Goal: Task Accomplishment & Management: Manage account settings

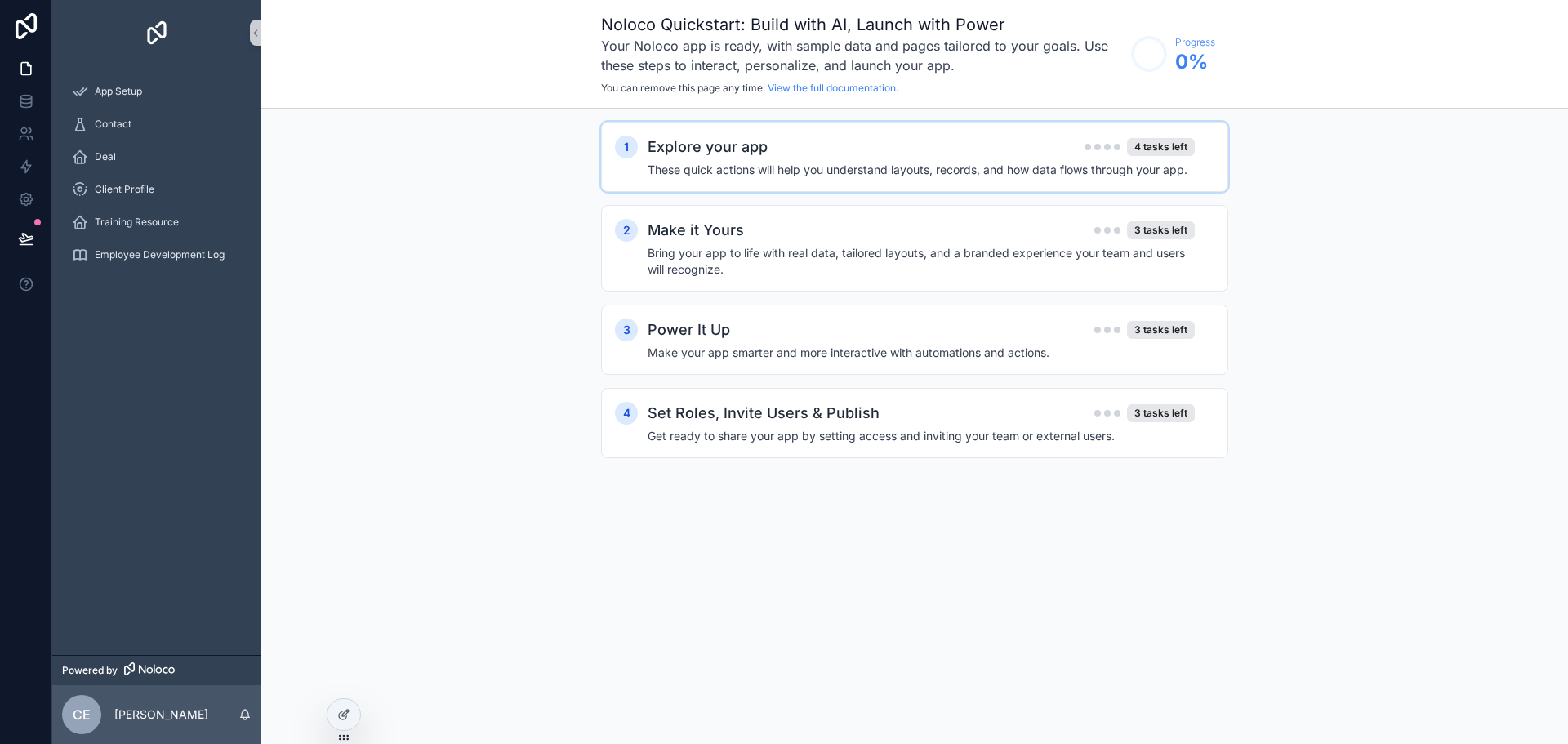
click at [986, 163] on h4 "These quick actions will help you understand layouts, records, and how data flo…" at bounding box center [921, 170] width 547 height 16
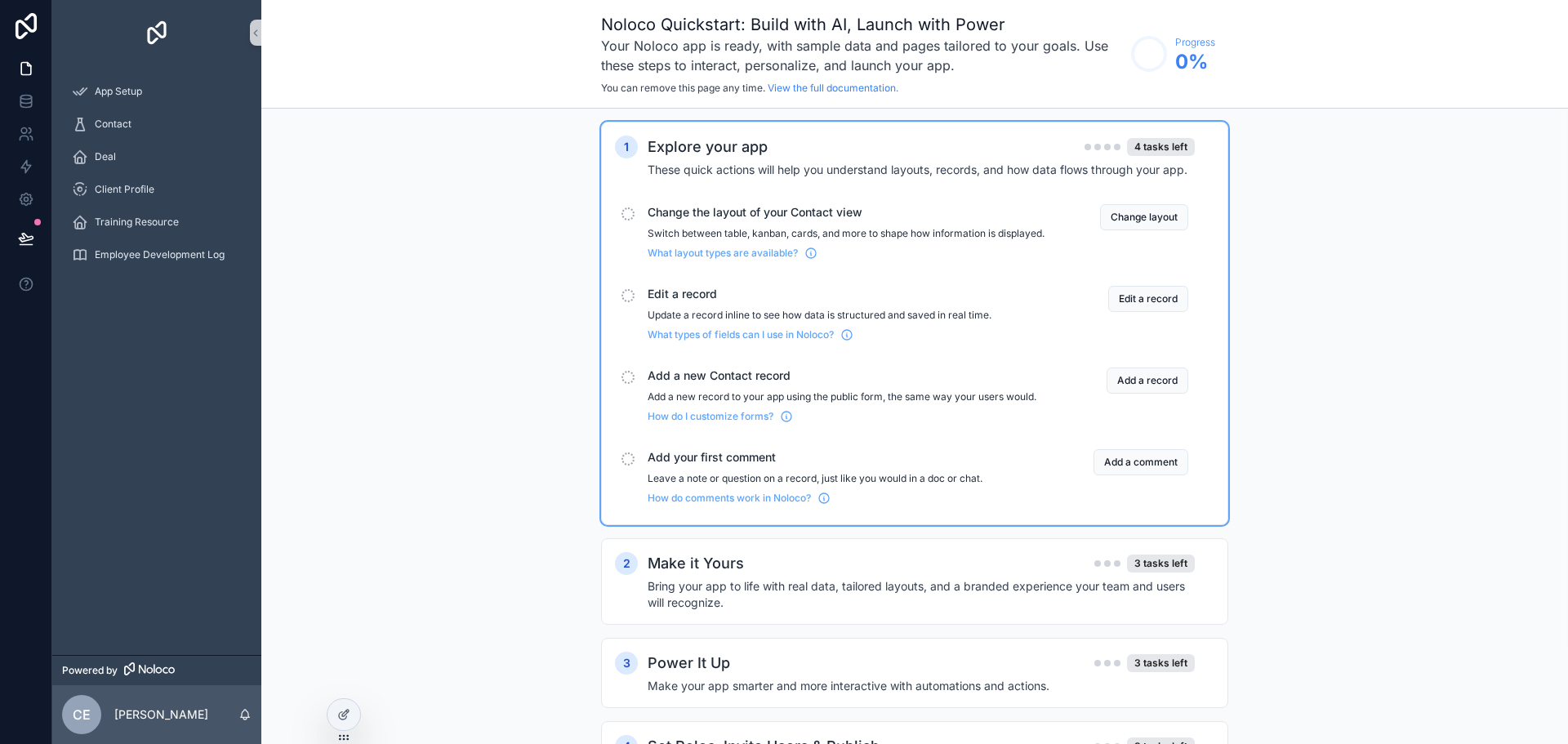
click at [986, 163] on h4 "These quick actions will help you understand layouts, records, and how data flo…" at bounding box center [921, 170] width 547 height 16
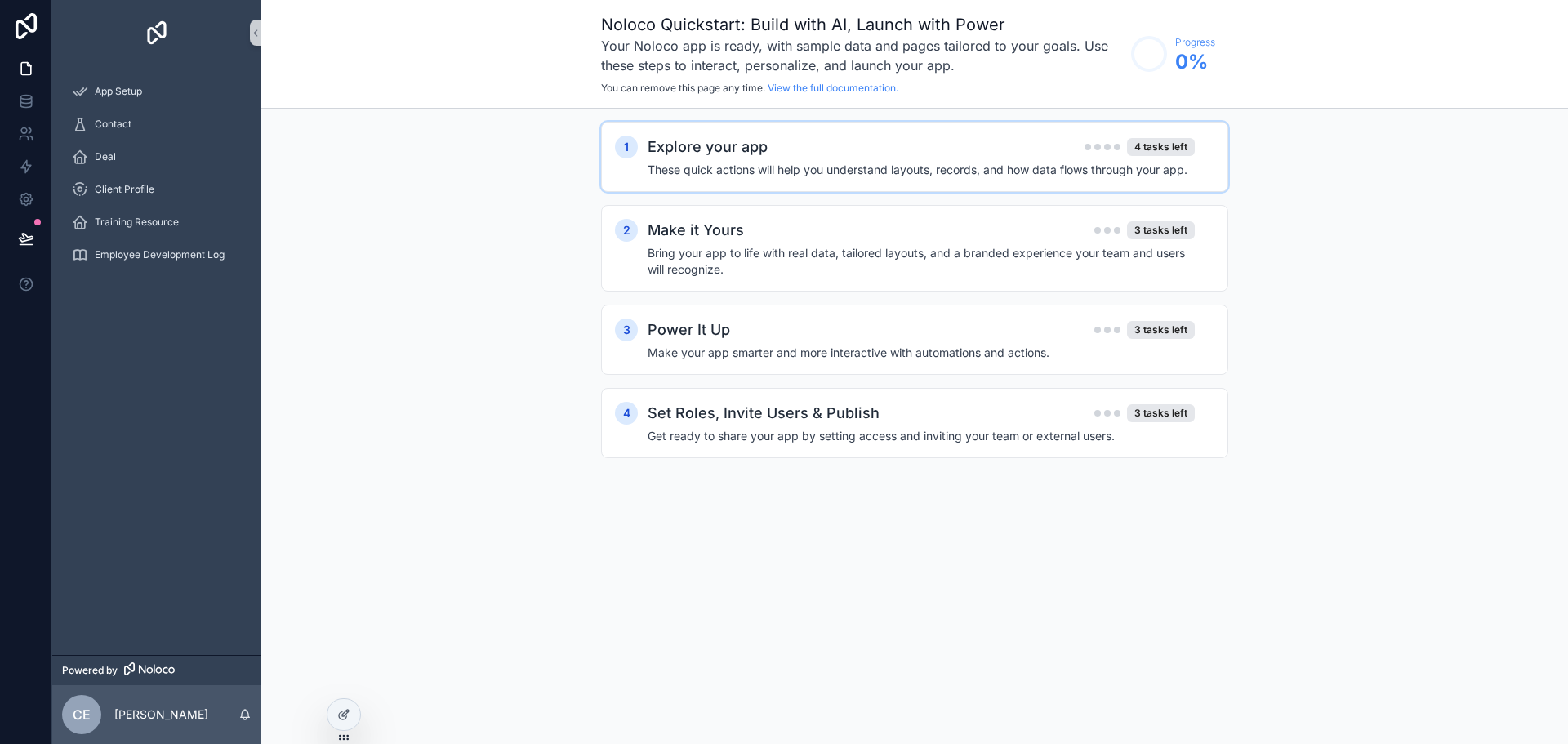
click at [890, 126] on div "1 Explore your app 4 tasks left These quick actions will help you understand la…" at bounding box center [914, 156] width 627 height 70
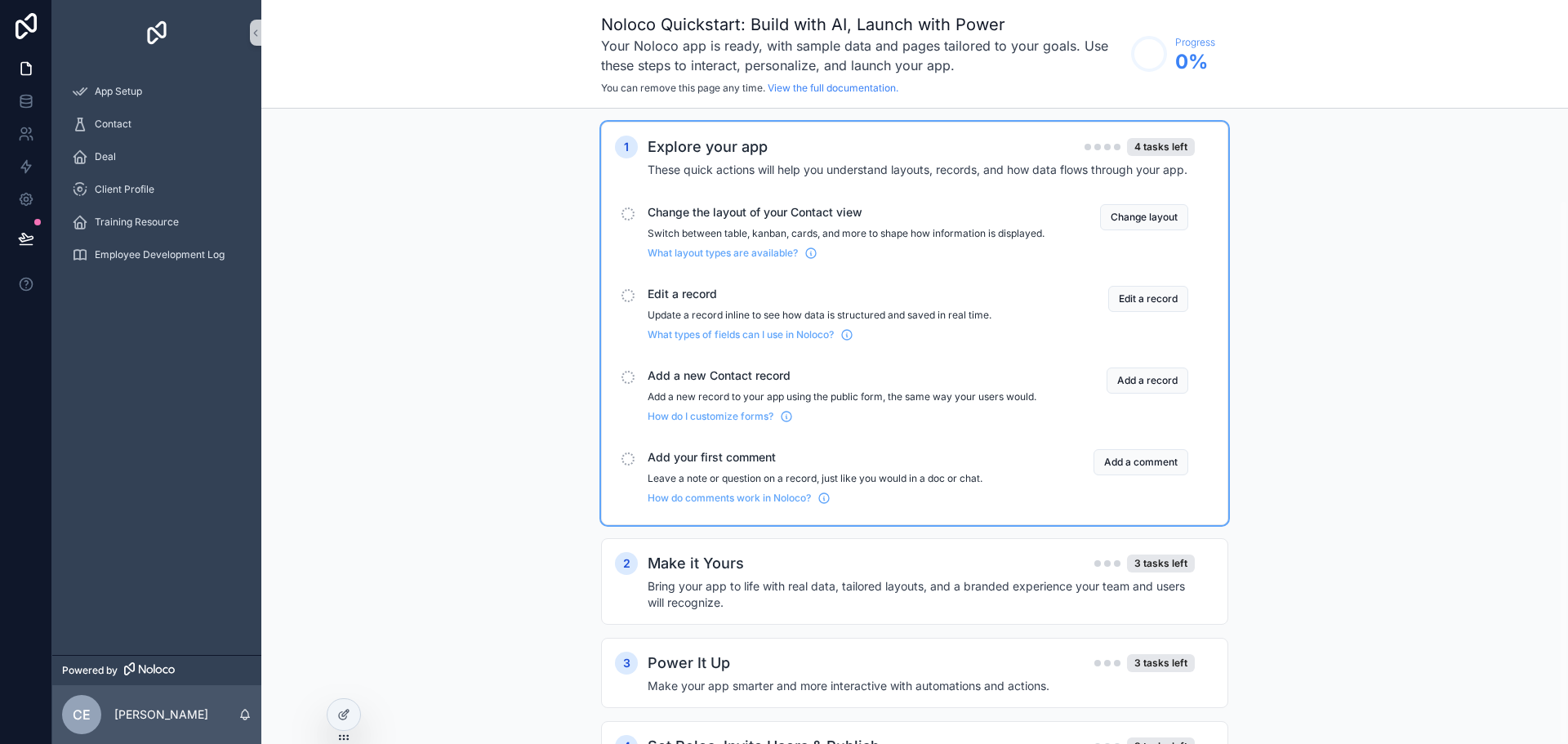
scroll to position [106, 0]
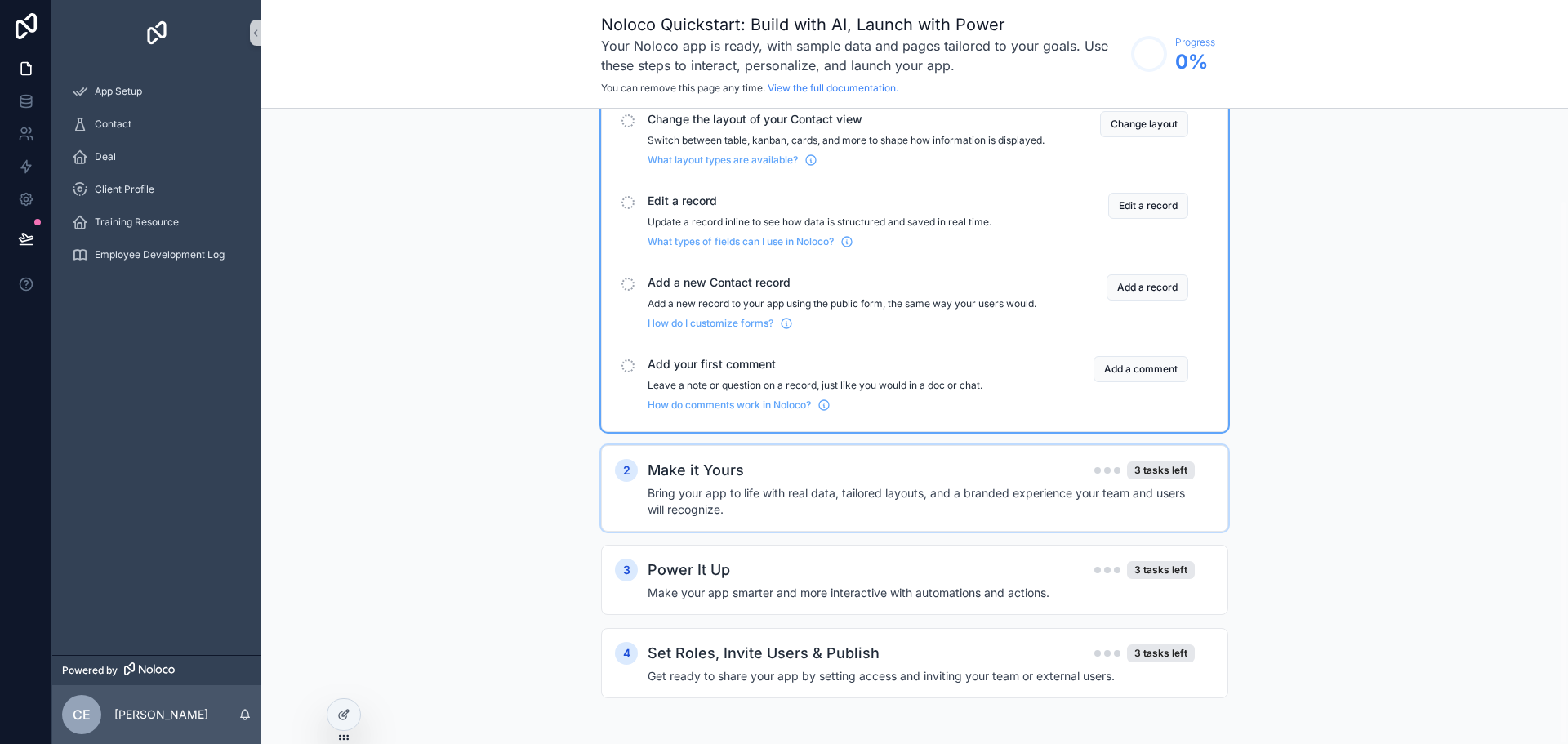
click at [705, 498] on h4 "Bring your app to life with real data, tailored layouts, and a branded experien…" at bounding box center [921, 501] width 547 height 33
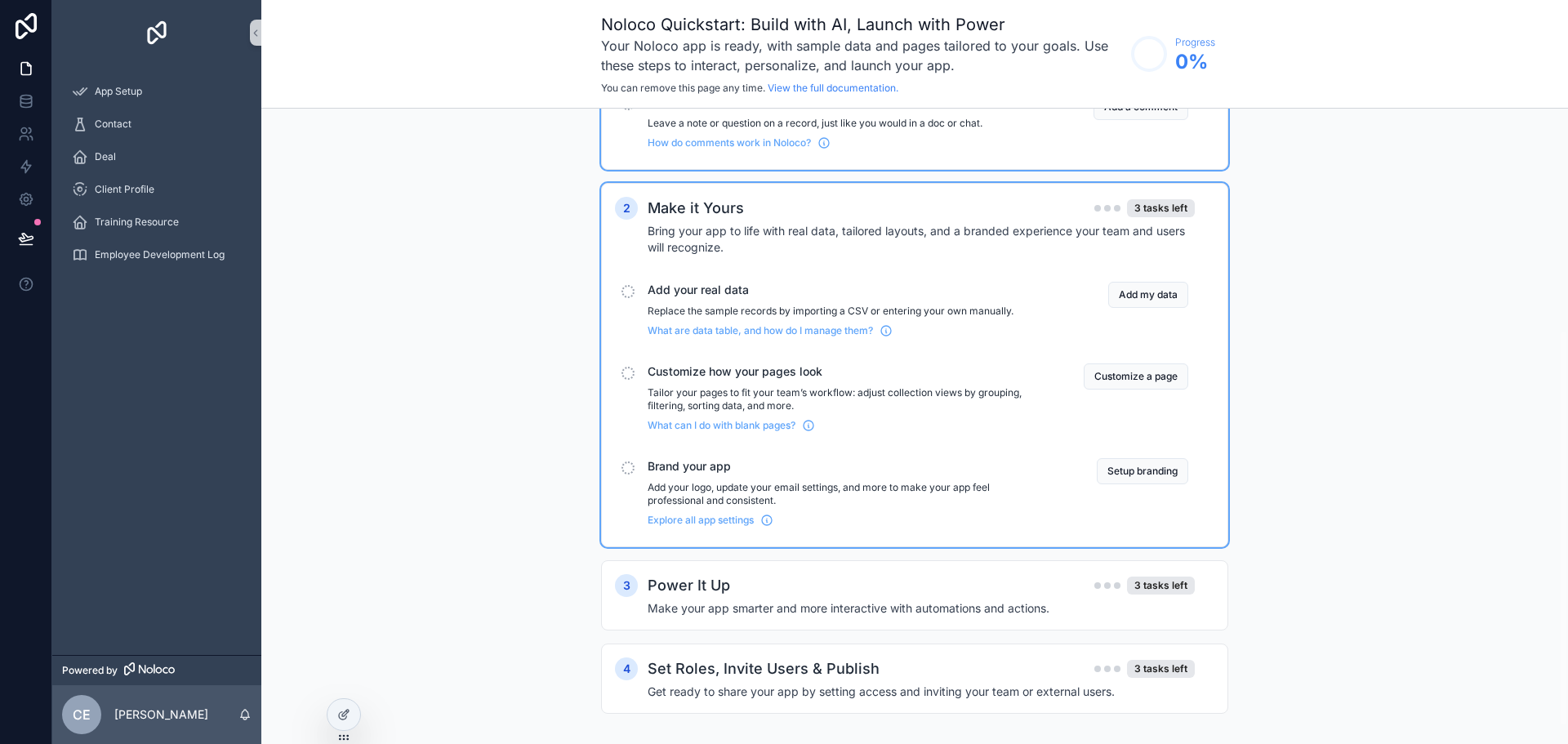
scroll to position [384, 0]
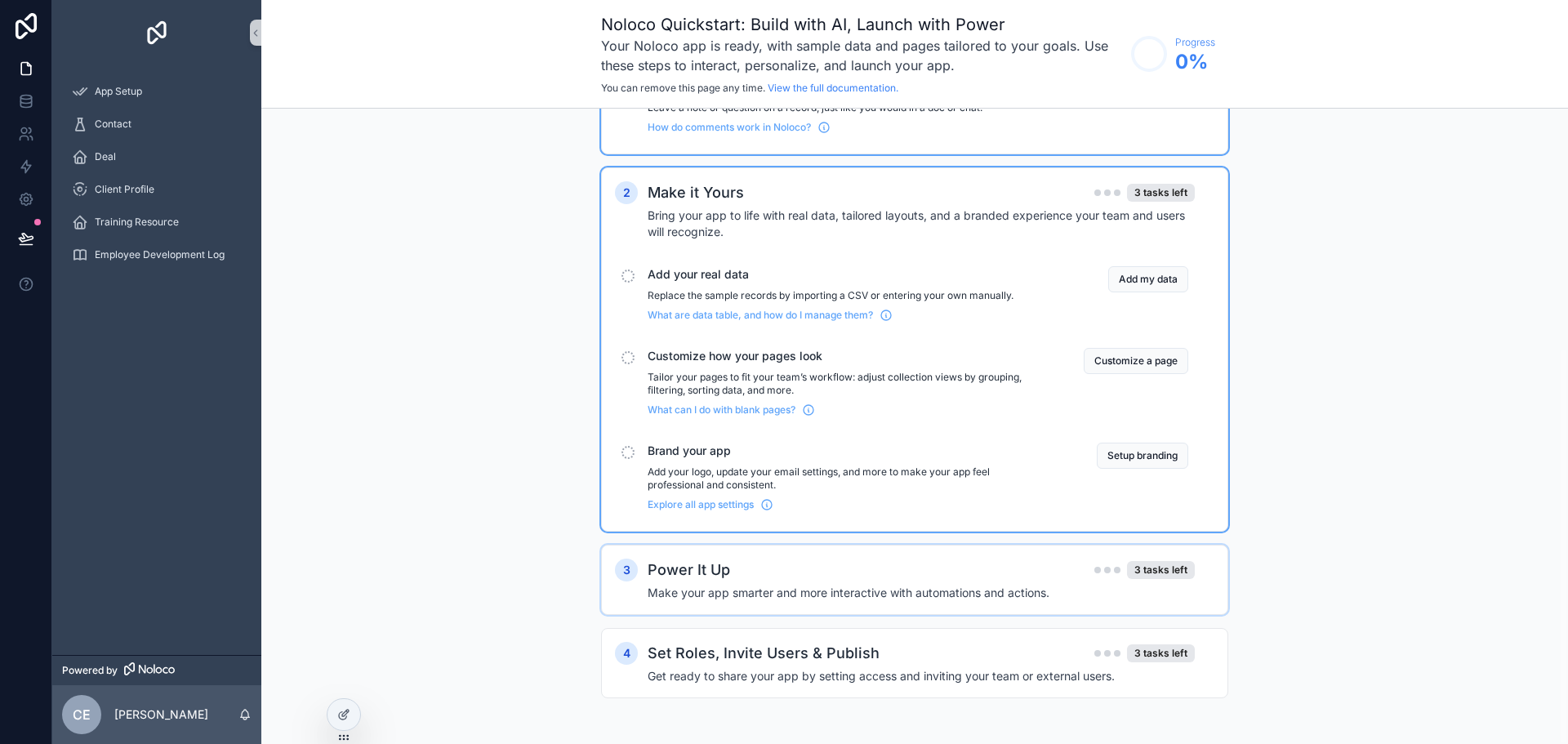
click at [738, 574] on div "Power It Up 3 tasks left" at bounding box center [921, 570] width 547 height 23
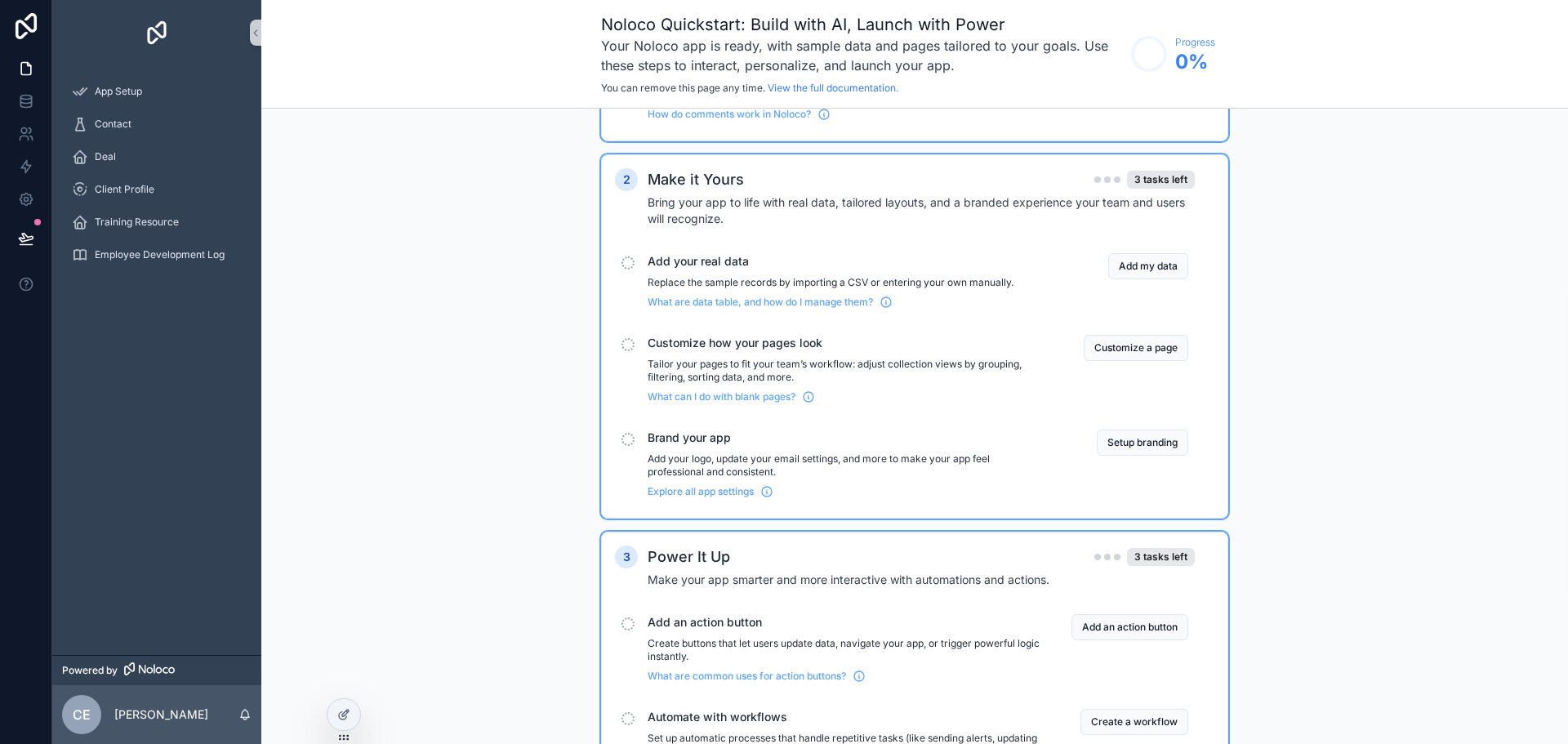
scroll to position [688, 0]
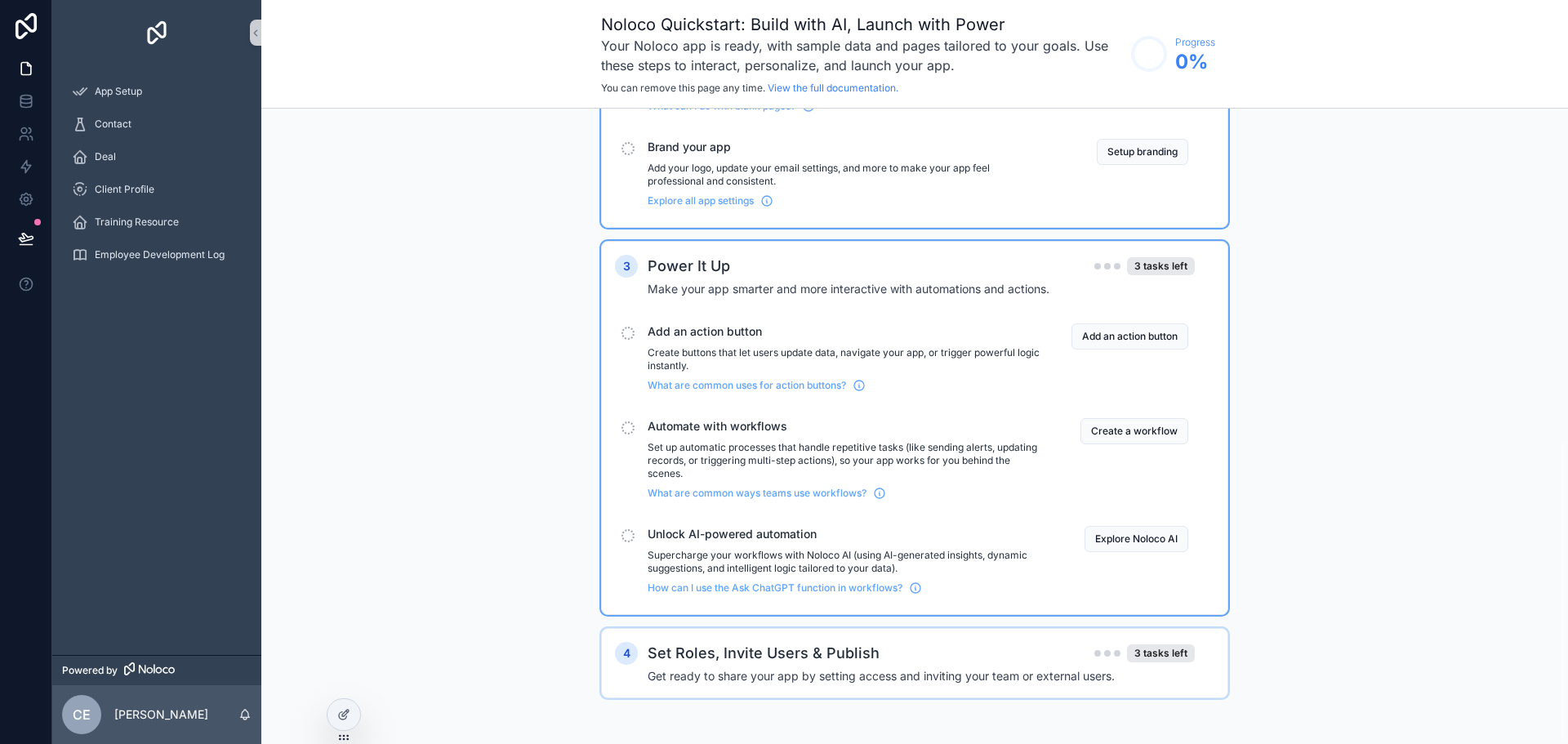
click at [684, 662] on h2 "Set Roles, Invite Users & Publish" at bounding box center [763, 653] width 232 height 23
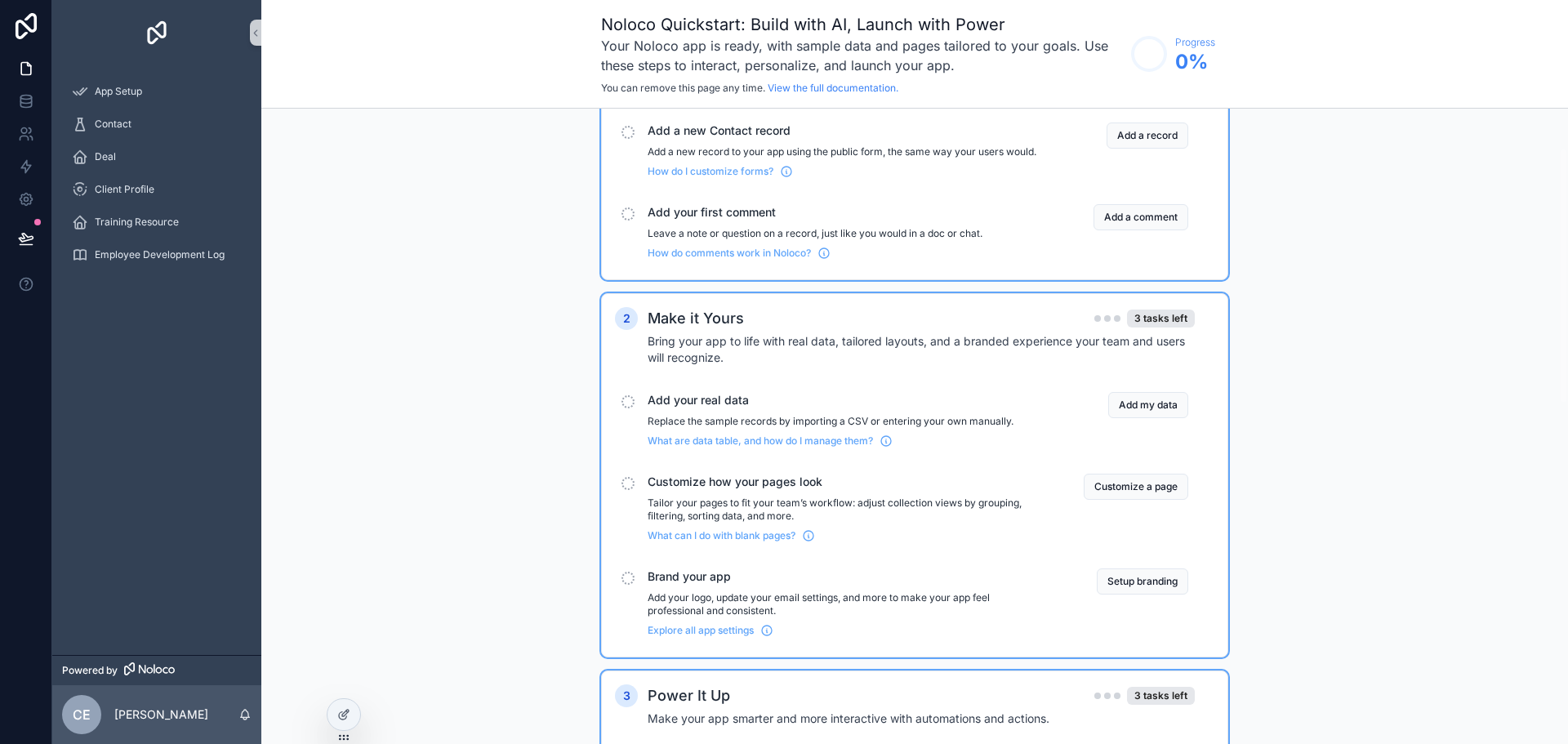
scroll to position [0, 0]
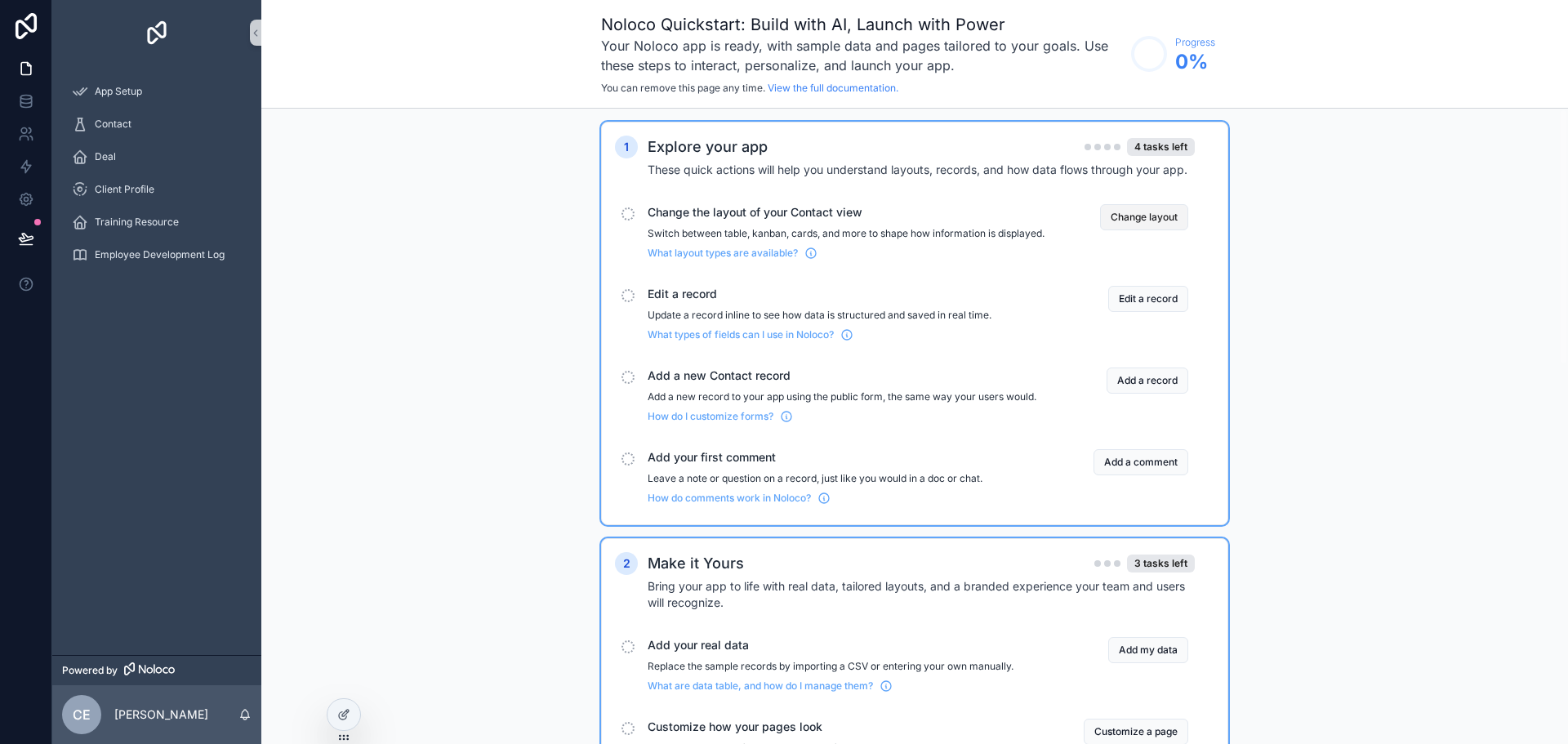
click at [1150, 214] on button "Change layout" at bounding box center [1143, 217] width 88 height 26
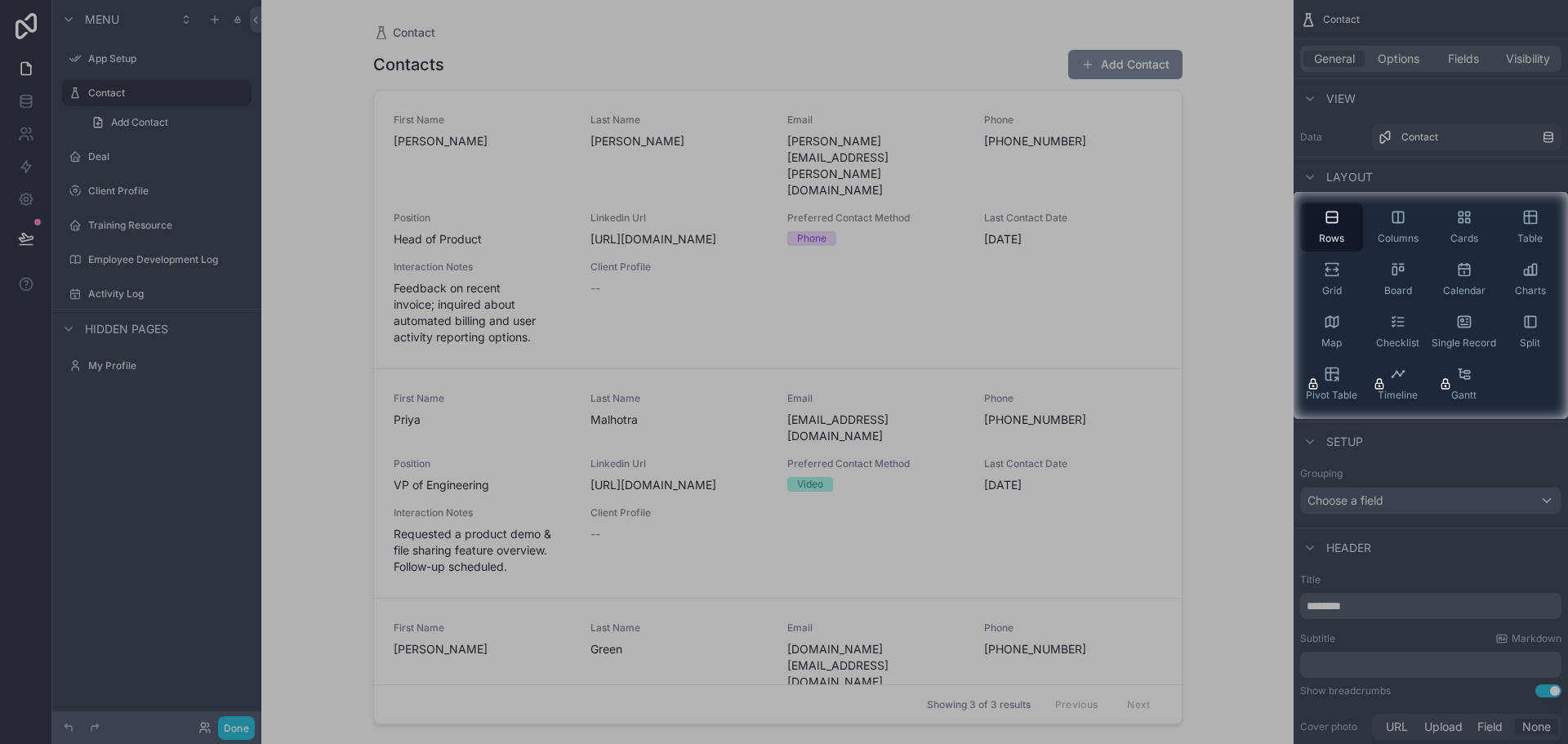
click at [710, 342] on div at bounding box center [646, 305] width 1294 height 227
click at [982, 341] on div at bounding box center [646, 305] width 1294 height 227
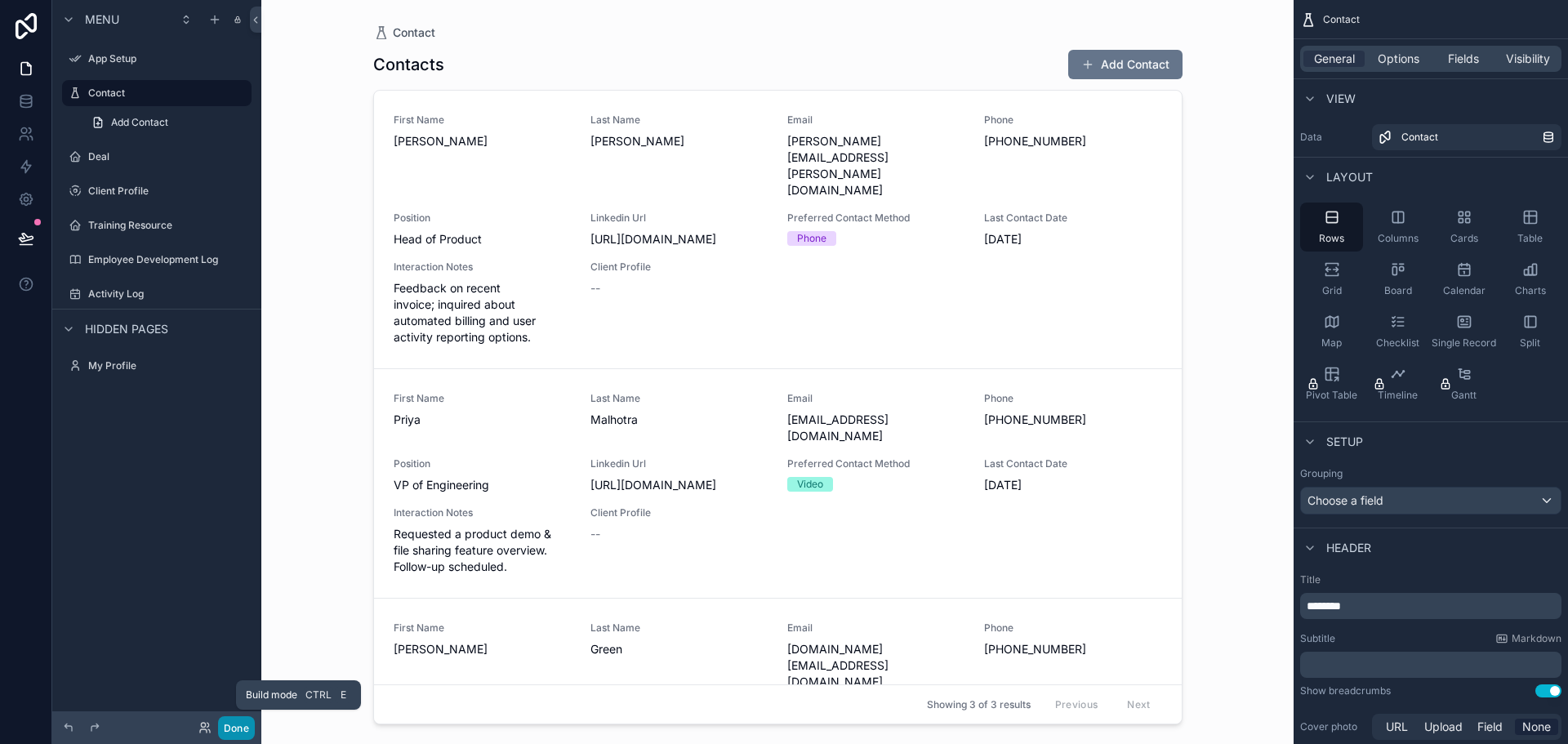
click at [240, 736] on button "Done" at bounding box center [236, 729] width 36 height 24
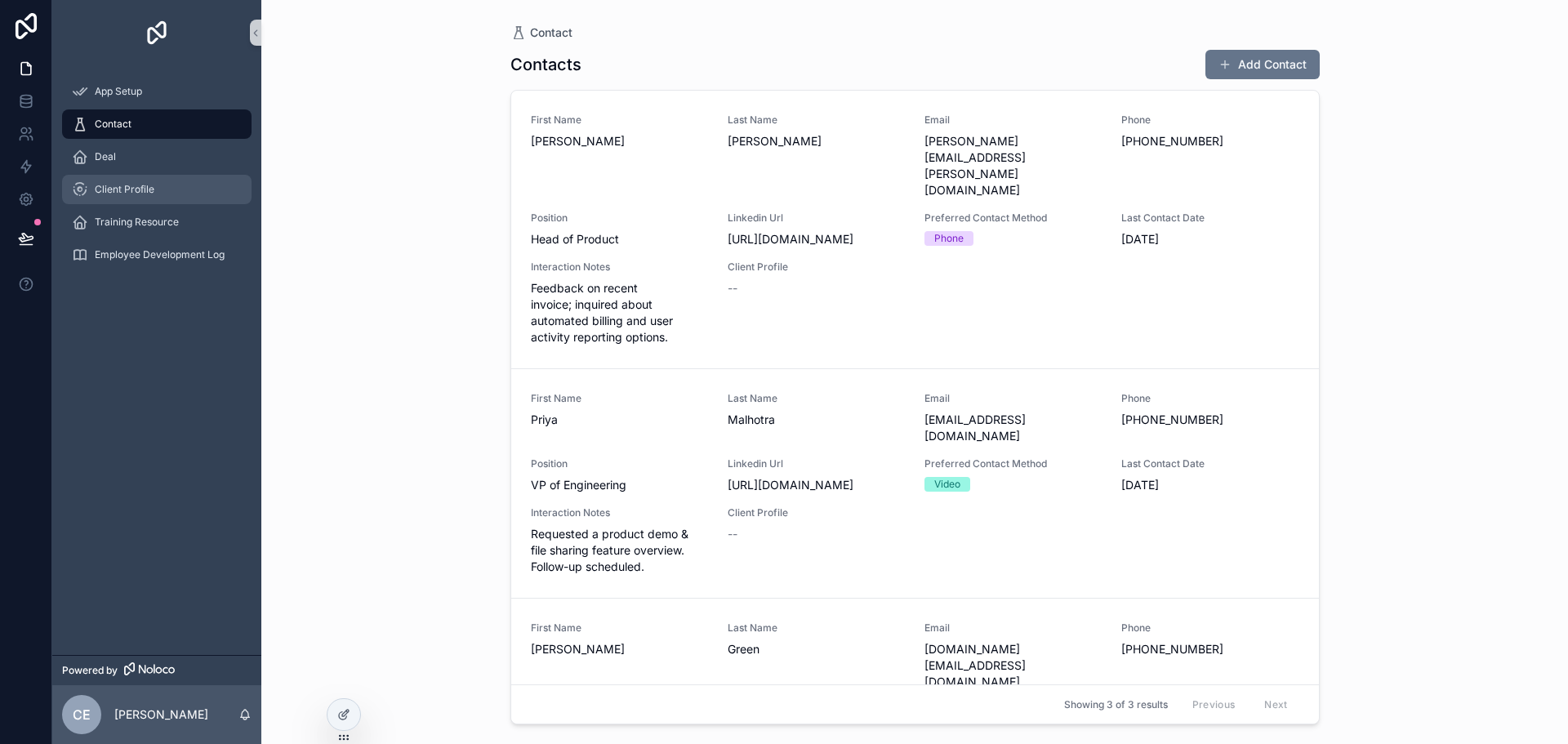
click at [173, 192] on div "Client Profile" at bounding box center [156, 189] width 170 height 26
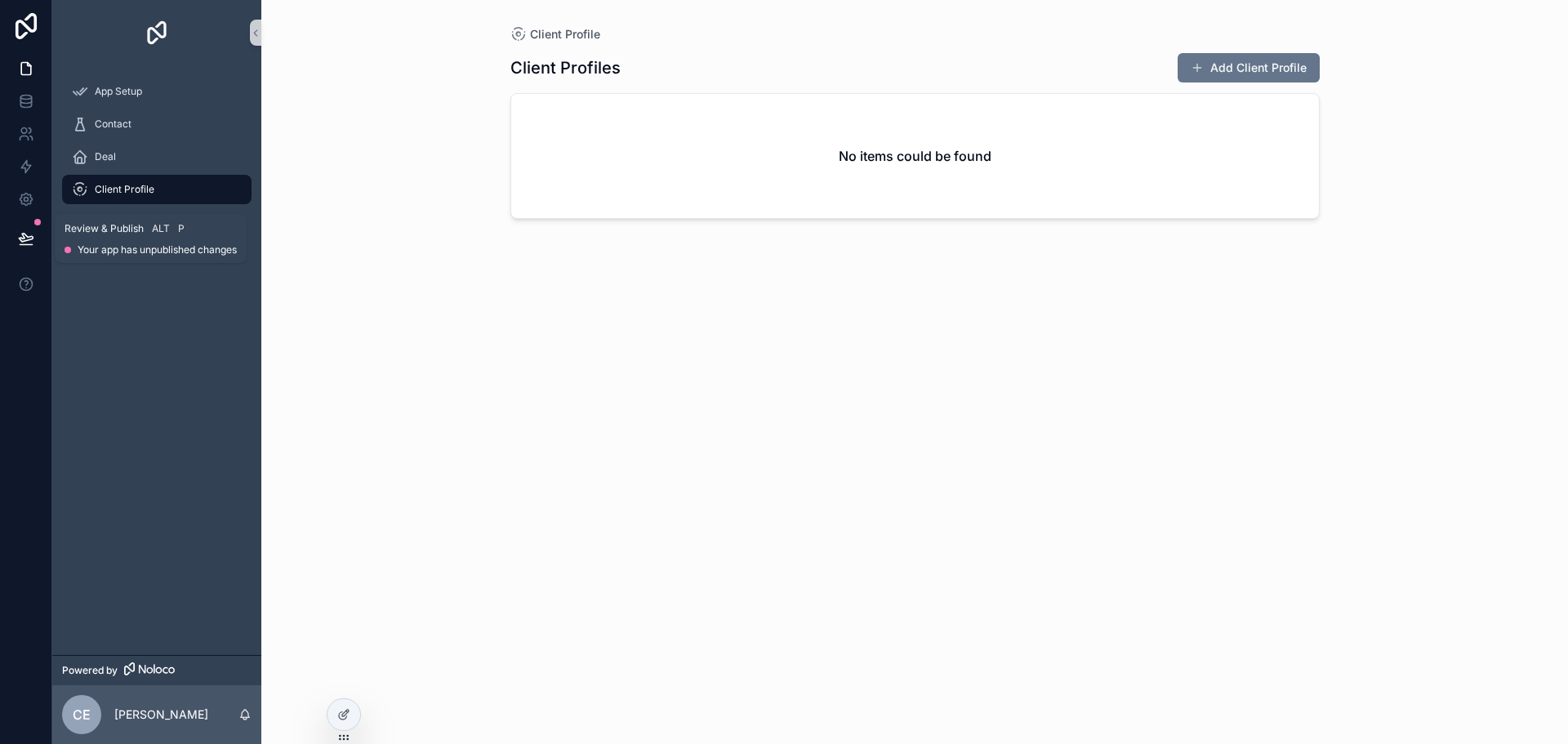
click at [30, 248] on button at bounding box center [26, 238] width 36 height 45
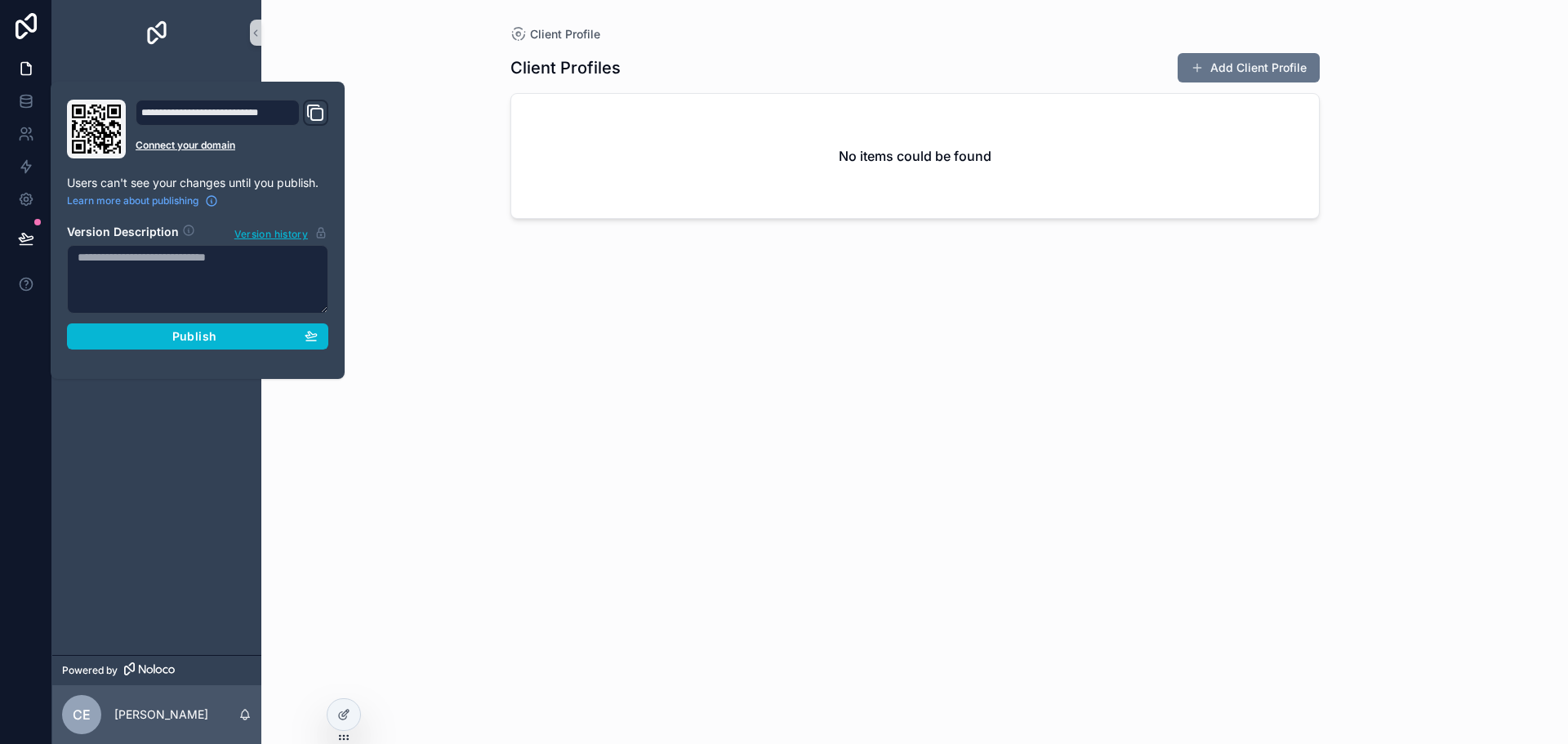
click at [322, 117] on icon "Domain and Custom Link" at bounding box center [317, 114] width 12 height 12
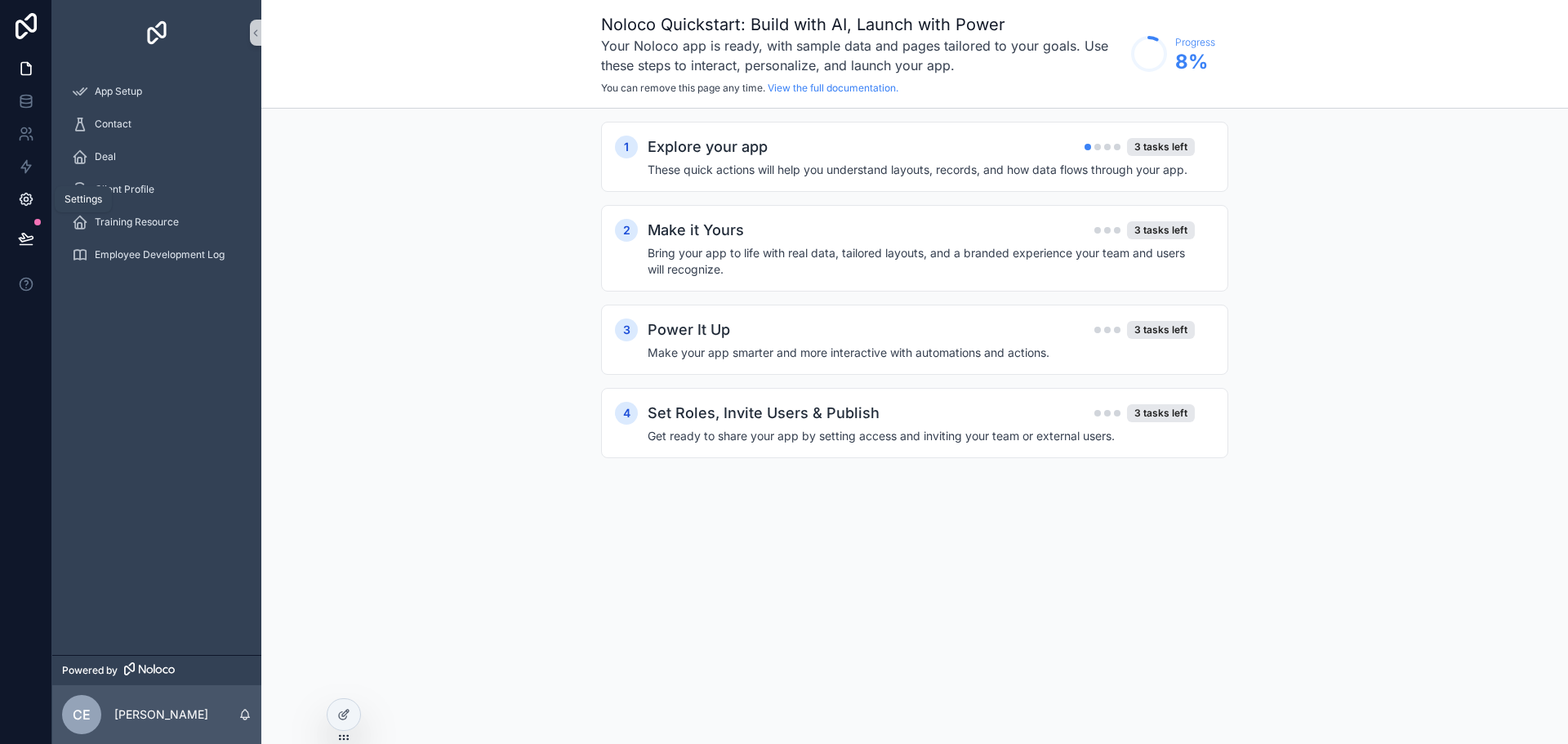
click at [23, 186] on link at bounding box center [25, 199] width 52 height 33
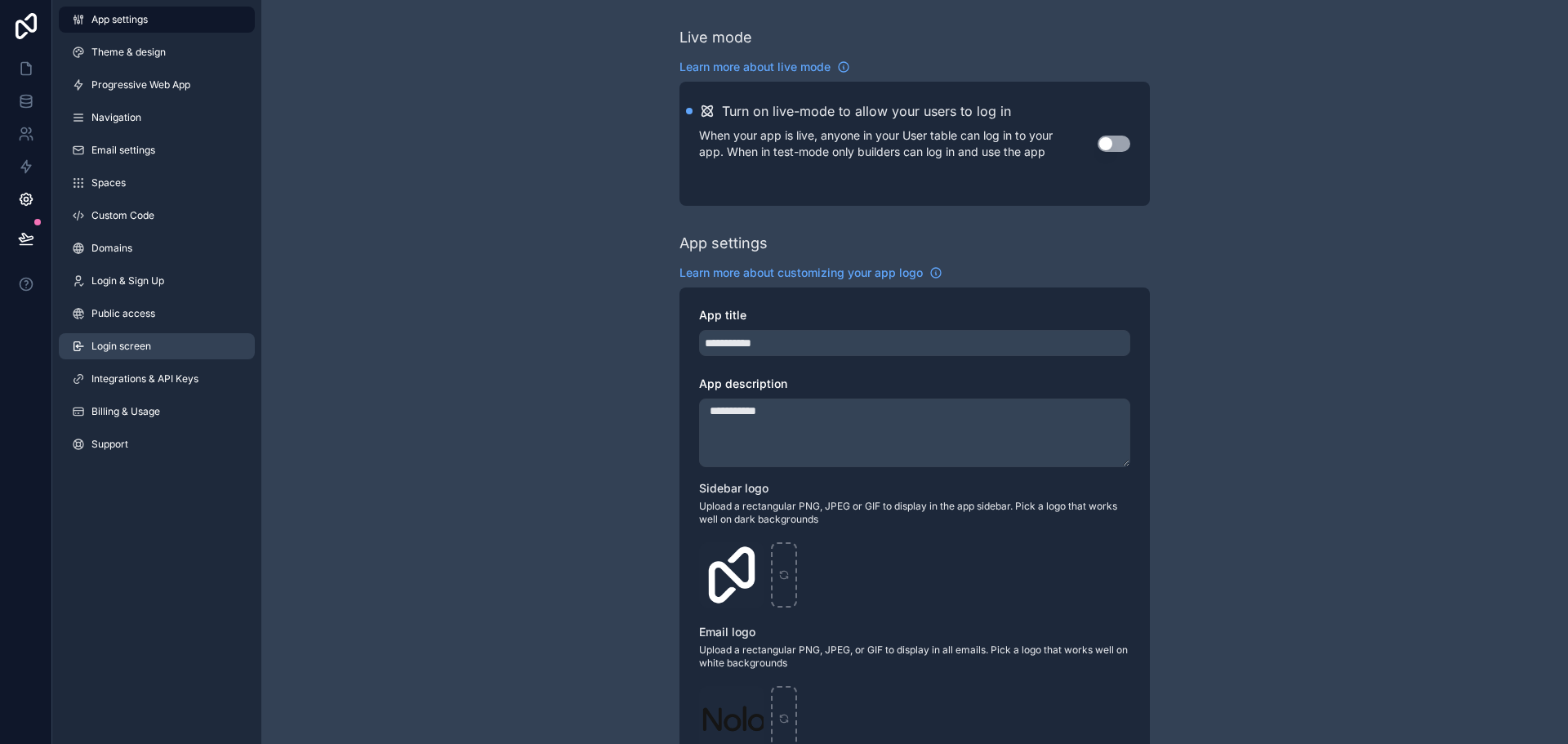
click at [150, 343] on span "Login screen" at bounding box center [122, 346] width 60 height 13
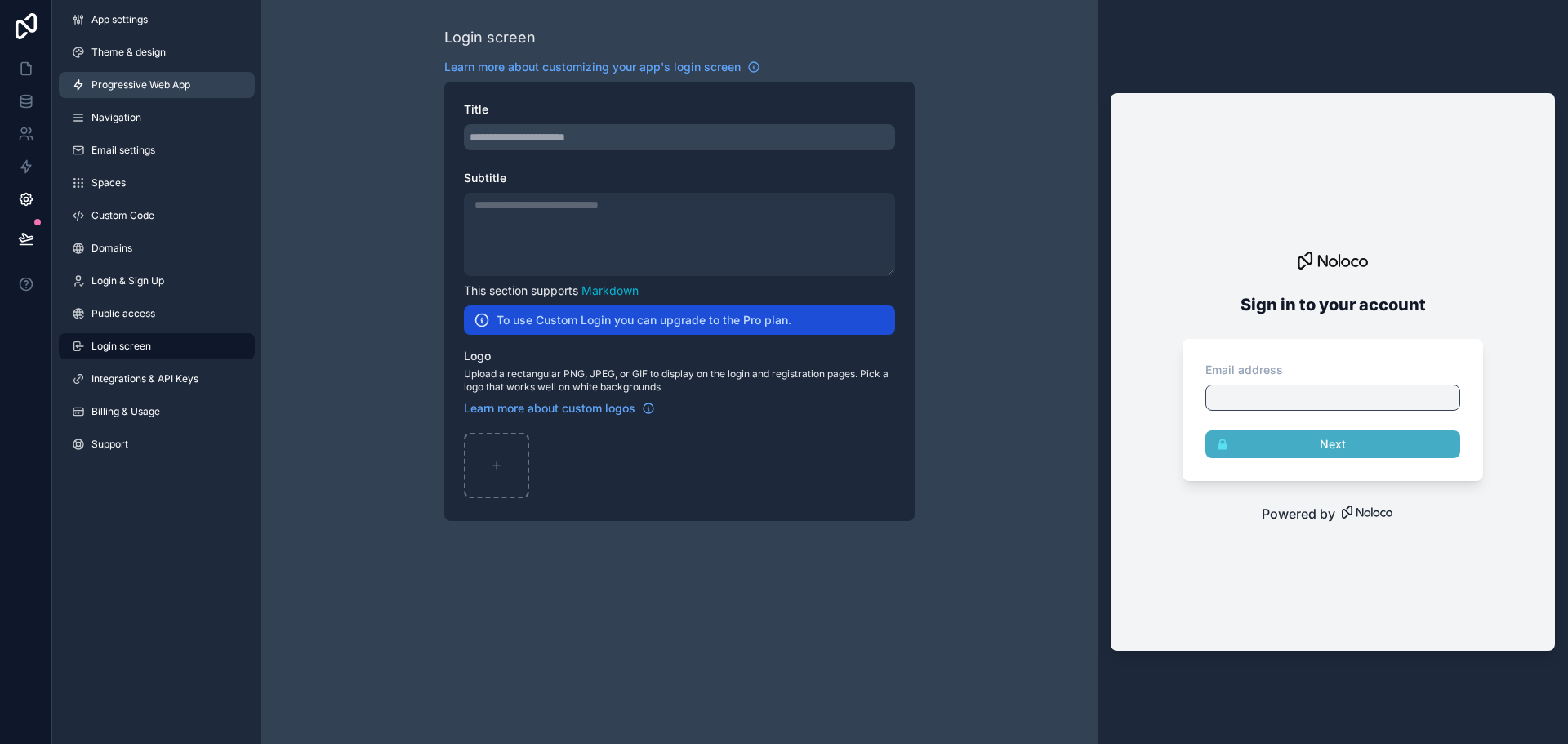
click at [162, 82] on span "Progressive Web App" at bounding box center [141, 84] width 99 height 13
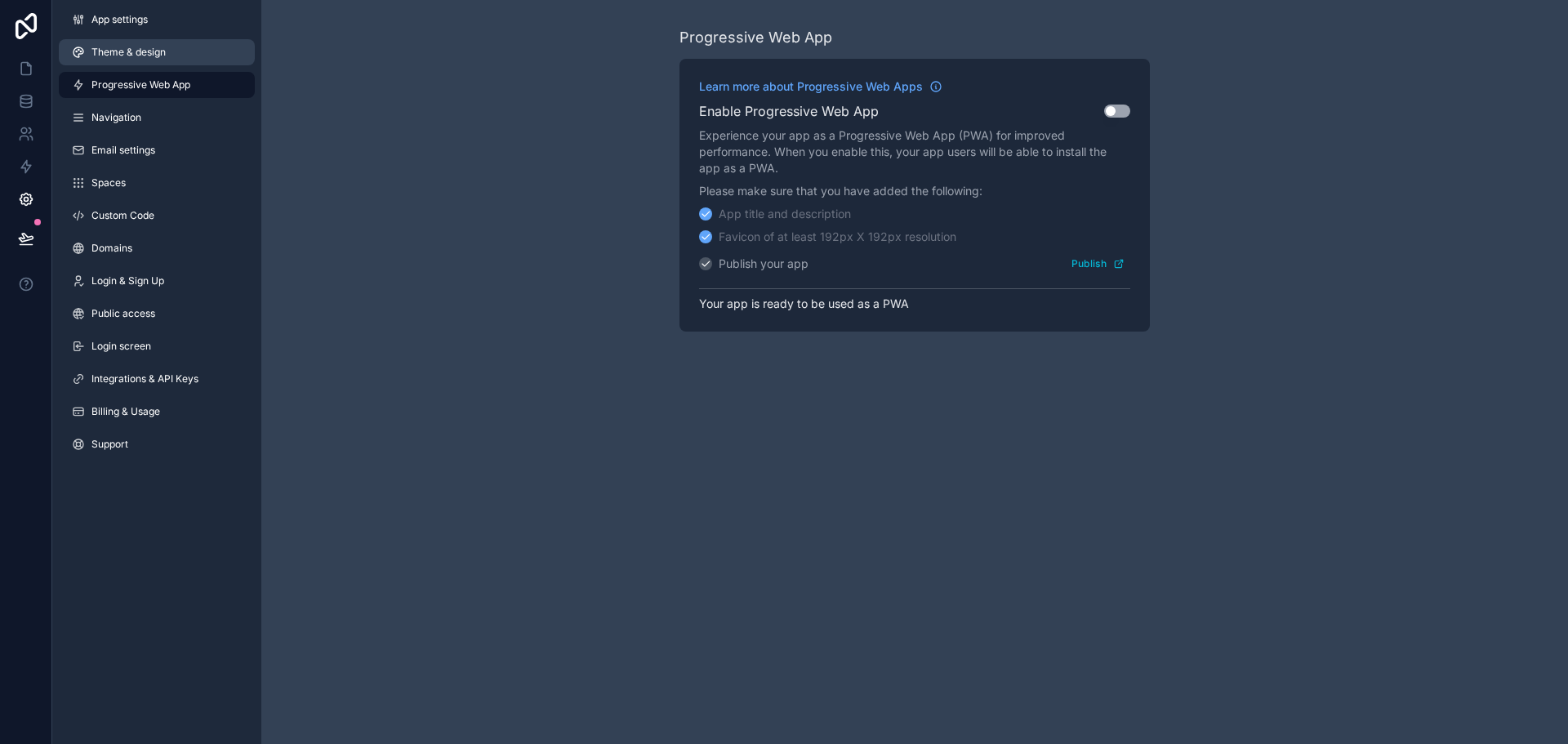
click at [132, 48] on span "Theme & design" at bounding box center [129, 52] width 74 height 13
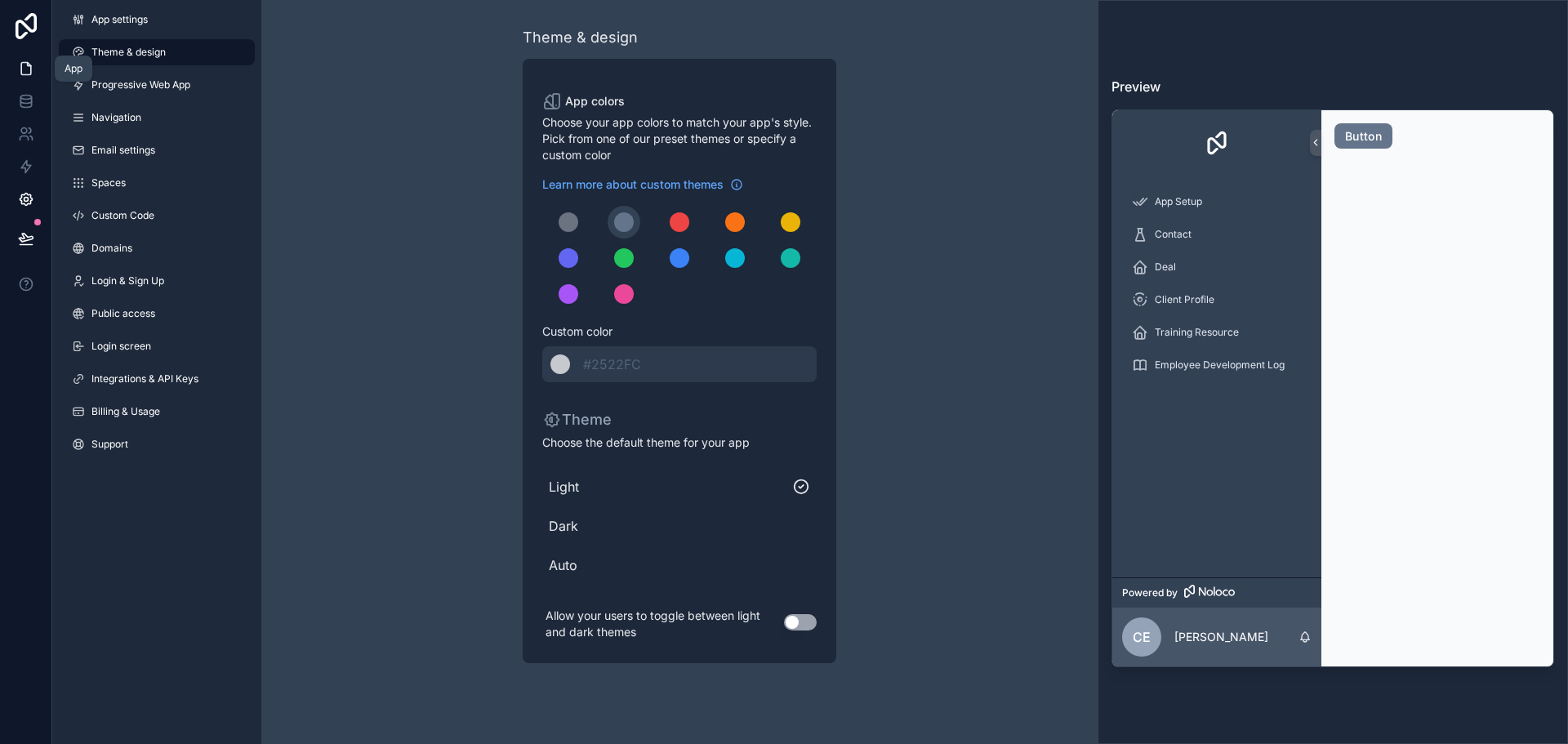
click at [32, 56] on link at bounding box center [25, 69] width 52 height 33
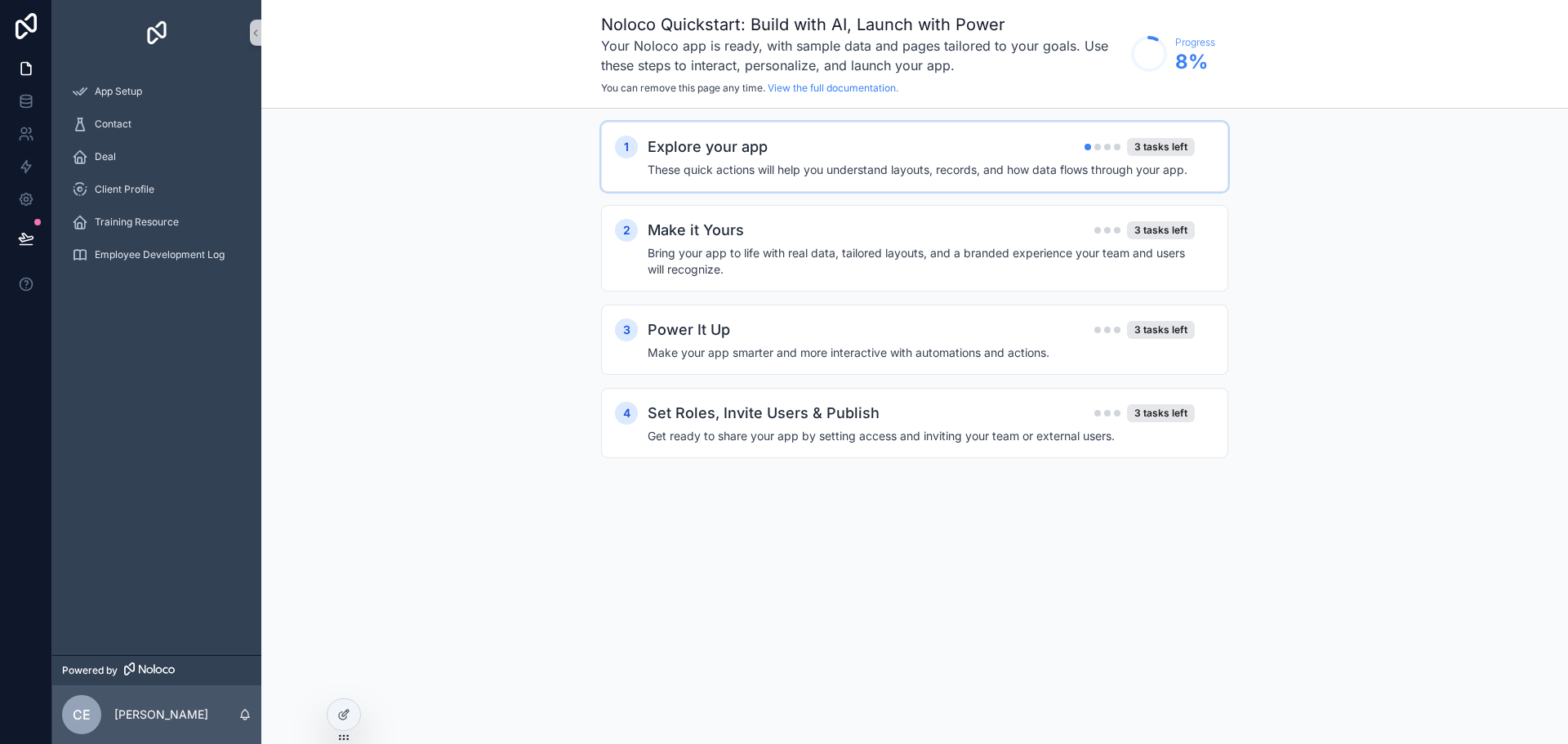
click at [1090, 148] on div "scrollable content" at bounding box center [1087, 146] width 6 height 6
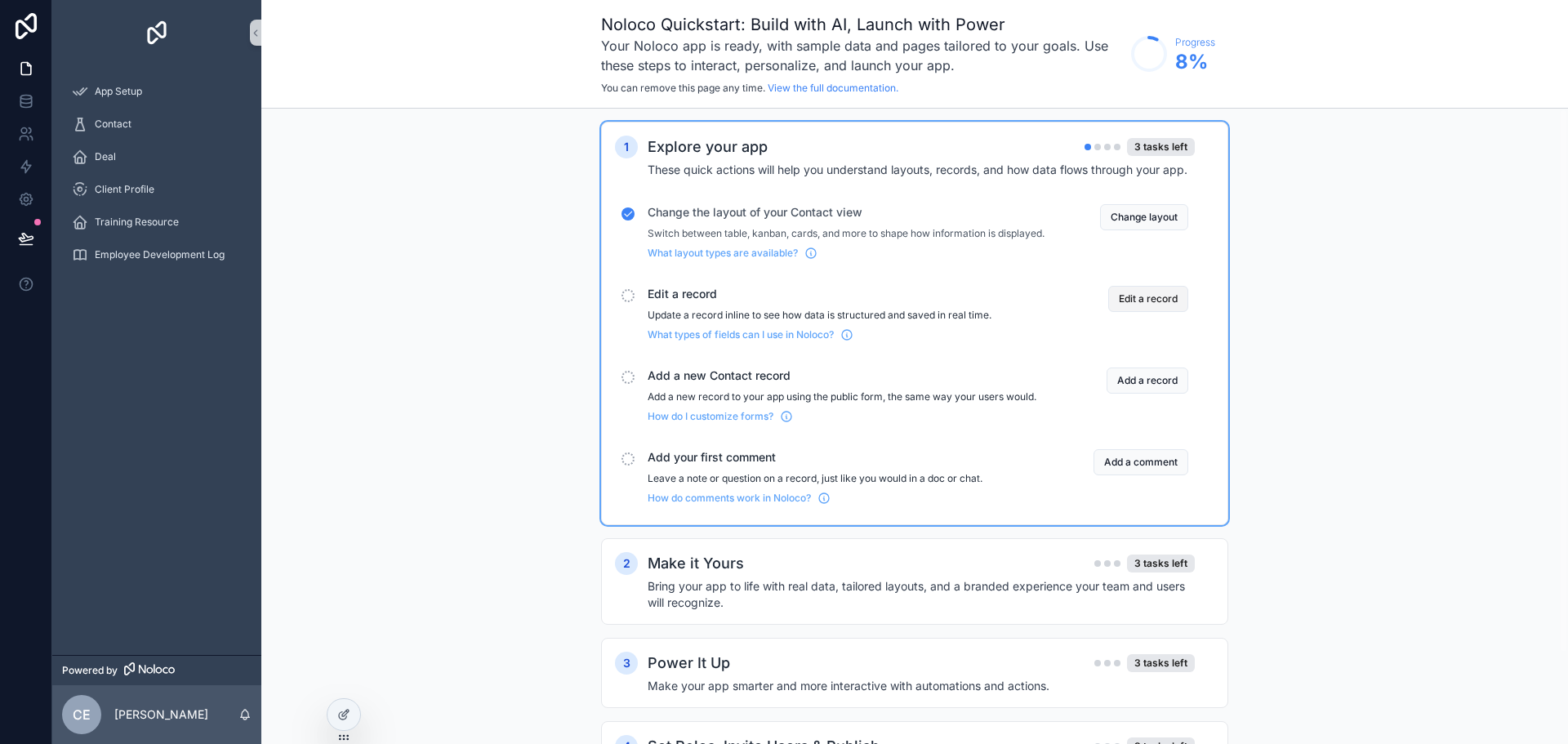
click at [1118, 305] on button "Edit a record" at bounding box center [1148, 299] width 80 height 26
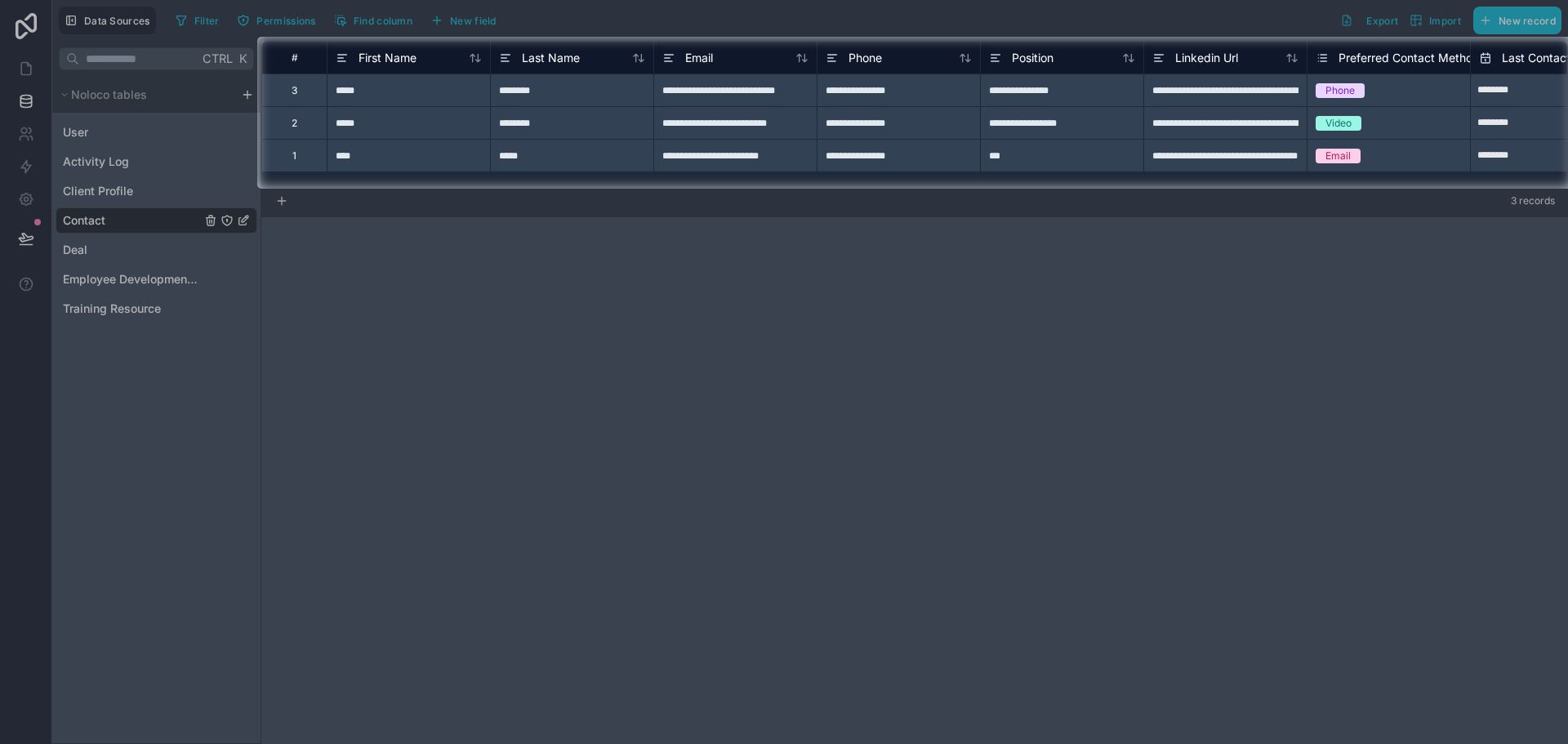
click at [1071, 223] on div at bounding box center [784, 467] width 1568 height 556
click at [1036, 142] on div "***" at bounding box center [1061, 155] width 163 height 33
click at [1019, 154] on div "***" at bounding box center [1061, 155] width 163 height 33
click at [1019, 154] on input "***" at bounding box center [1061, 155] width 163 height 32
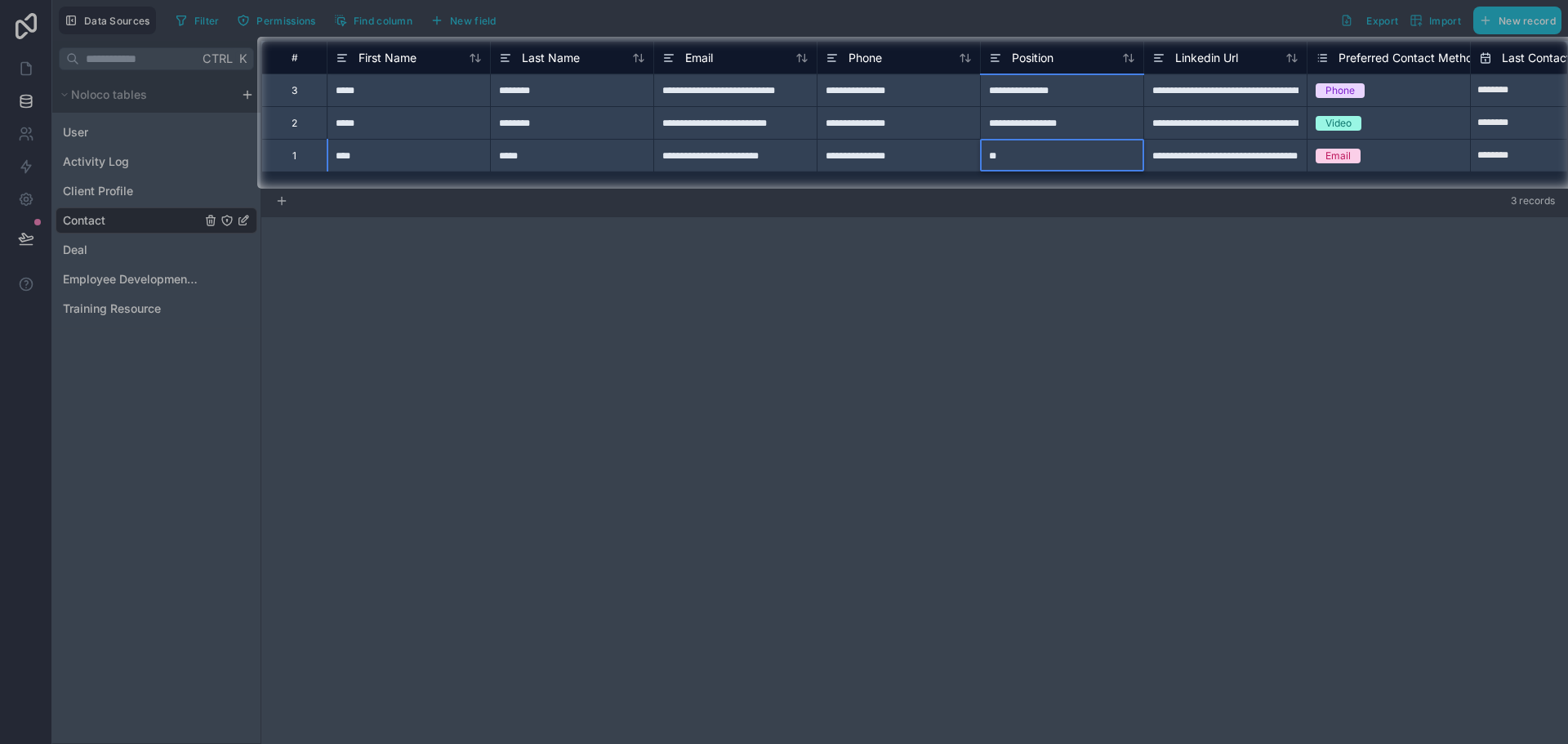
type input "**"
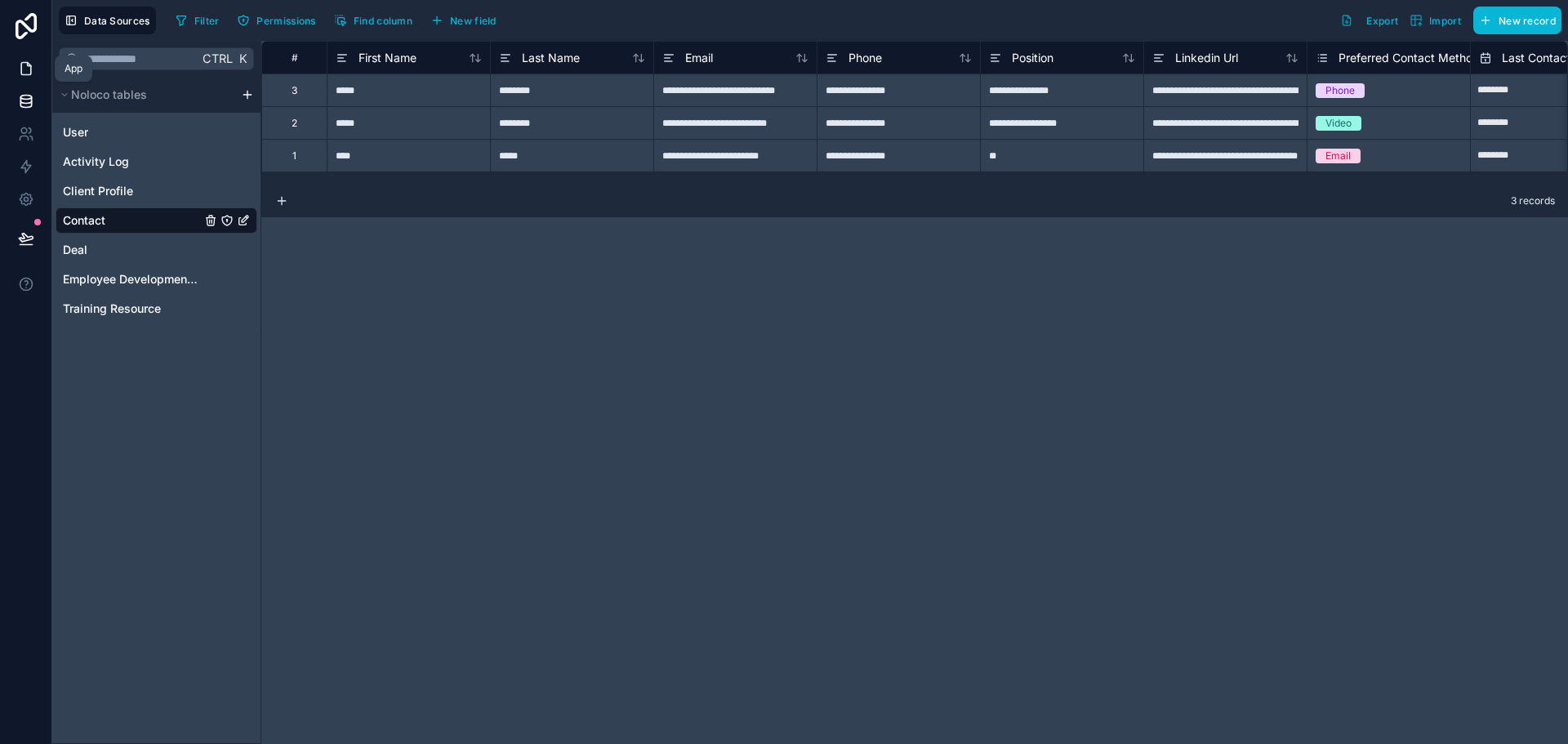
click at [29, 67] on icon at bounding box center [26, 69] width 16 height 16
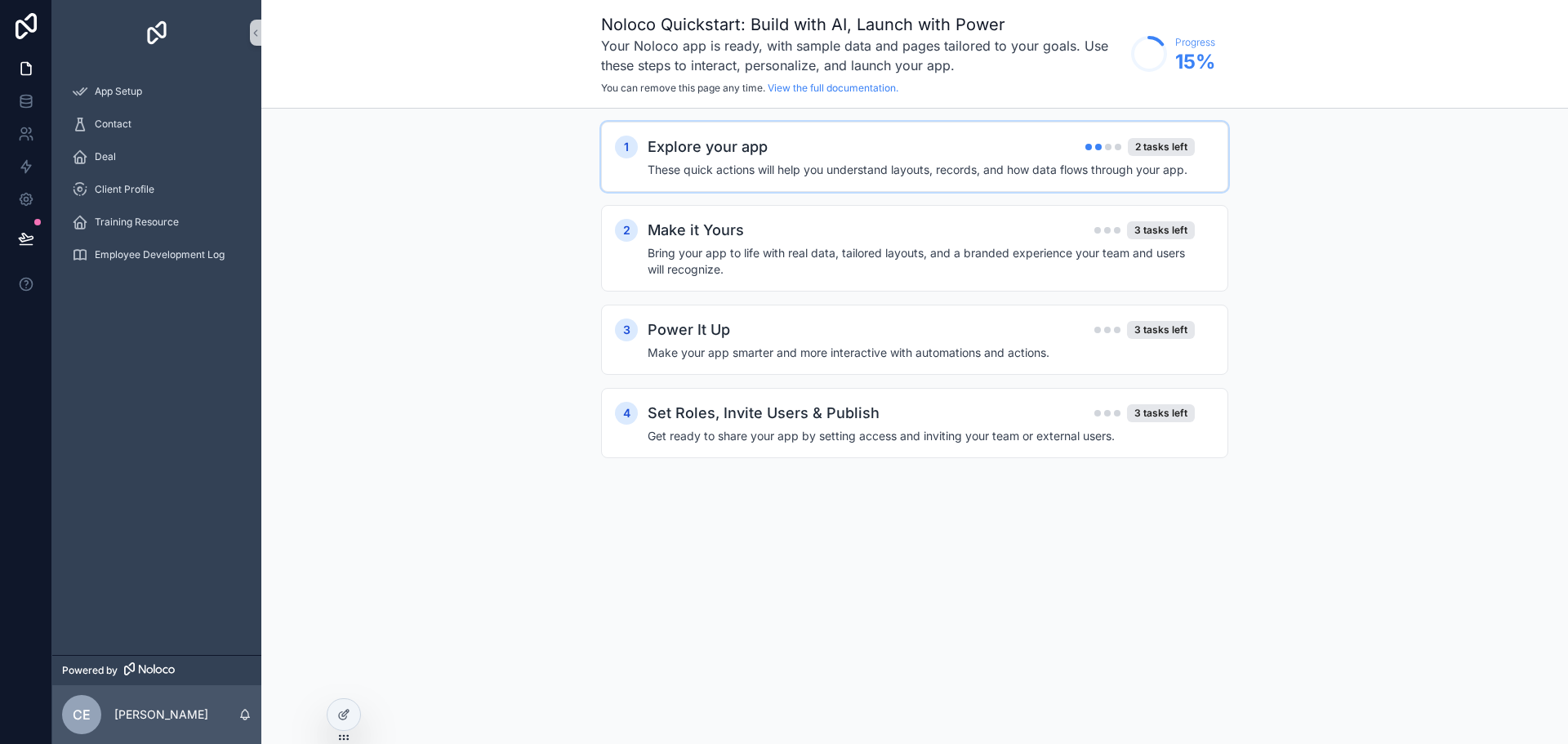
click at [1118, 166] on h4 "These quick actions will help you understand layouts, records, and how data flo…" at bounding box center [921, 170] width 547 height 16
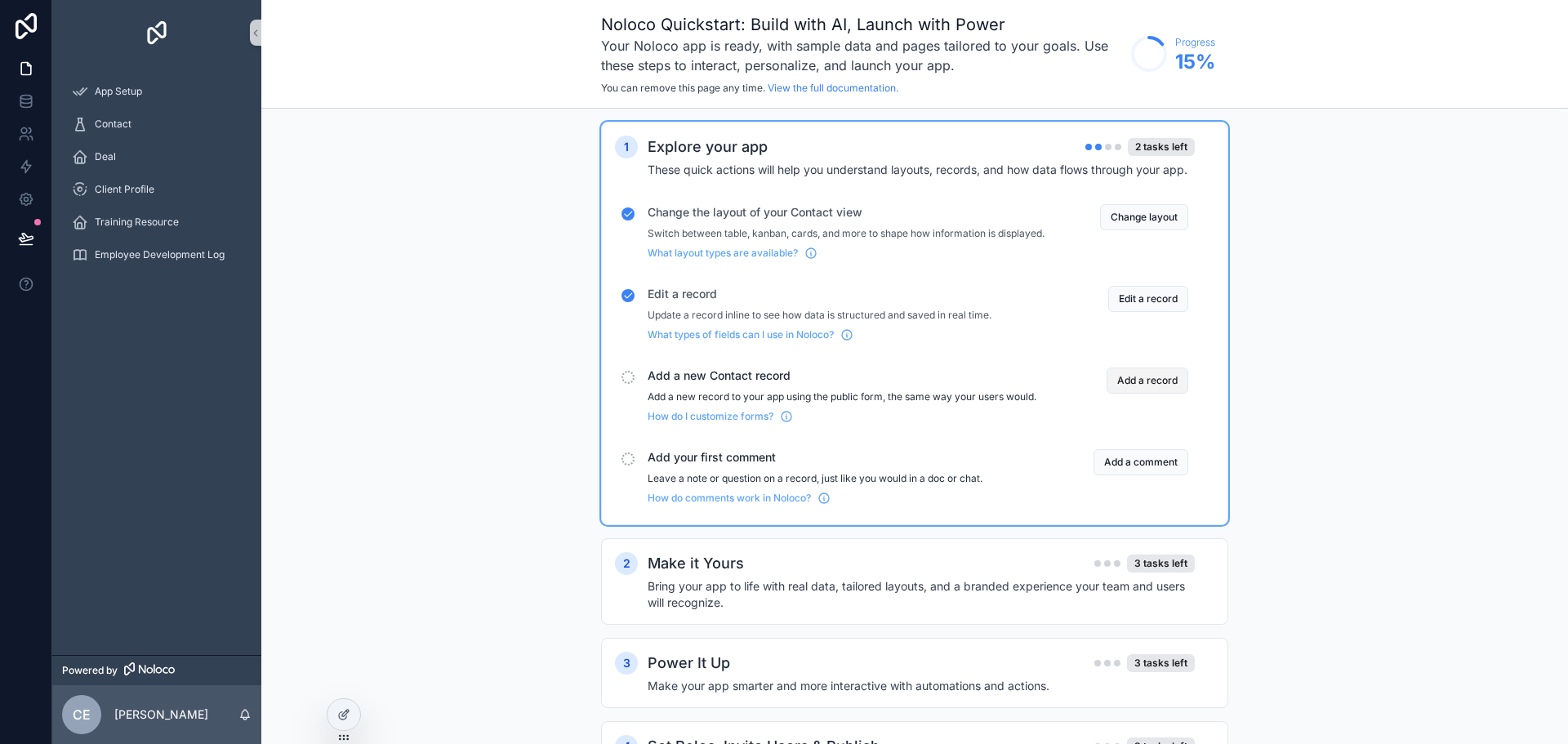
click at [1142, 393] on button "Add a record" at bounding box center [1148, 381] width 82 height 26
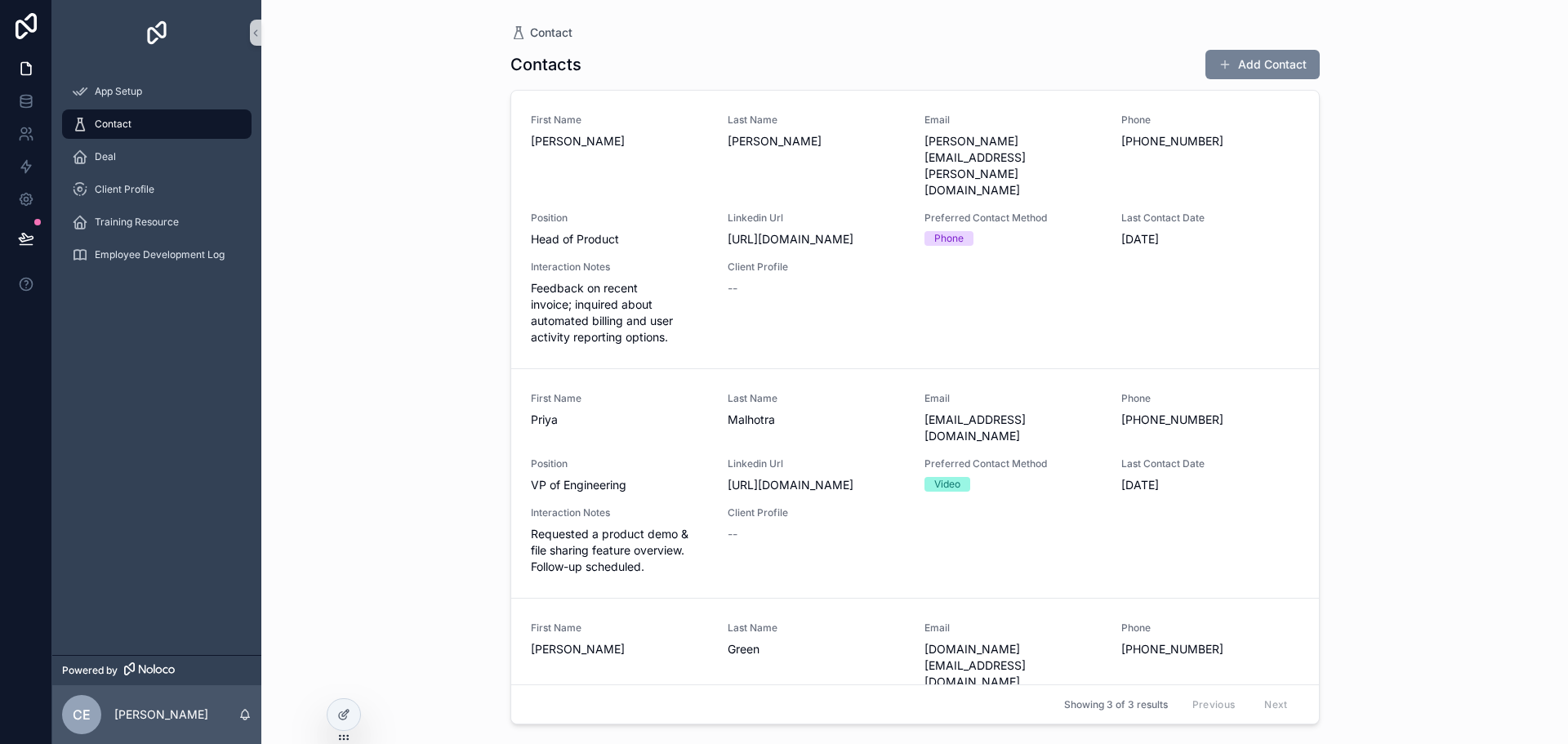
click at [1235, 64] on button "Add Contact" at bounding box center [1262, 64] width 114 height 29
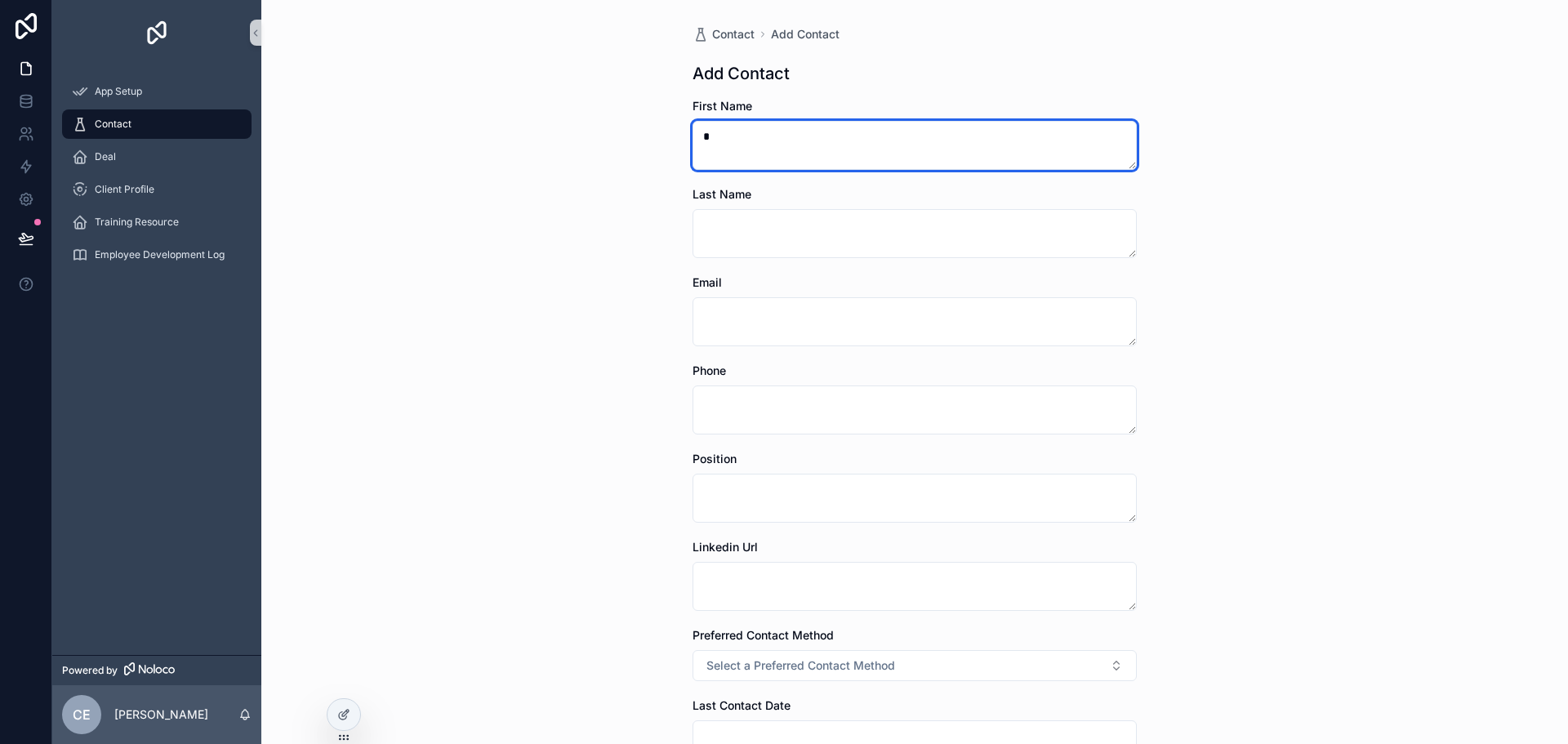
click at [889, 144] on textarea "*" at bounding box center [914, 145] width 444 height 49
type textarea "*"
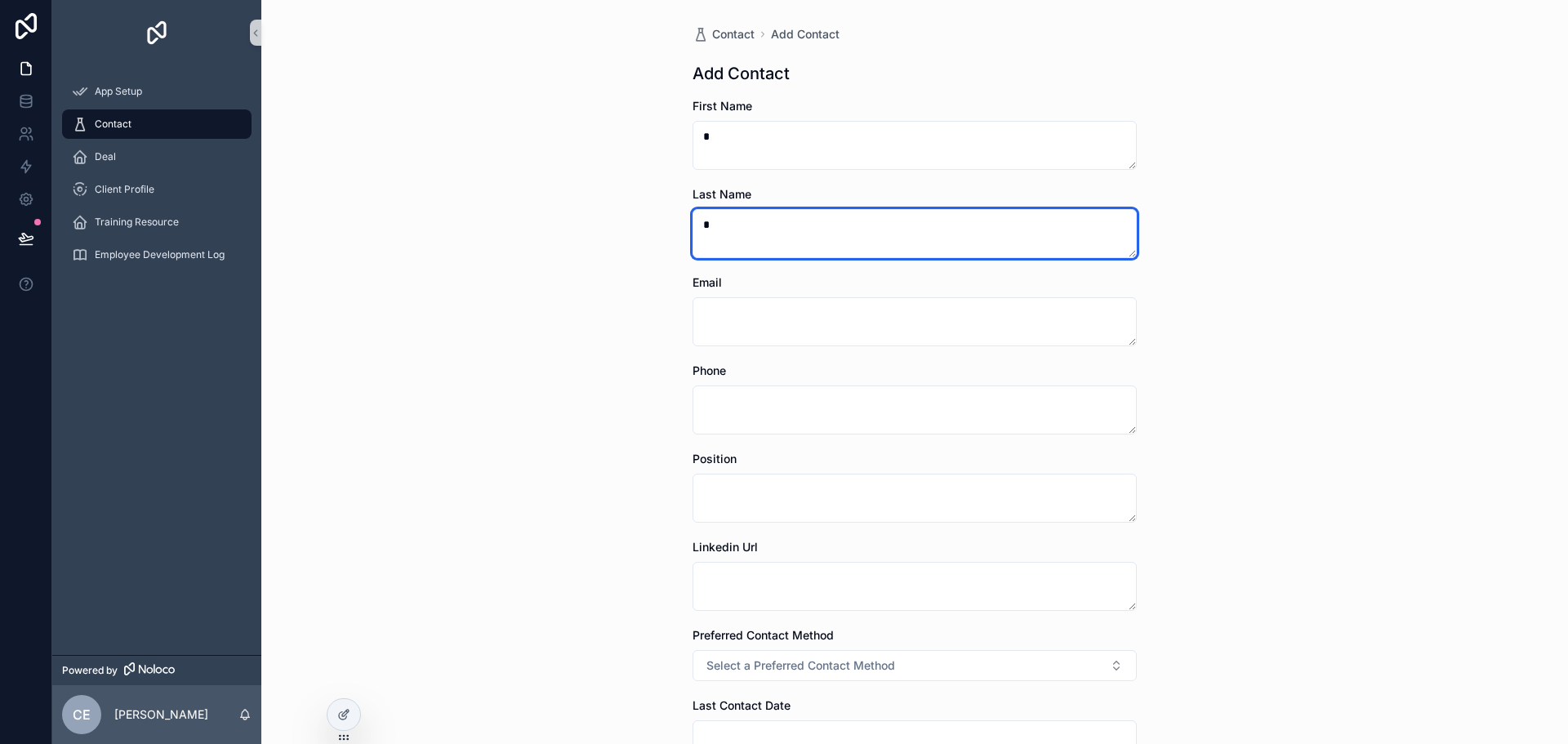
type textarea "*"
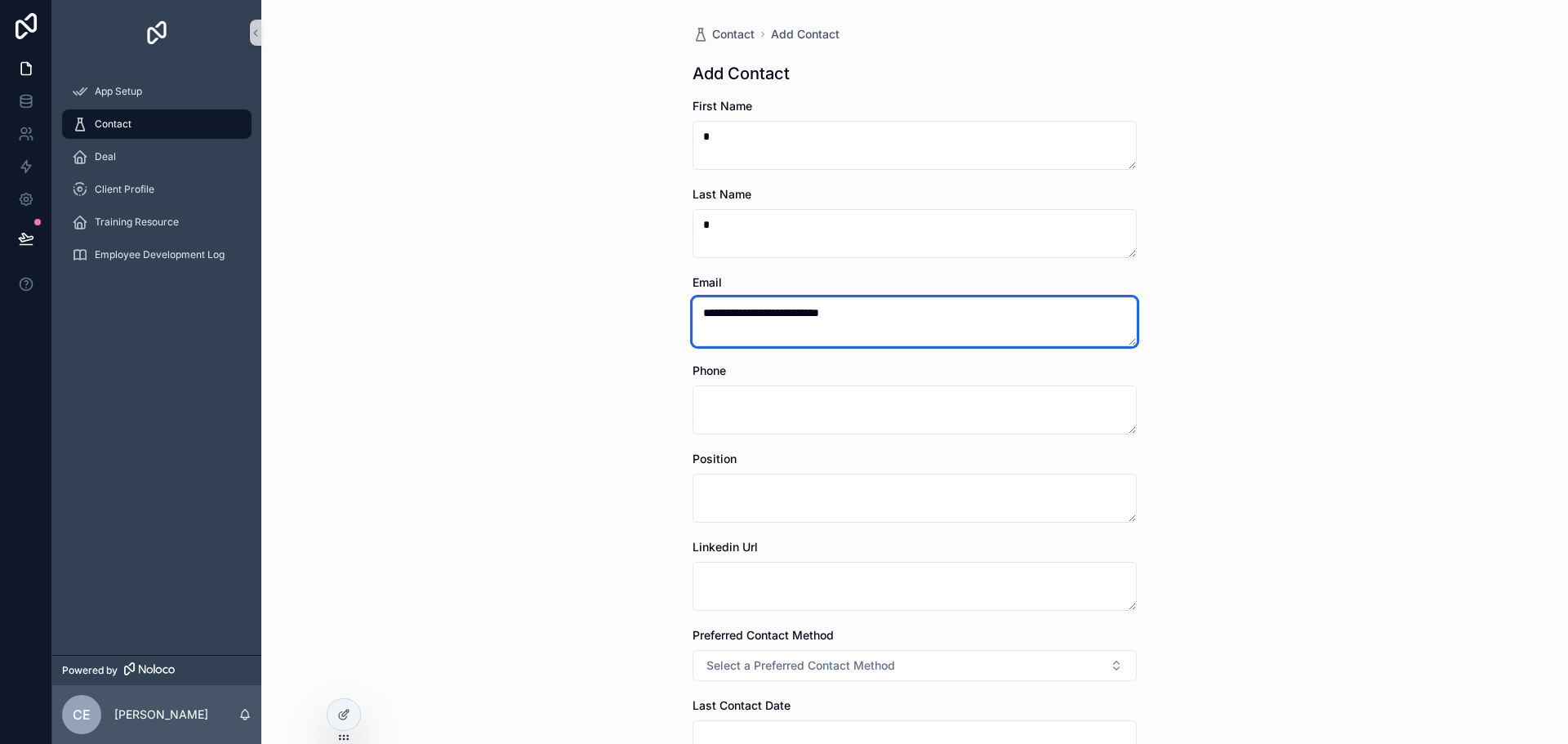
type textarea "**********"
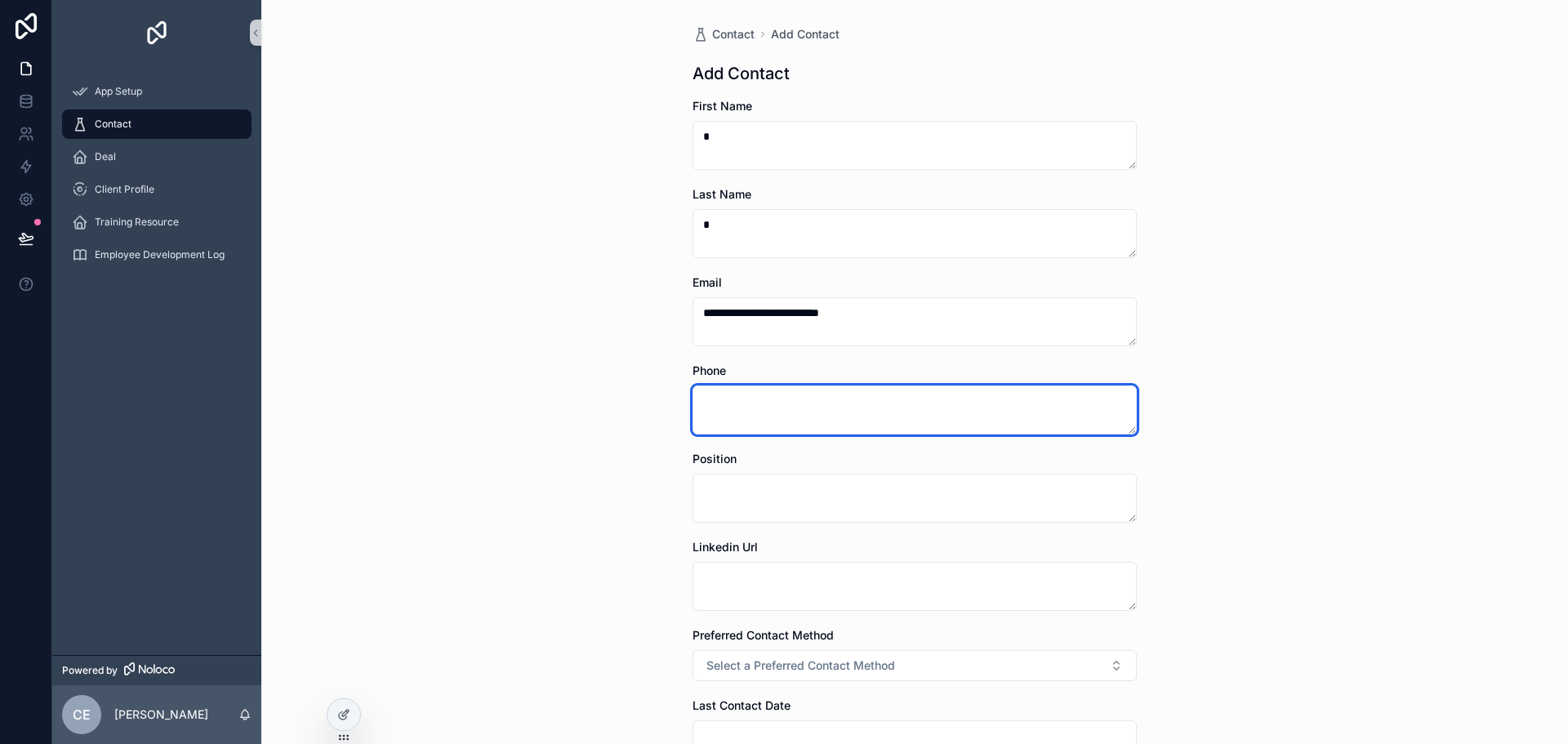
click at [763, 397] on textarea "scrollable content" at bounding box center [914, 411] width 444 height 49
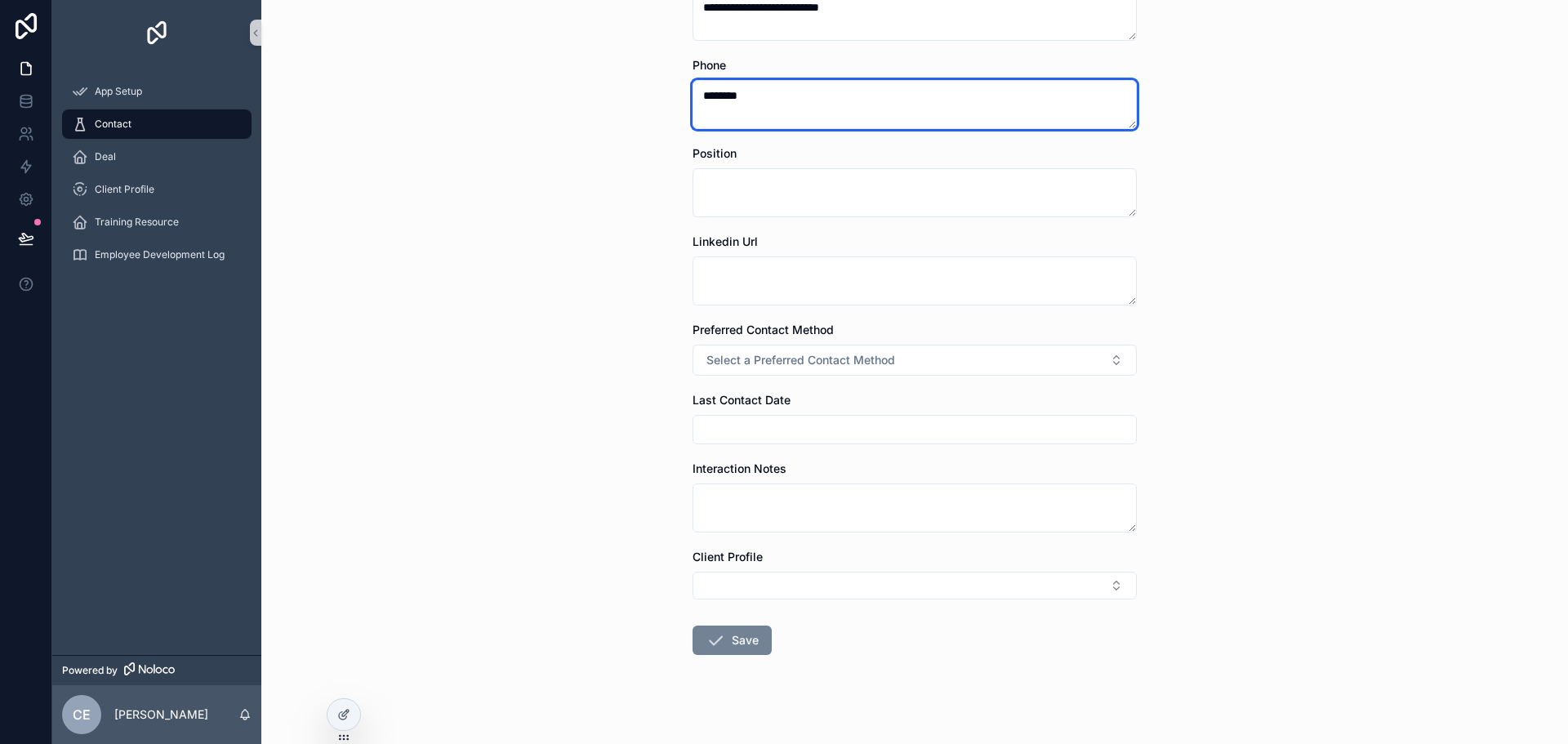
type textarea "********"
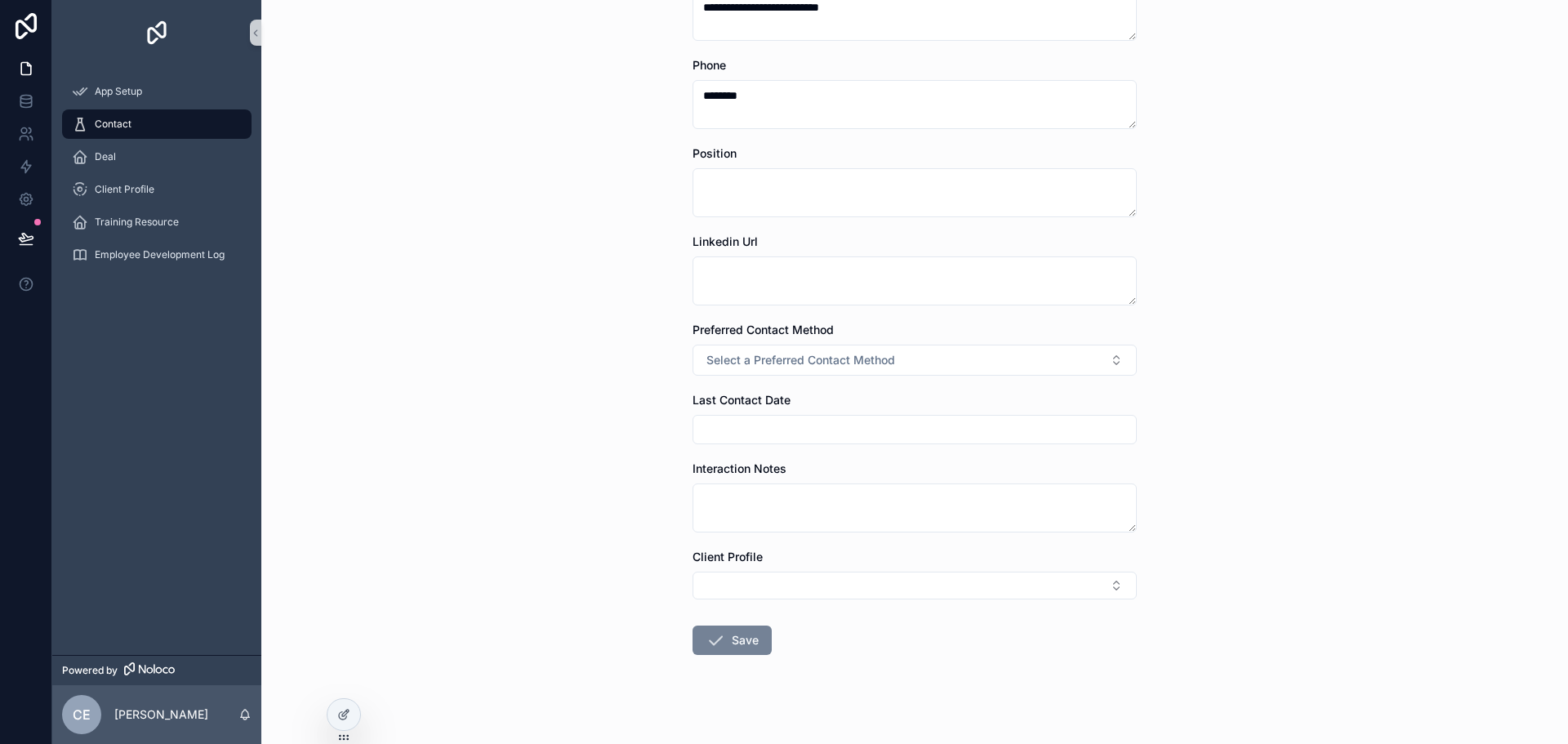
click at [735, 638] on button "Save" at bounding box center [732, 640] width 79 height 29
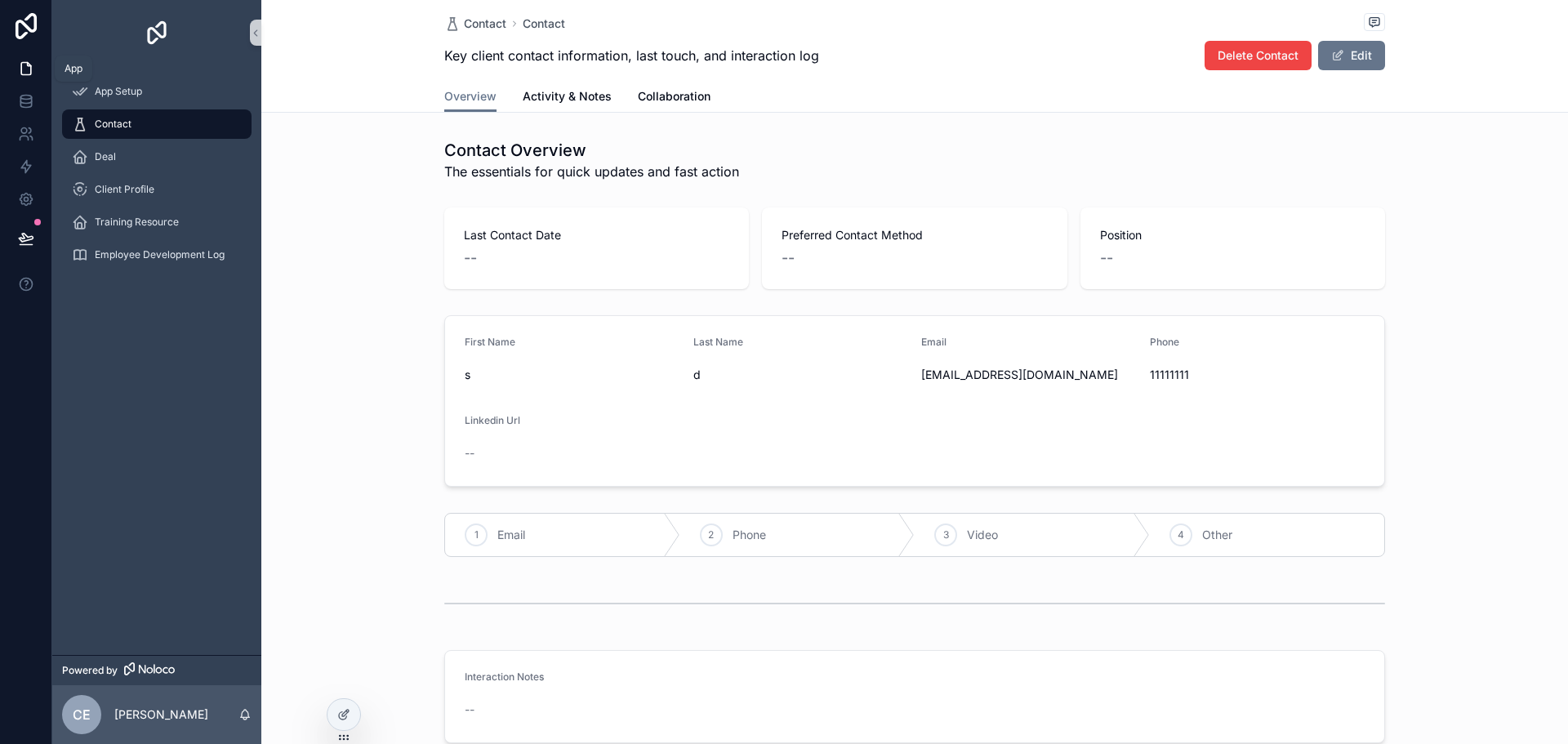
click at [34, 66] on icon at bounding box center [26, 69] width 16 height 16
click at [125, 100] on div "App Setup" at bounding box center [156, 91] width 170 height 26
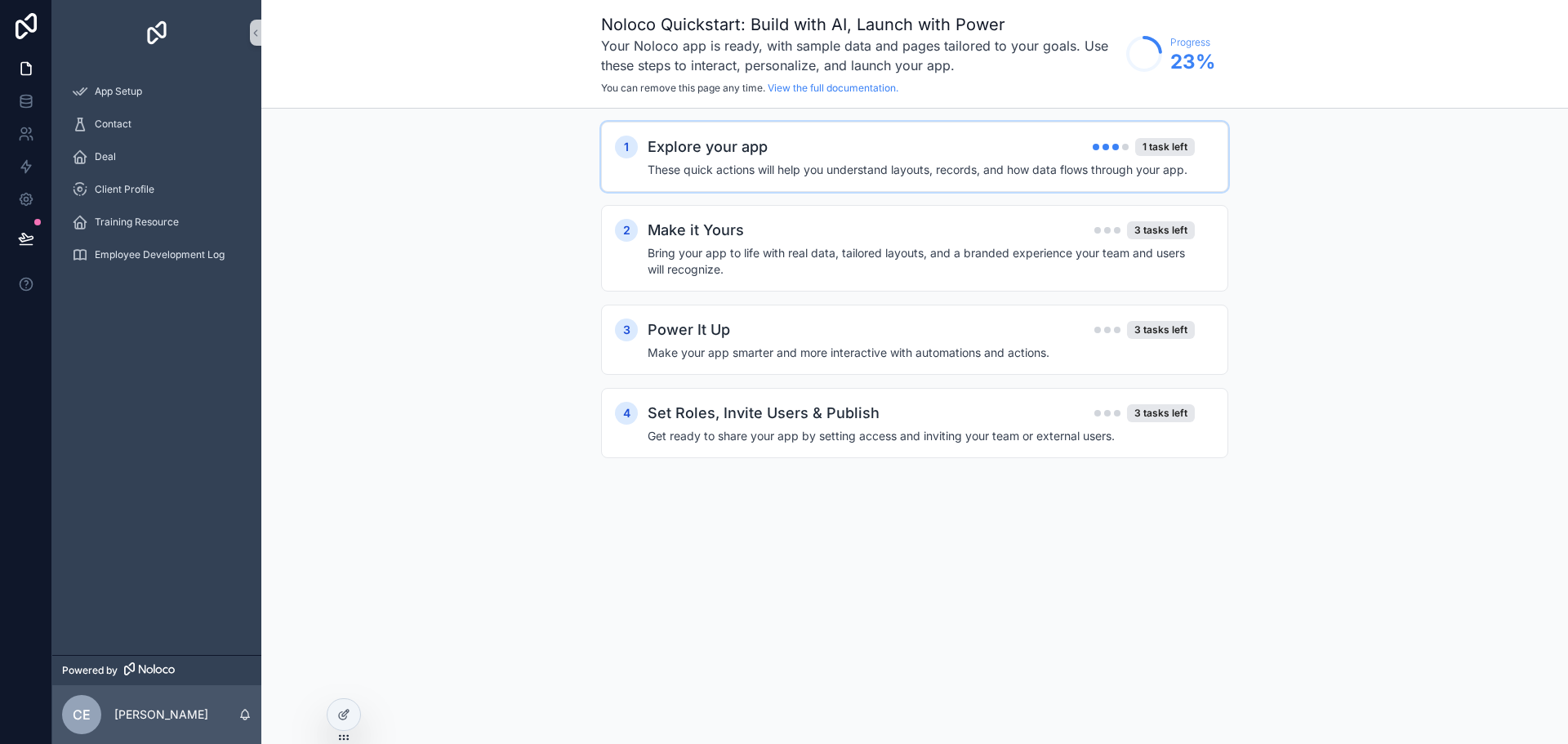
click at [1067, 168] on h4 "These quick actions will help you understand layouts, records, and how data flo…" at bounding box center [921, 170] width 547 height 16
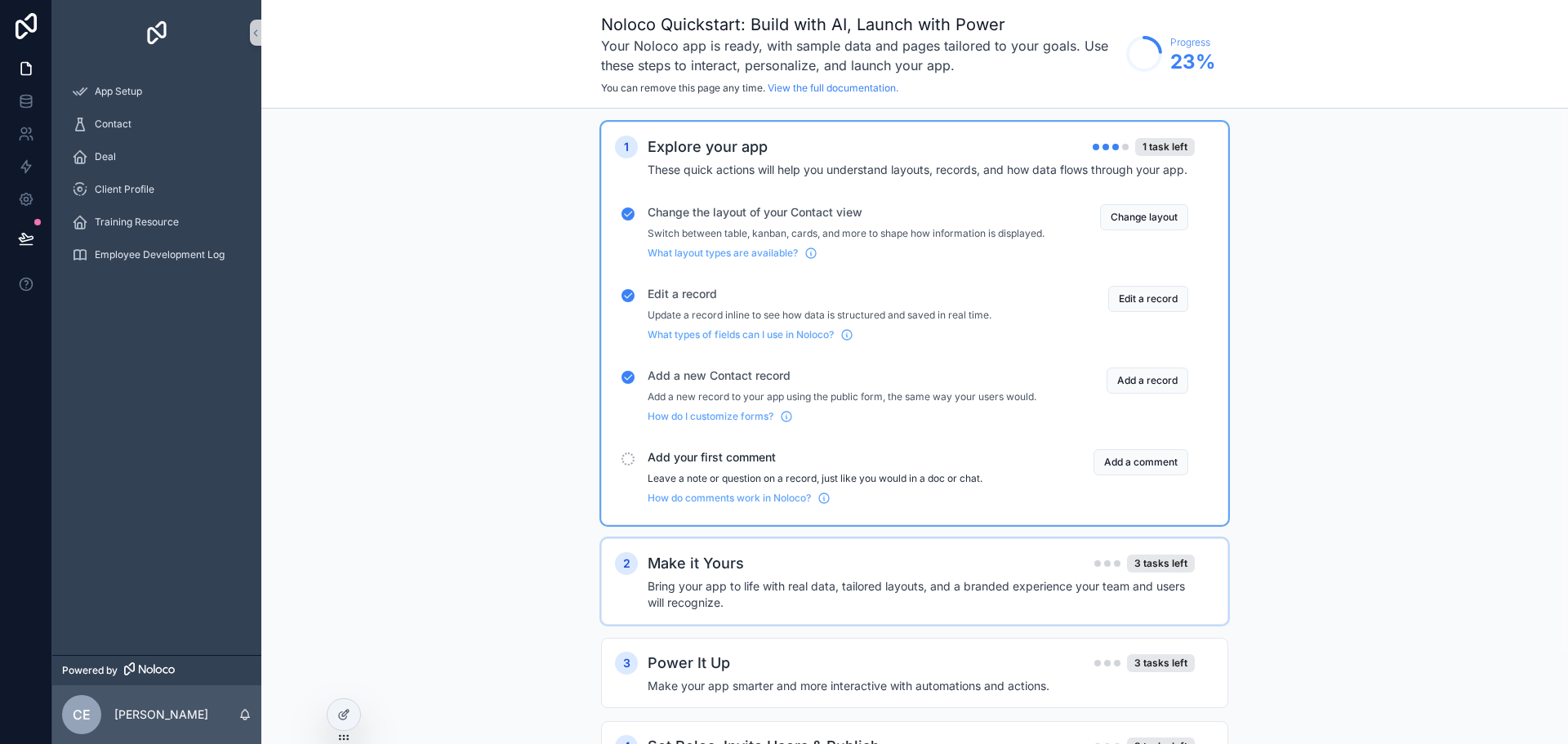
click at [937, 575] on div "Make it Yours 3 tasks left" at bounding box center [921, 563] width 547 height 23
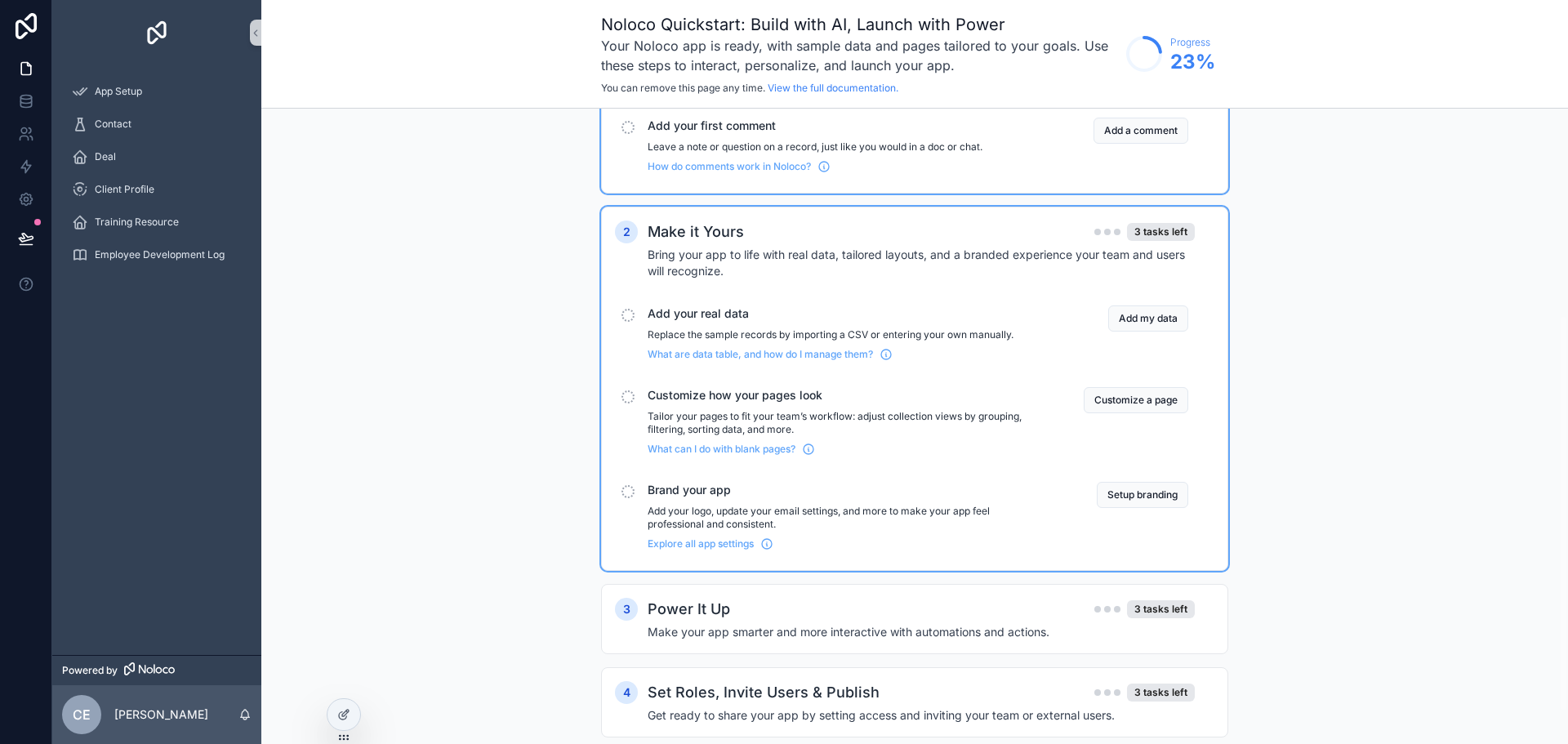
scroll to position [332, 0]
click at [1125, 412] on button "Customize a page" at bounding box center [1135, 399] width 104 height 26
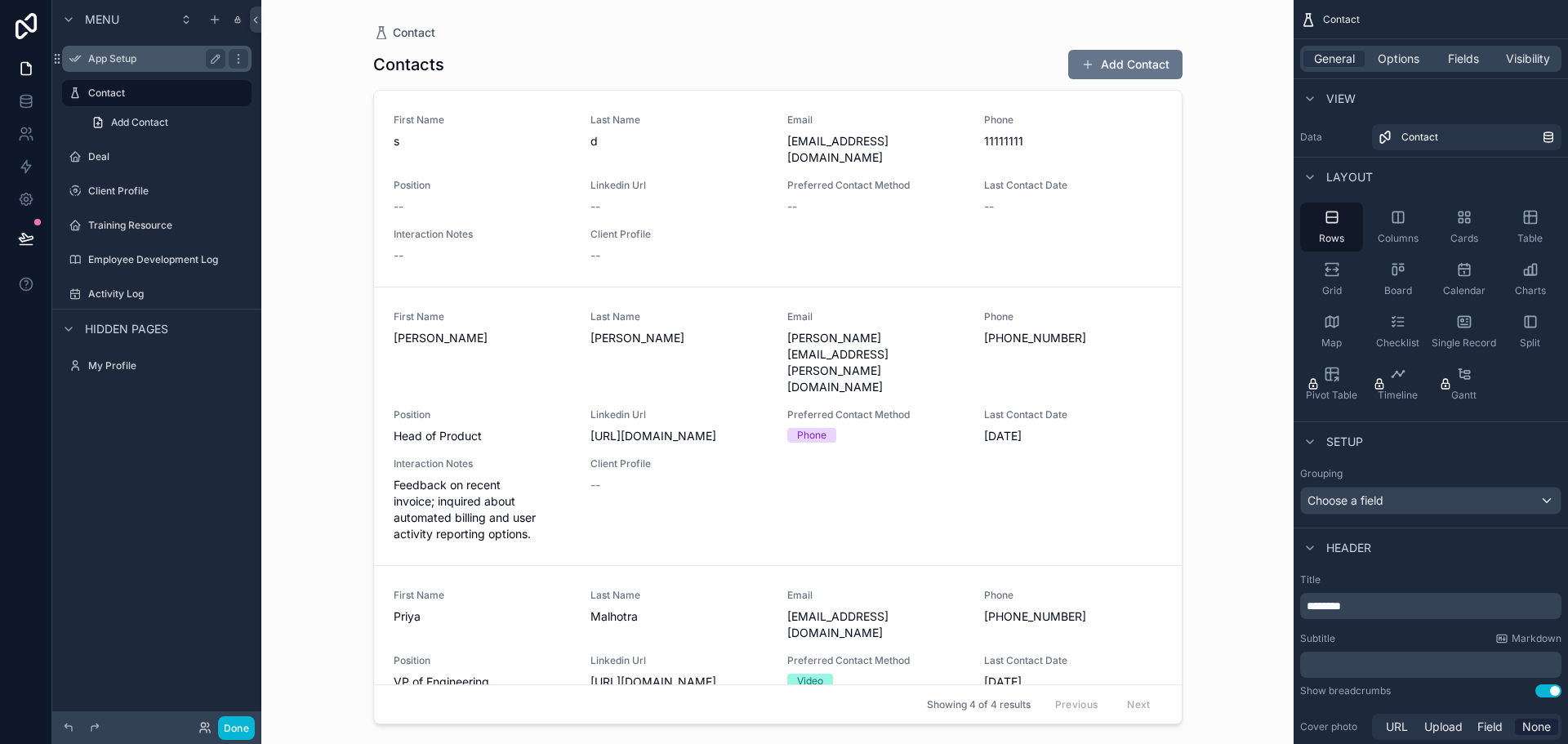
click at [111, 47] on div "App Setup" at bounding box center [156, 58] width 182 height 26
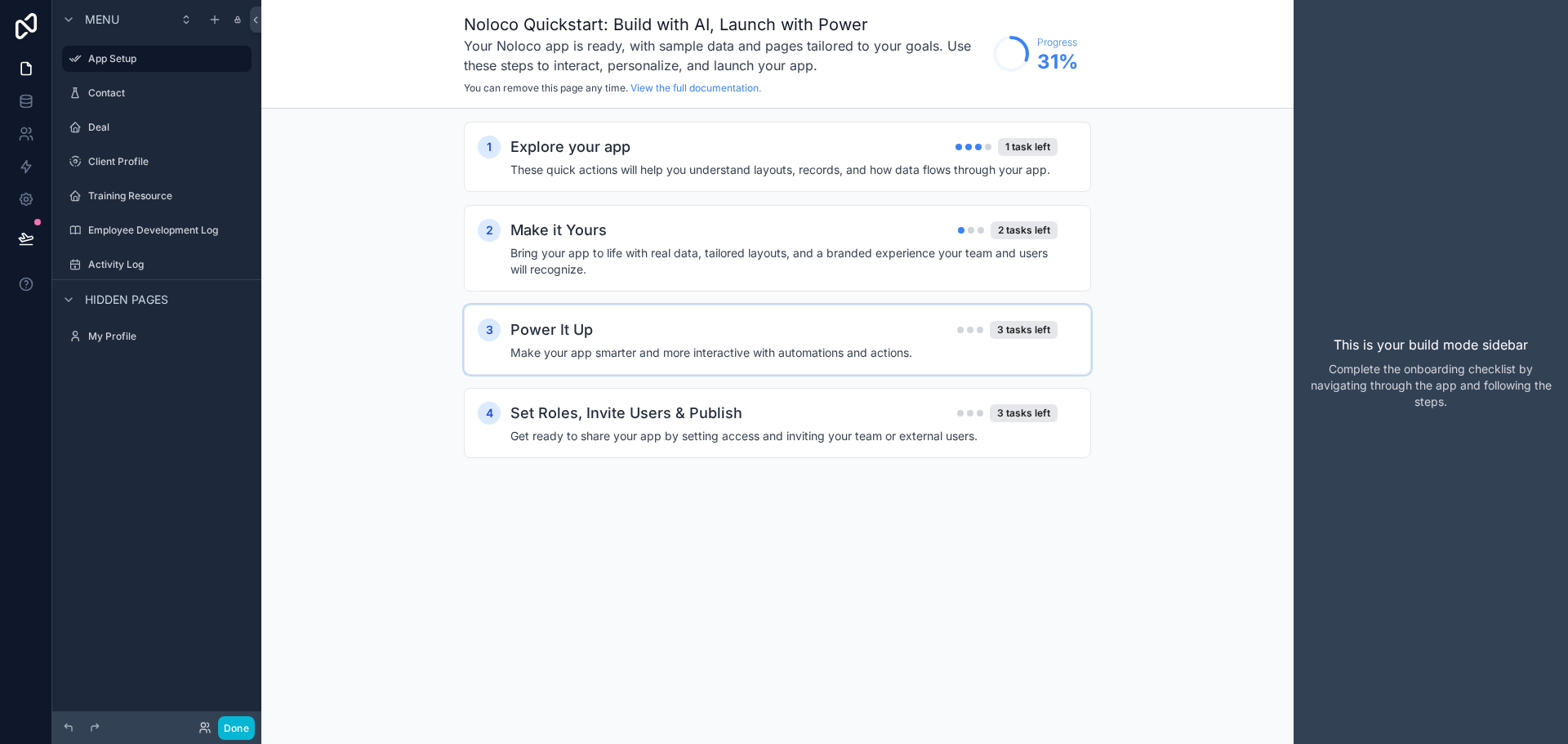
click at [775, 321] on div "Power It Up 3 tasks left" at bounding box center [784, 330] width 547 height 23
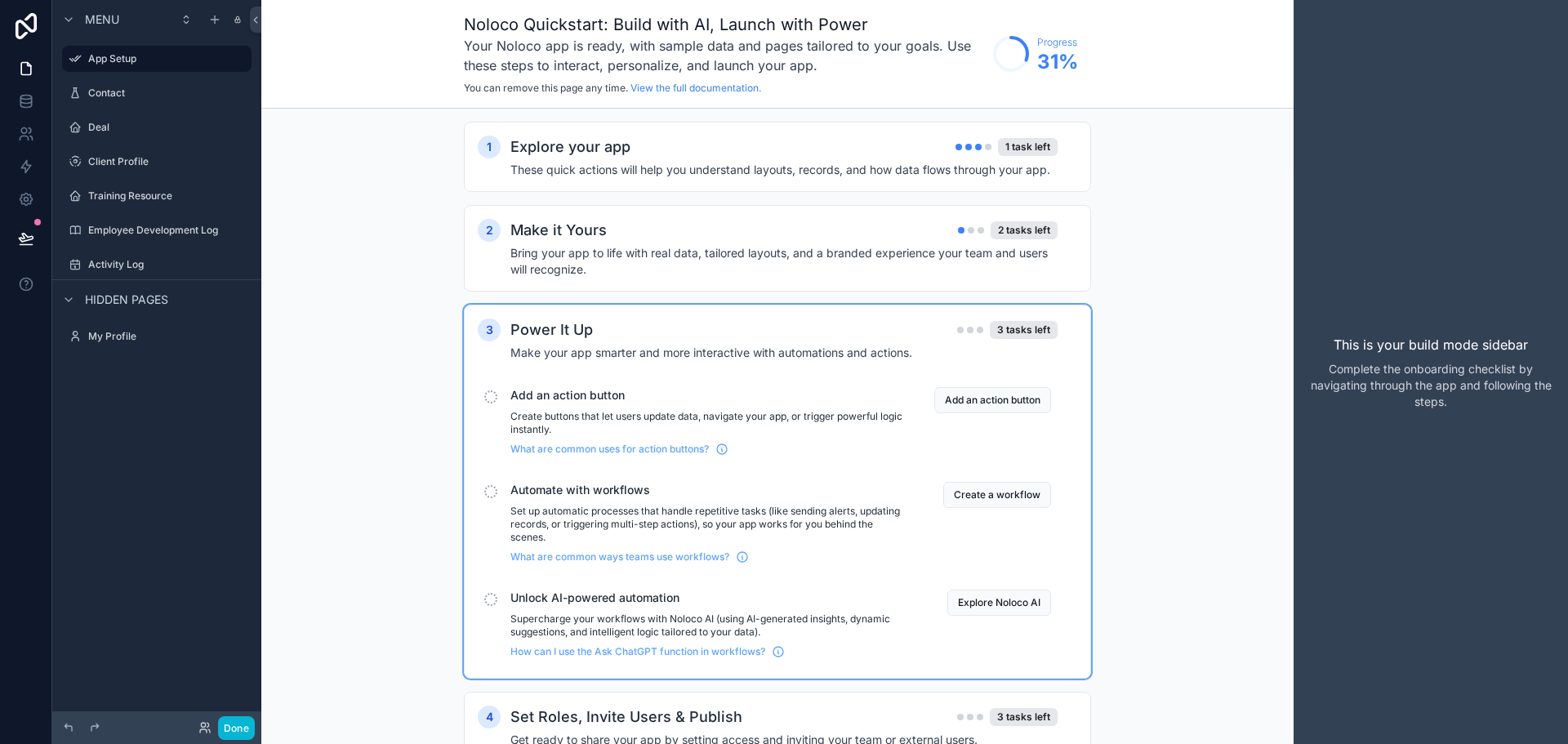
scroll to position [64, 0]
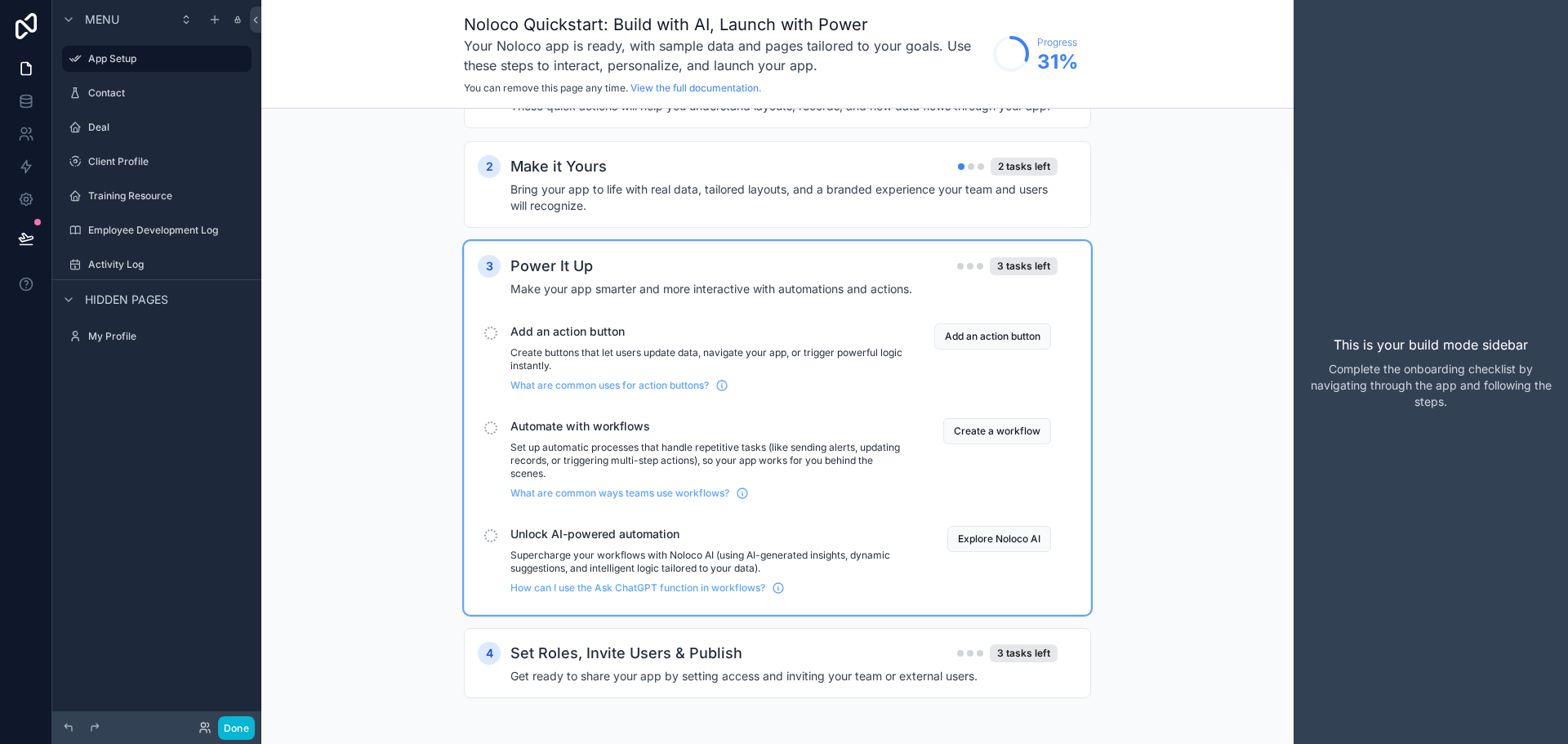
click at [499, 330] on div "Add an action button Create buttons that let users update data, navigate your a…" at bounding box center [777, 358] width 599 height 82
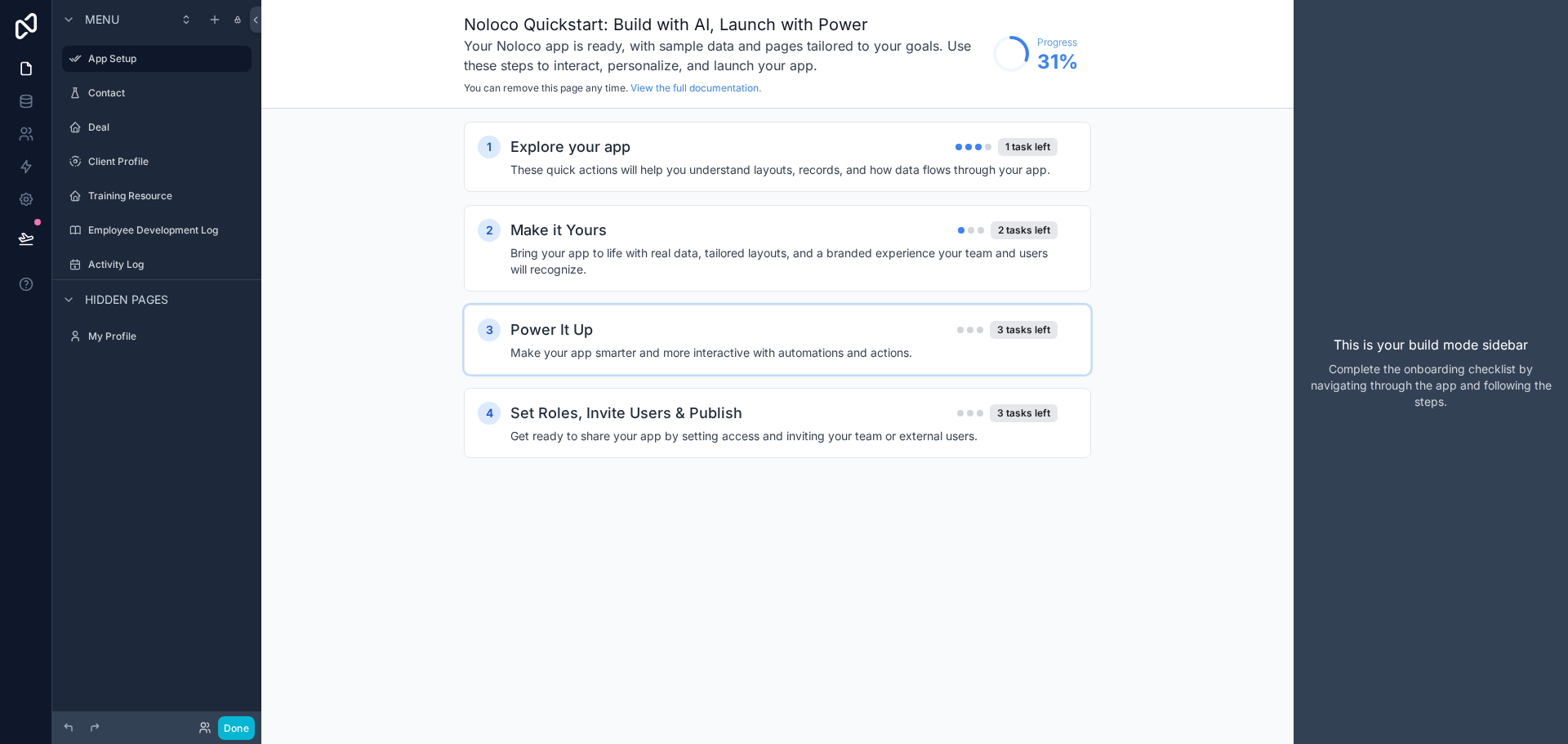
click at [636, 334] on div "Power It Up 3 tasks left" at bounding box center [784, 330] width 547 height 23
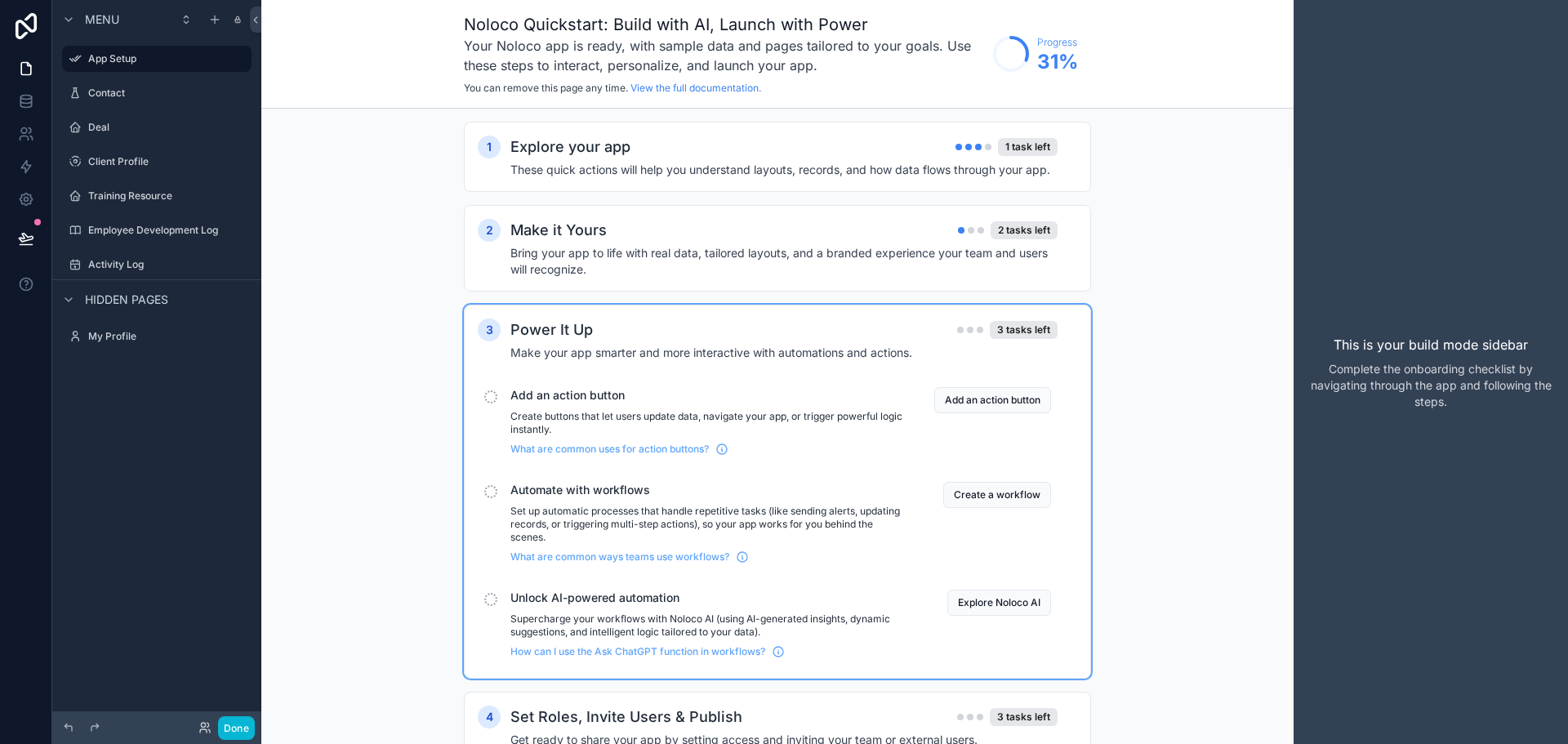
scroll to position [64, 0]
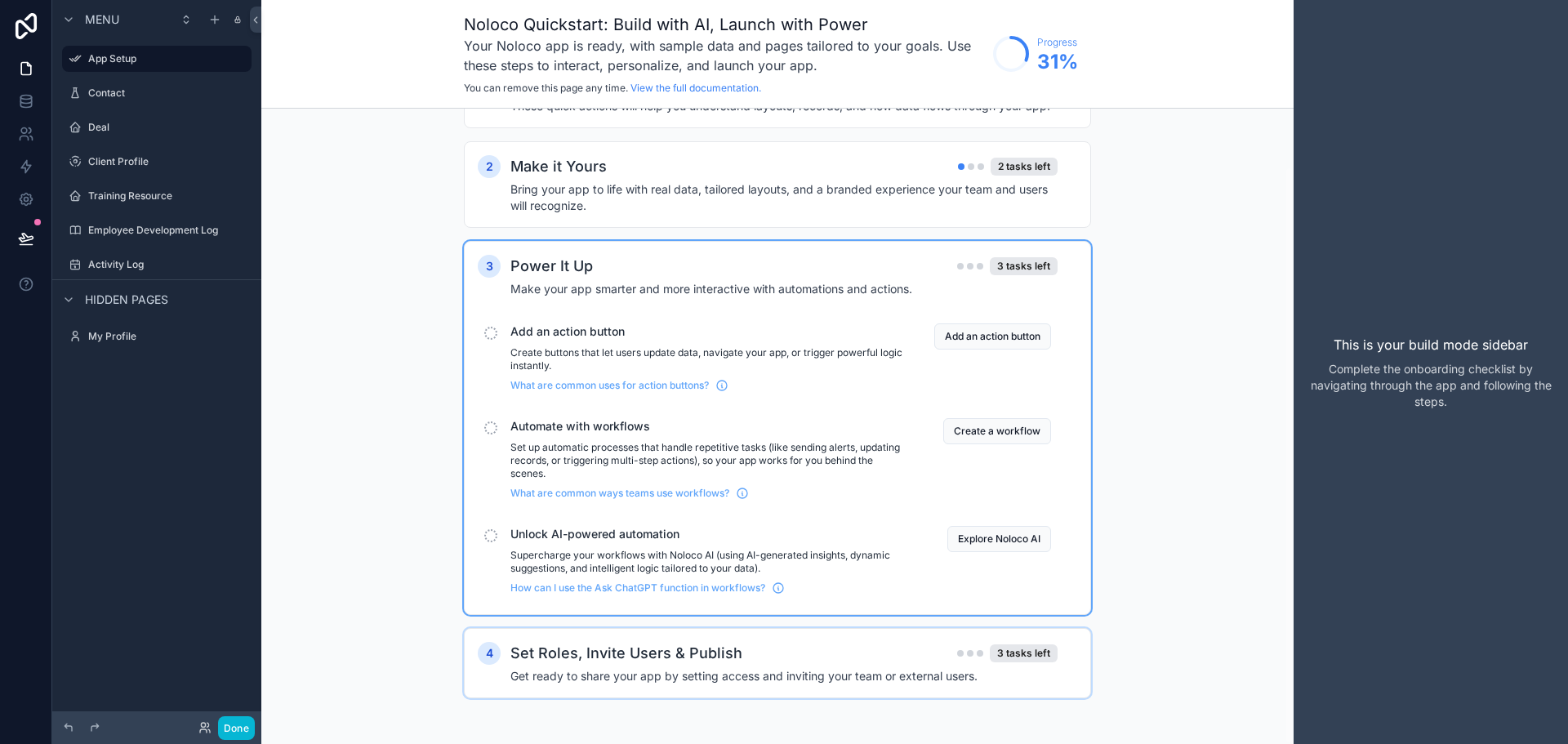
click at [752, 665] on div "Set Roles, Invite Users & Publish 3 tasks left Get ready to share your app by s…" at bounding box center [794, 663] width 567 height 43
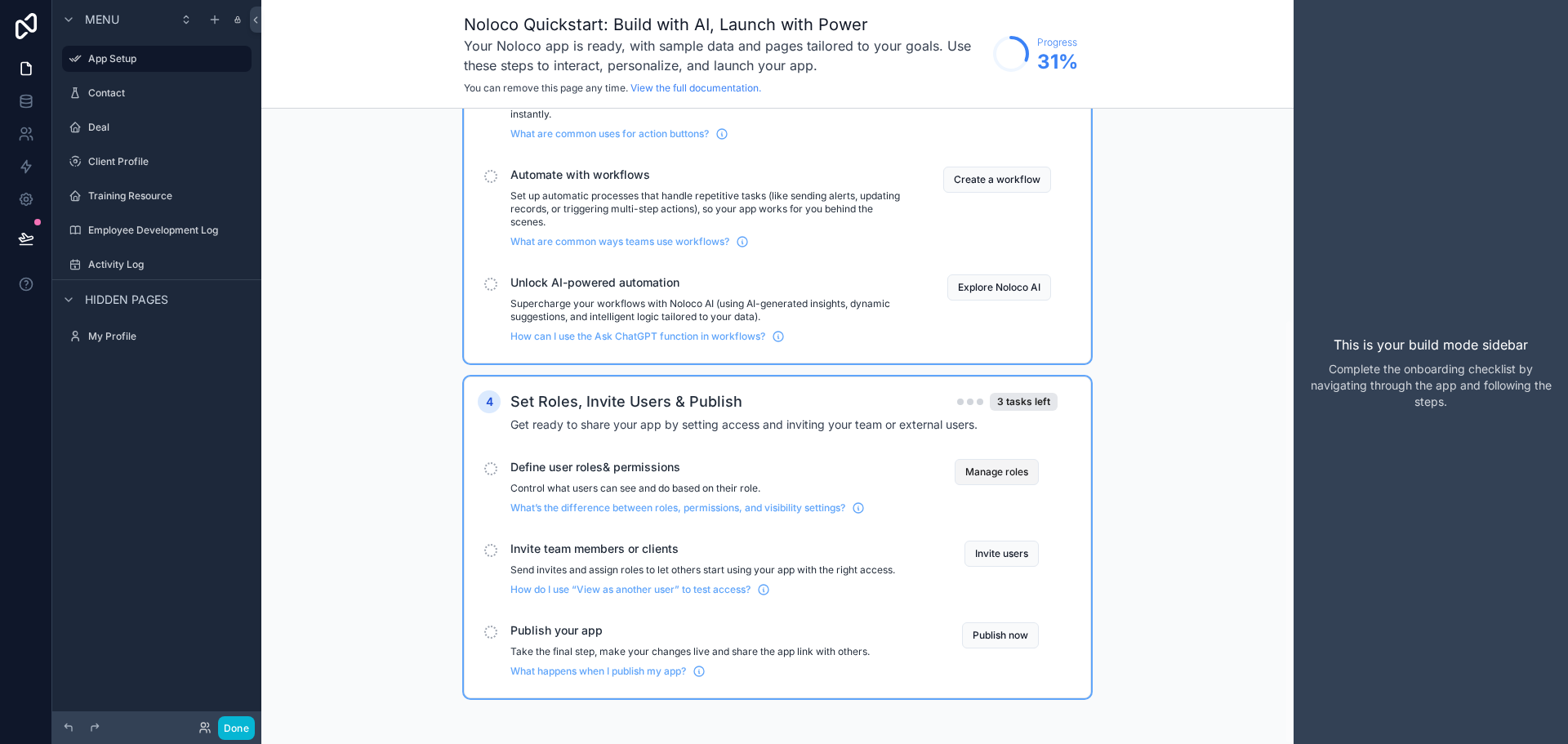
click at [1028, 478] on button "Manage roles" at bounding box center [996, 471] width 84 height 26
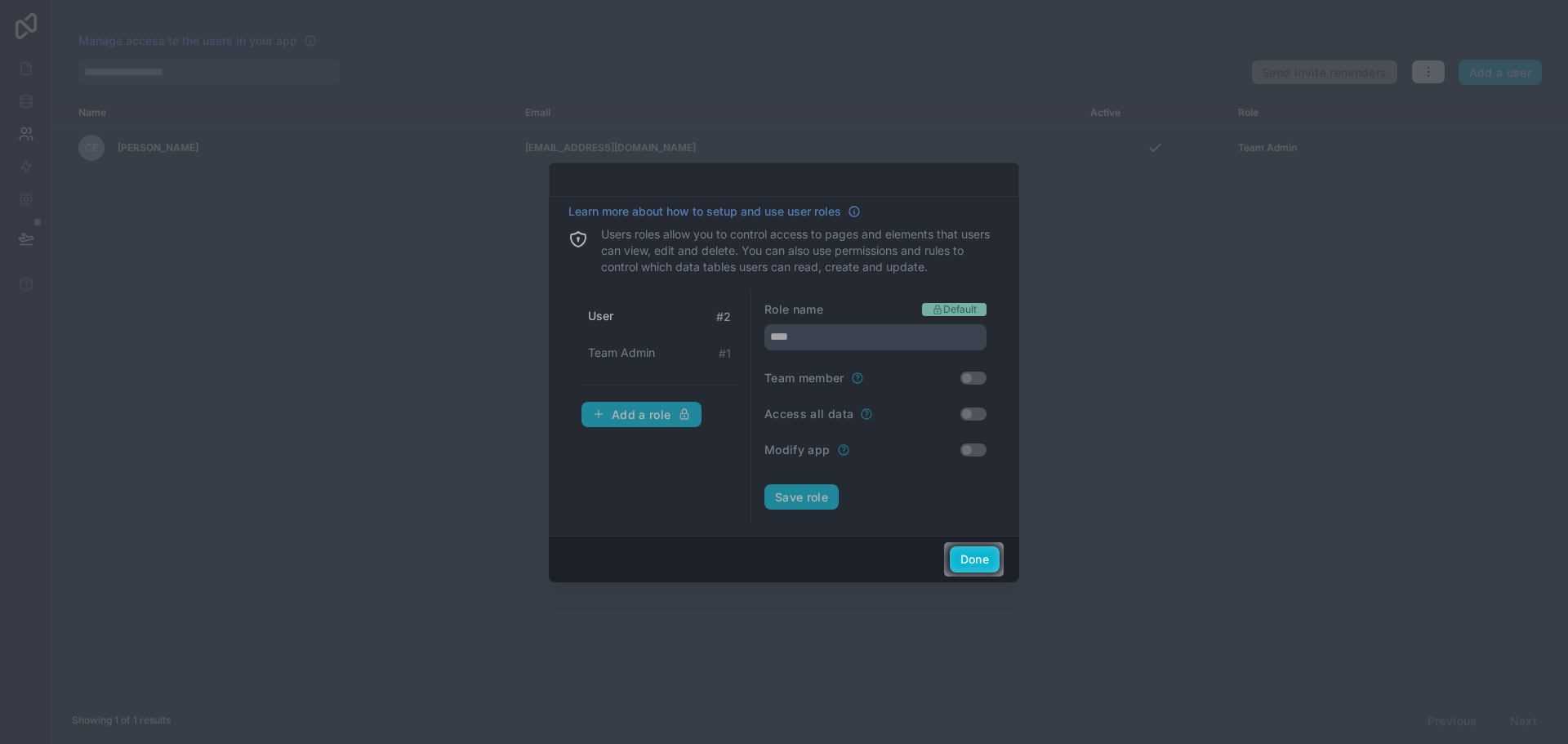
click at [890, 410] on div at bounding box center [784, 271] width 1568 height 542
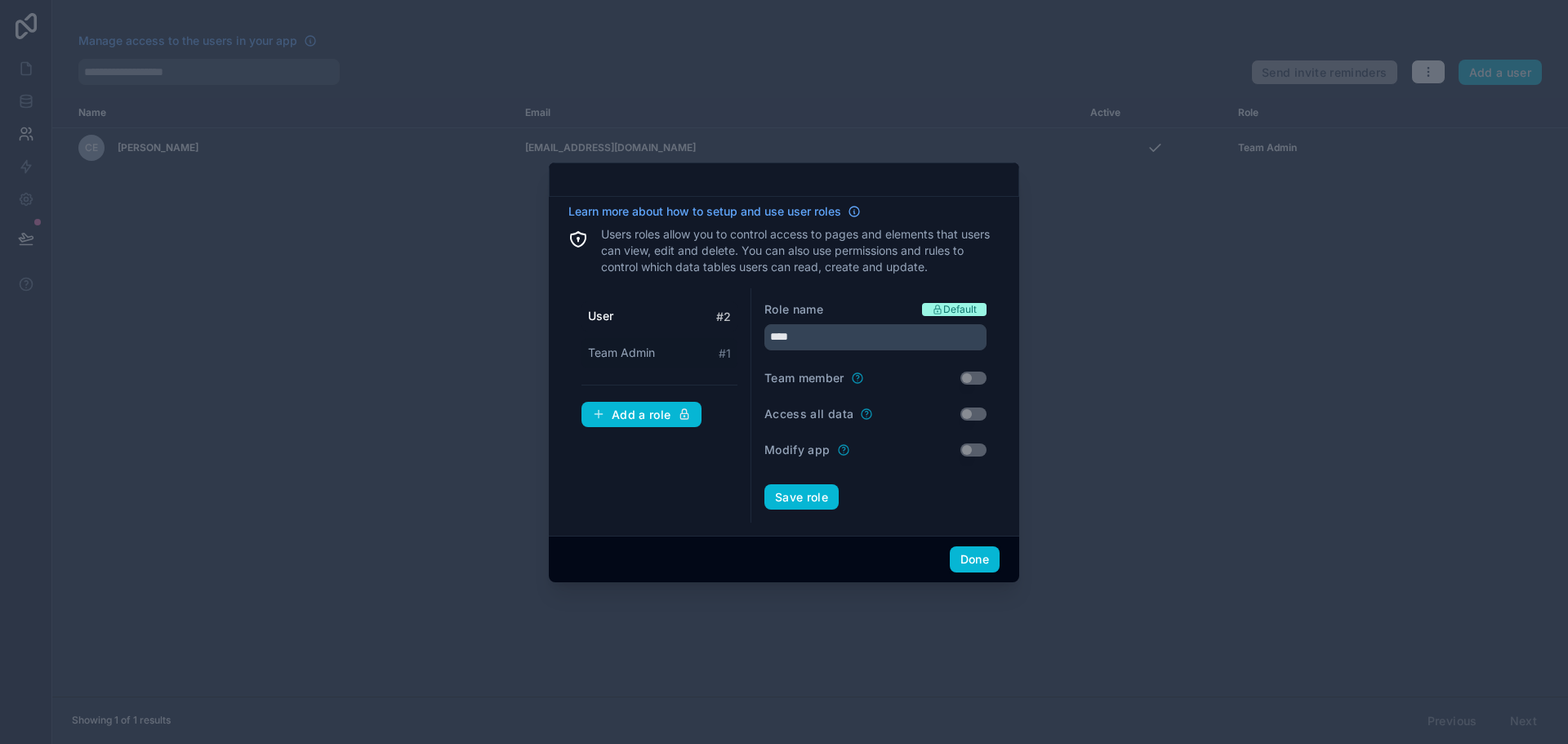
click at [630, 363] on div "Team Admin # 1" at bounding box center [659, 352] width 156 height 30
type input "**********"
click at [981, 565] on button "Done" at bounding box center [974, 560] width 50 height 26
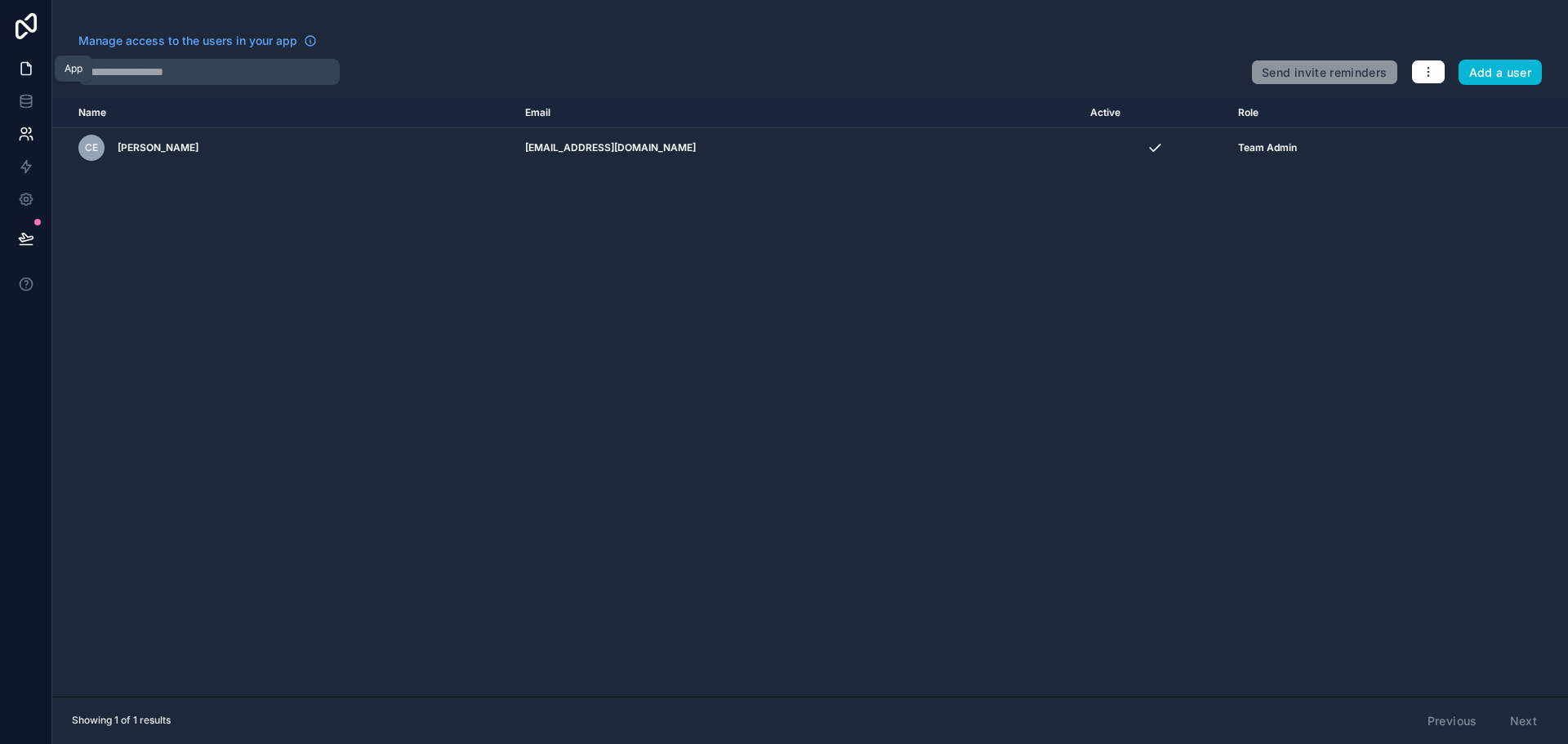
click at [34, 67] on icon at bounding box center [26, 69] width 16 height 16
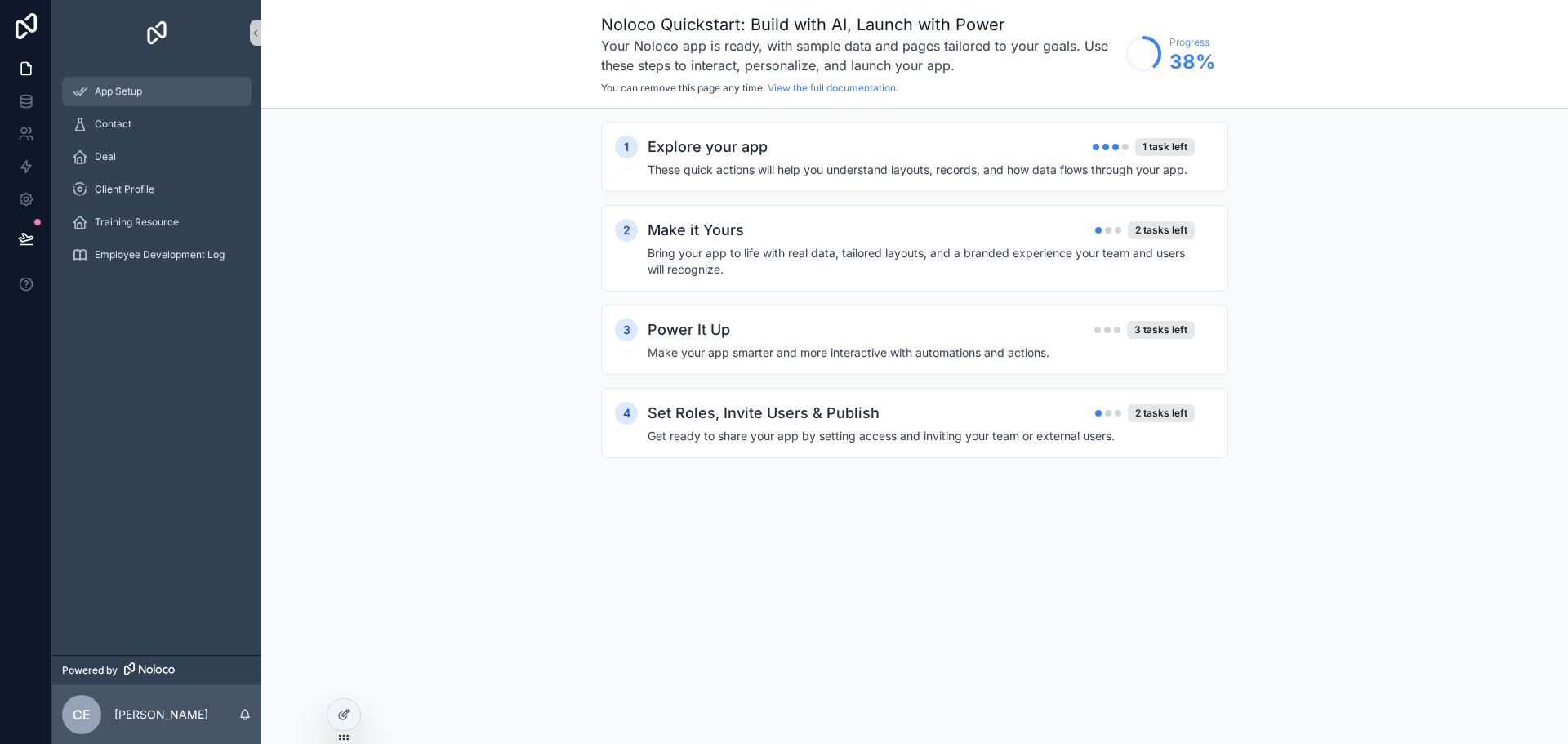
click at [142, 93] on span "App Setup" at bounding box center [118, 92] width 47 height 13
click at [979, 417] on div "Set Roles, Invite Users & Publish 2 tasks left" at bounding box center [921, 412] width 547 height 23
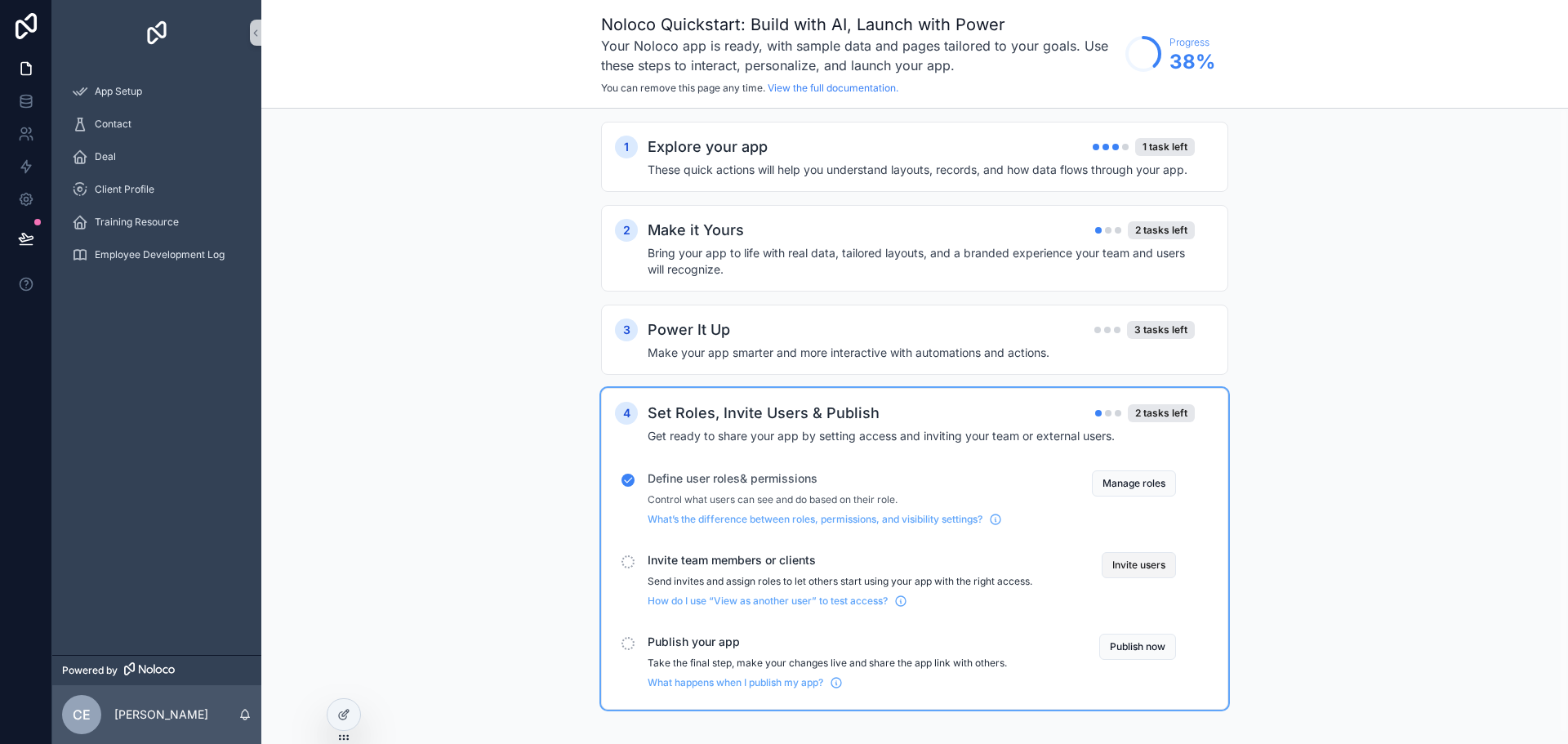
click at [1143, 571] on button "Invite users" at bounding box center [1139, 565] width 74 height 26
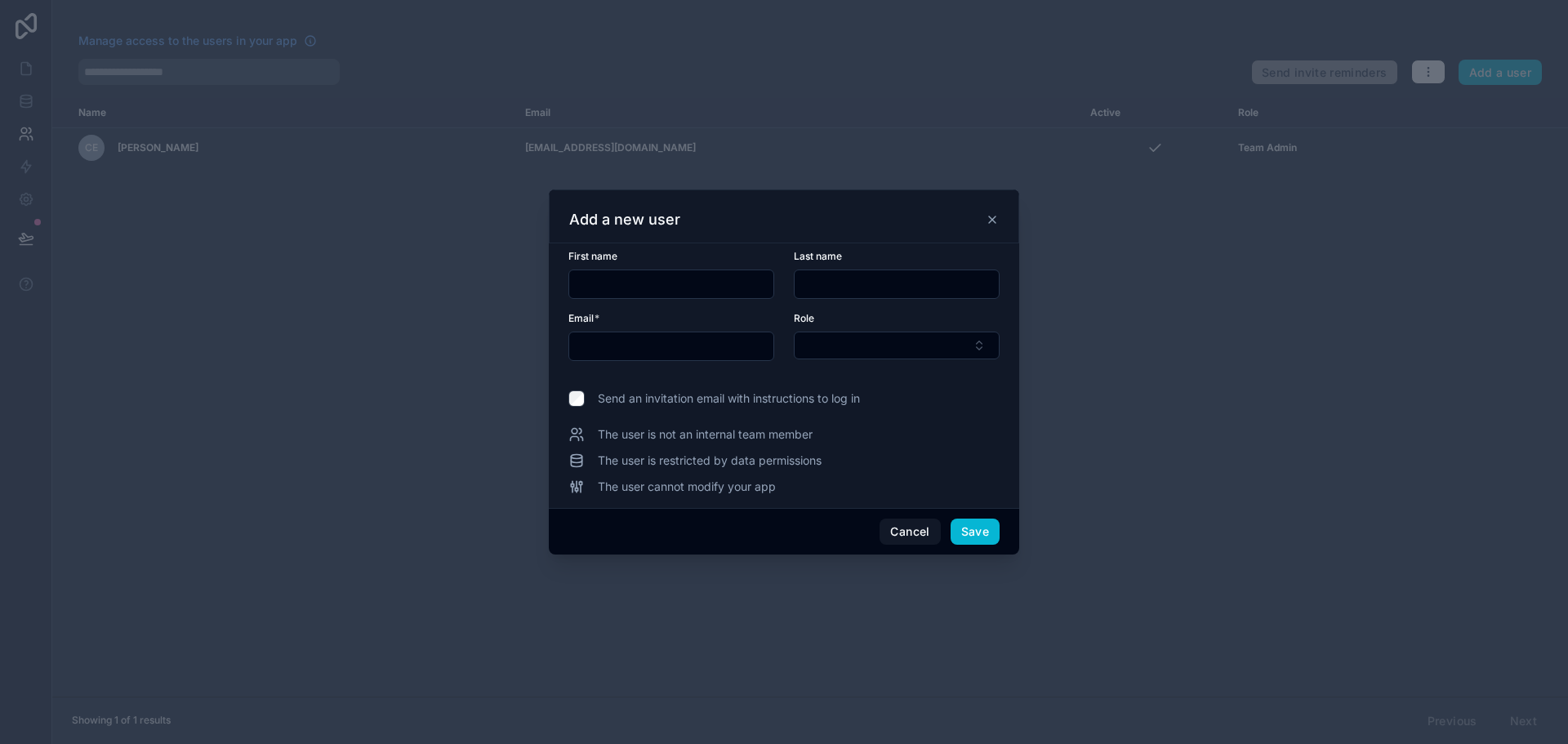
click at [647, 273] on input "text" at bounding box center [671, 283] width 204 height 23
type input "******"
type input "********"
type input "**********"
click at [930, 351] on button "Select Button" at bounding box center [896, 345] width 206 height 28
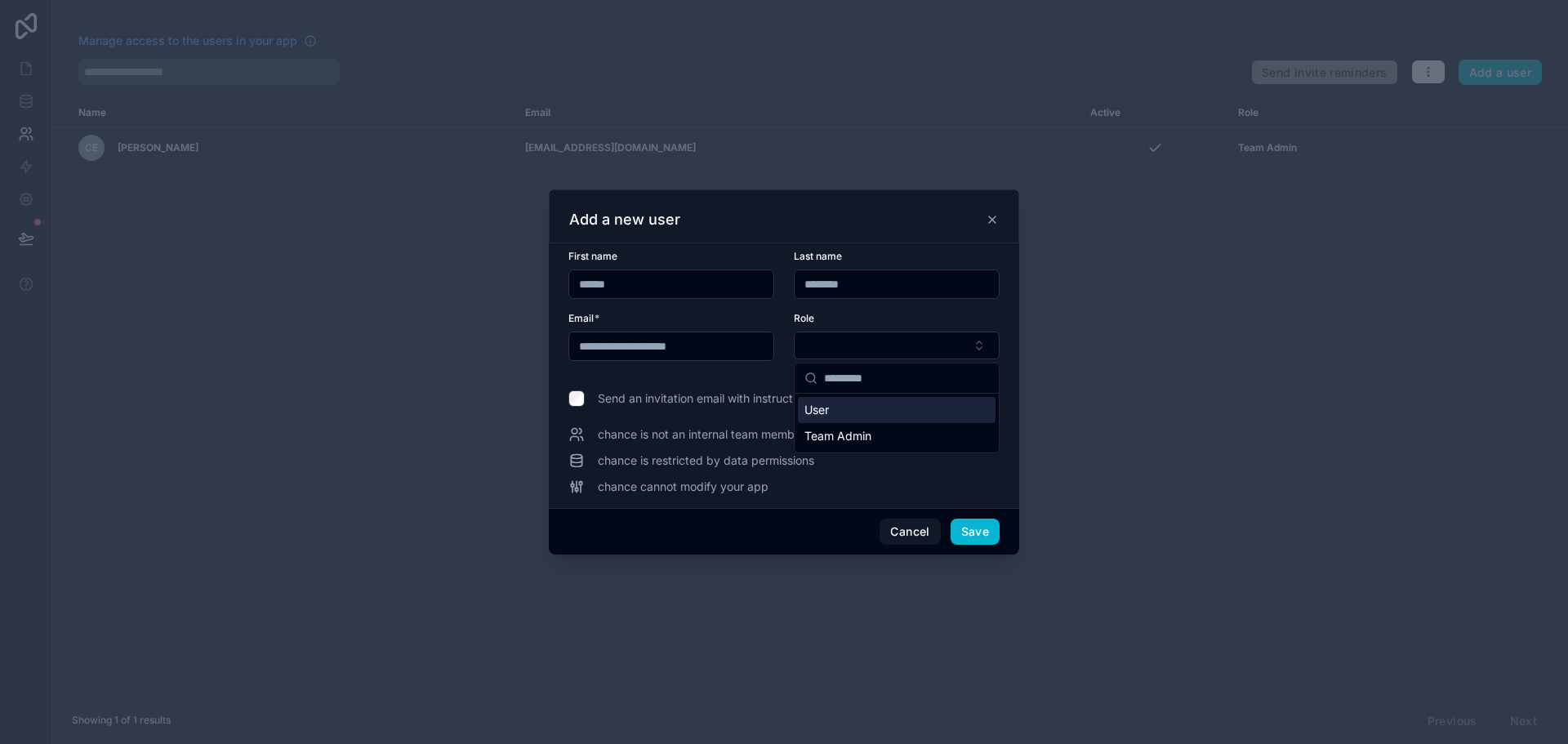
click at [851, 414] on div "User" at bounding box center [897, 410] width 198 height 26
click at [974, 528] on button "Save" at bounding box center [975, 532] width 49 height 26
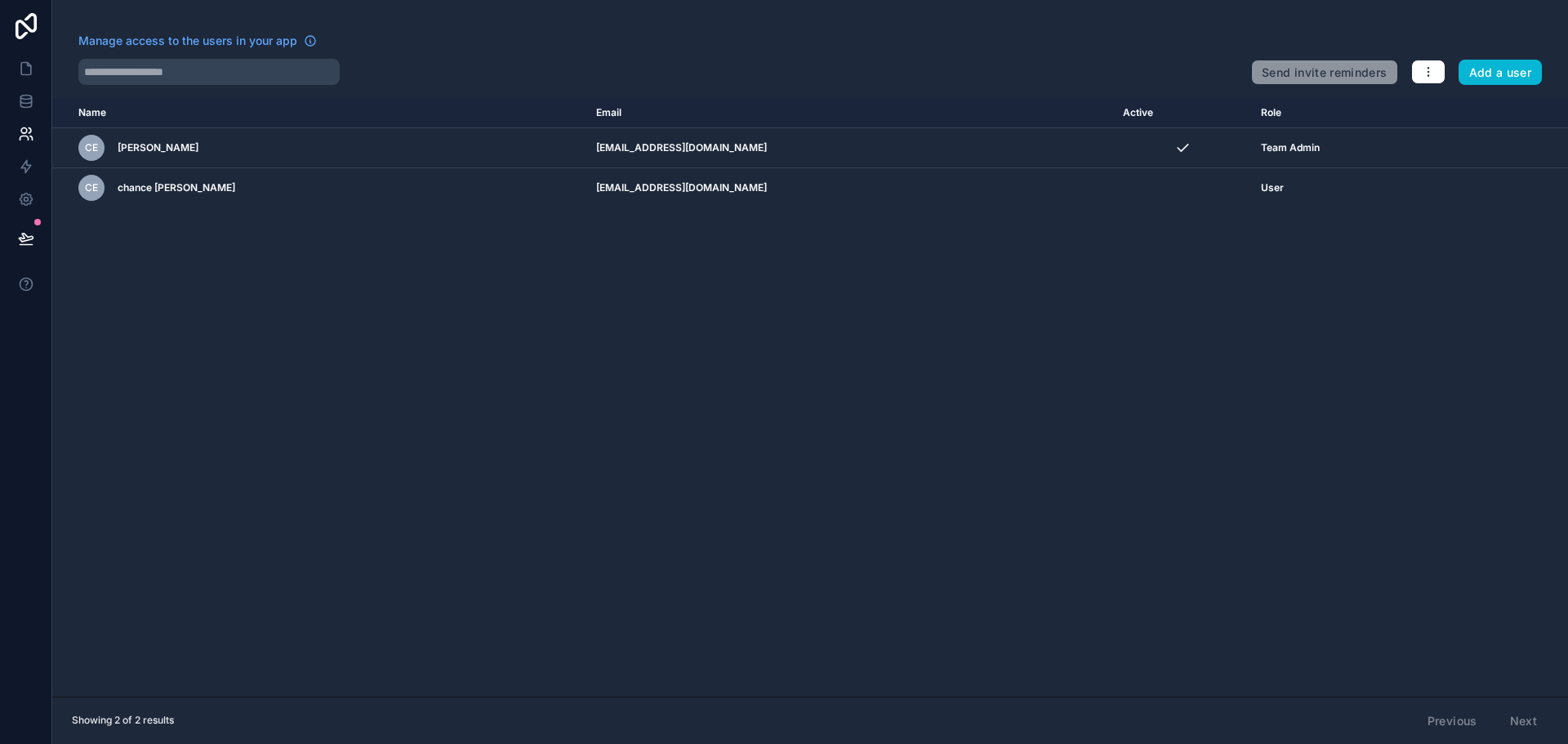
click at [291, 282] on div "Name Email Active Role [DOMAIN_NAME] CE Chance [PERSON_NAME] [EMAIL_ADDRESS][DO…" at bounding box center [810, 397] width 1515 height 599
click at [213, 44] on span "Manage access to the users in your app" at bounding box center [187, 41] width 219 height 16
click at [24, 69] on icon at bounding box center [26, 69] width 16 height 16
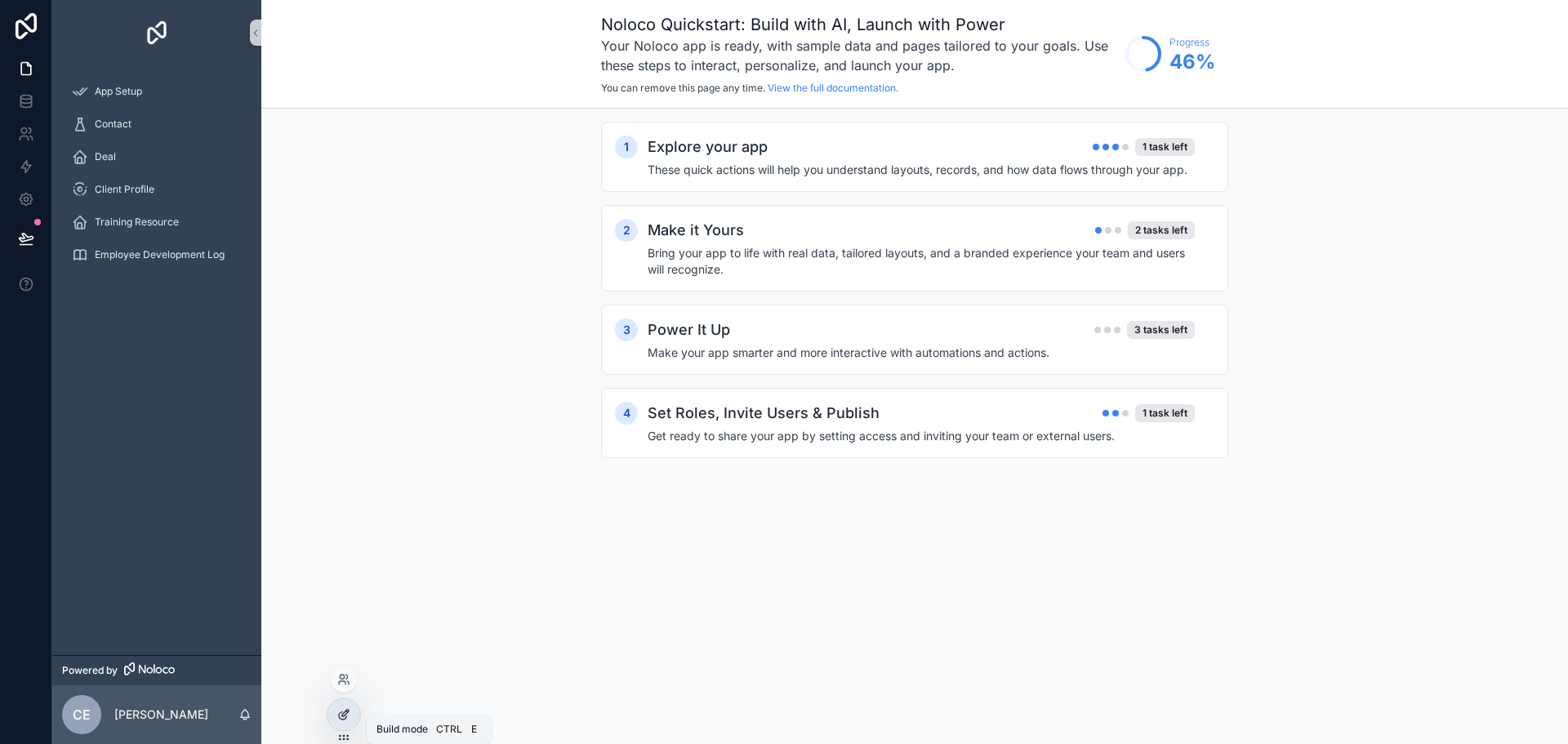
click at [342, 713] on icon at bounding box center [343, 715] width 13 height 13
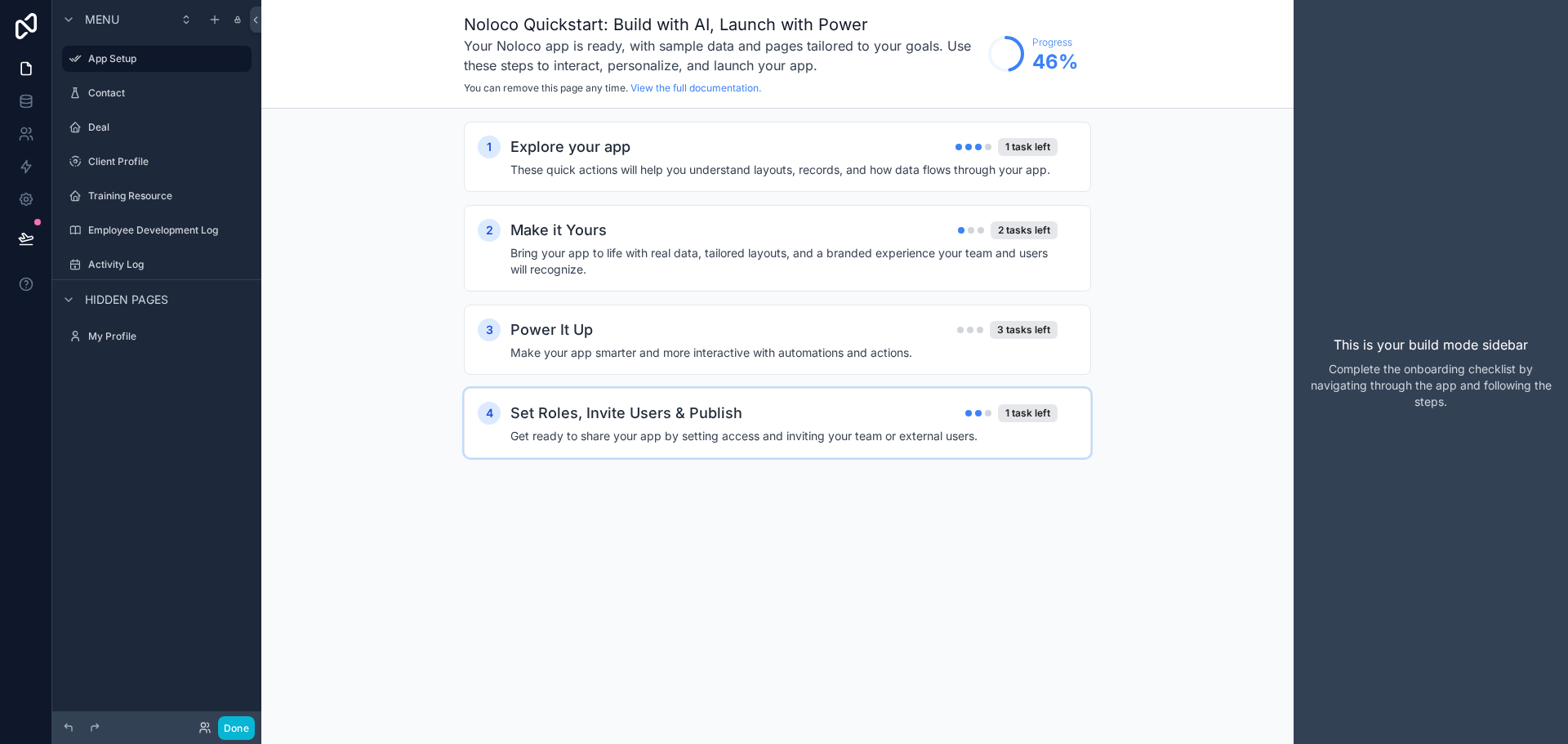
click at [948, 419] on div "Set Roles, Invite Users & Publish 1 task left" at bounding box center [784, 412] width 547 height 23
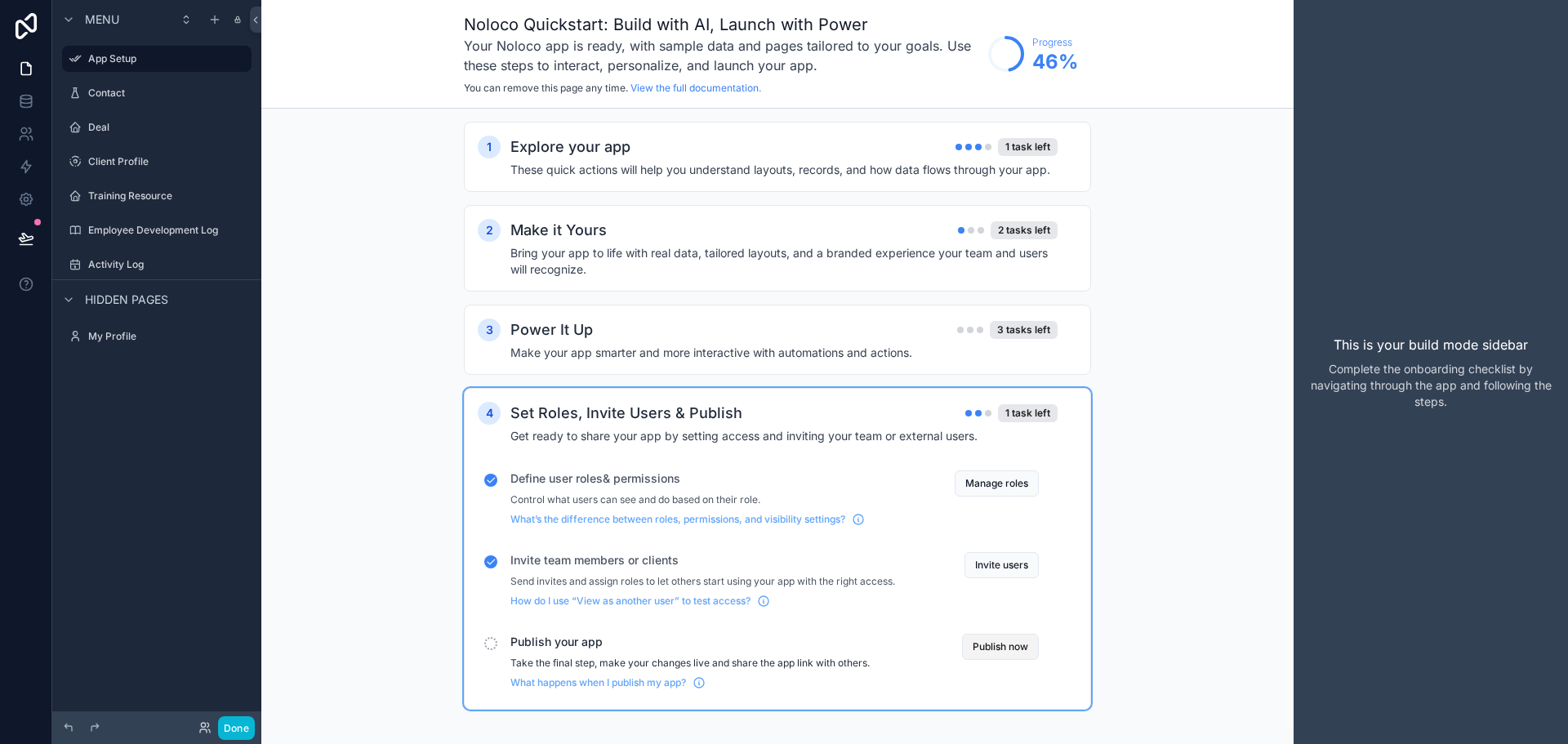
click at [1000, 647] on button "Publish now" at bounding box center [1000, 647] width 77 height 26
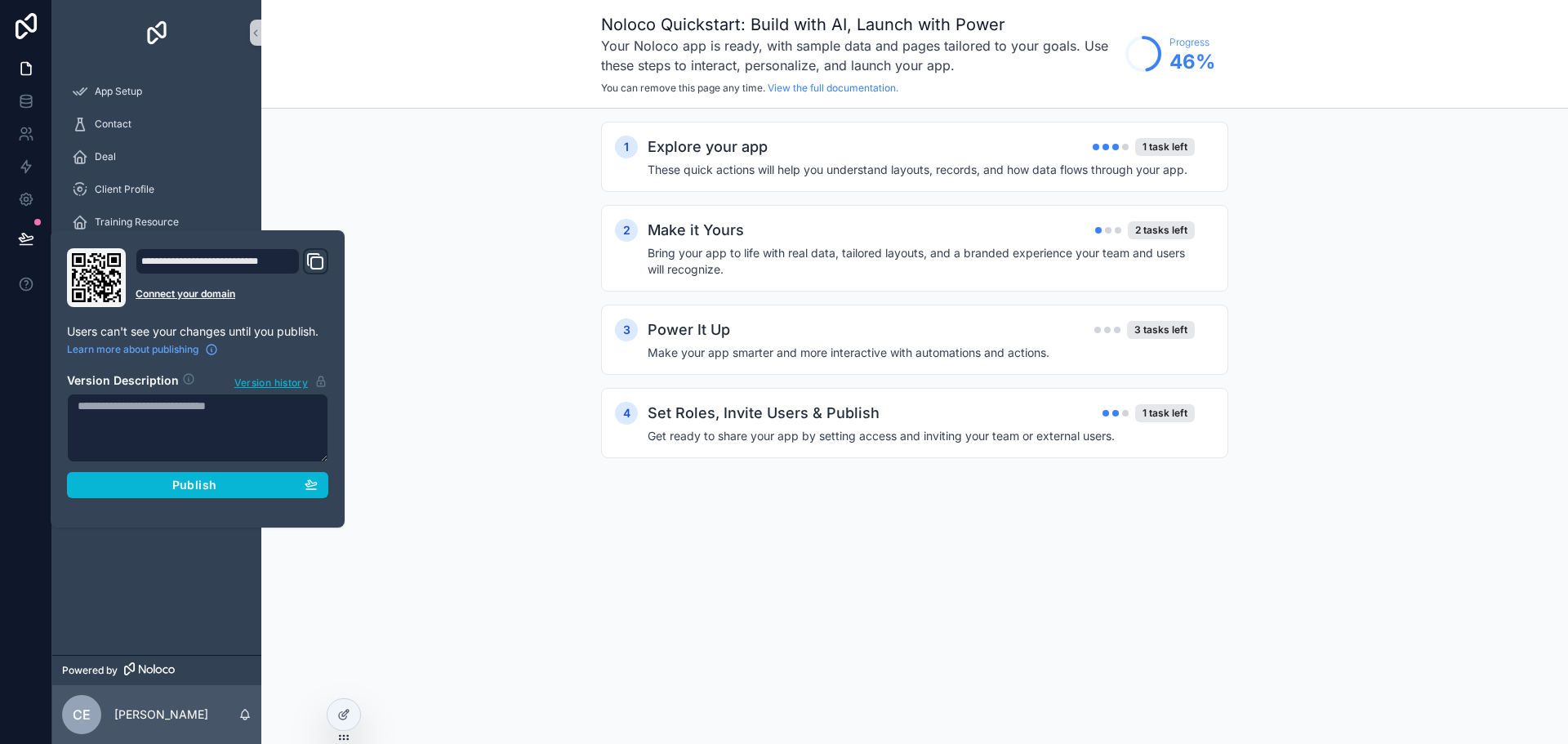
click at [238, 442] on textarea at bounding box center [198, 428] width 261 height 69
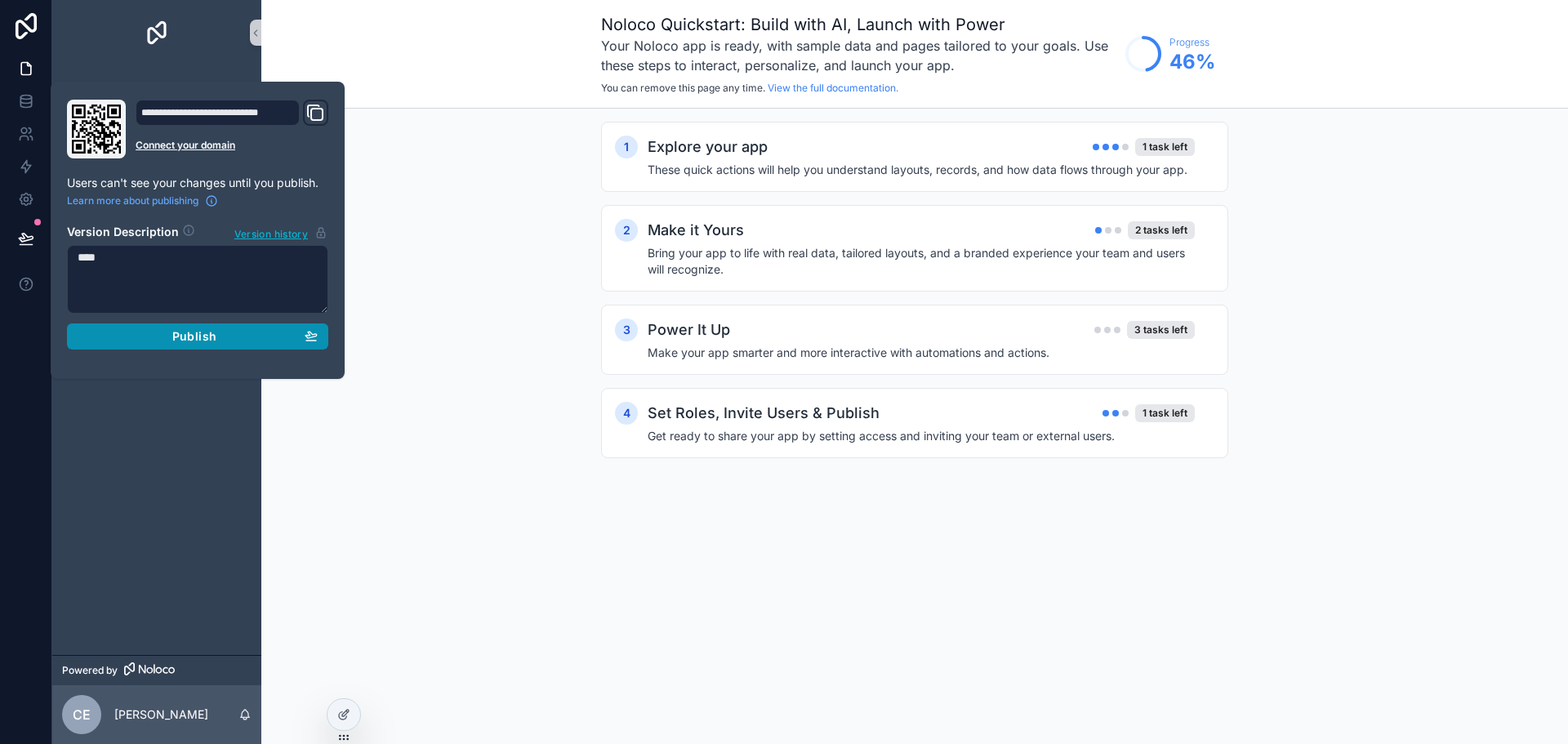
type textarea "****"
click at [157, 339] on div "Publish" at bounding box center [197, 336] width 240 height 15
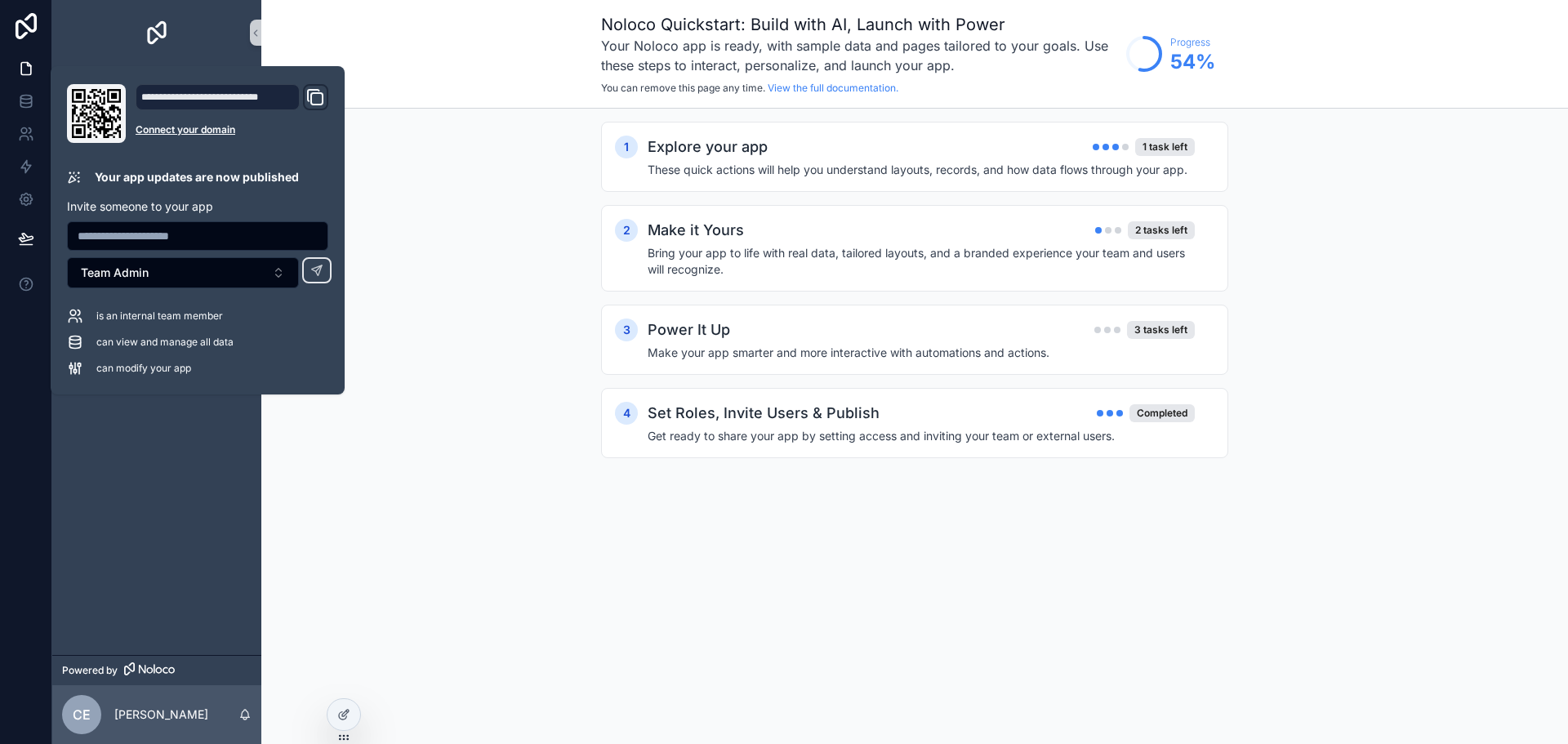
click at [309, 103] on icon "Domain and Custom Link" at bounding box center [315, 97] width 20 height 20
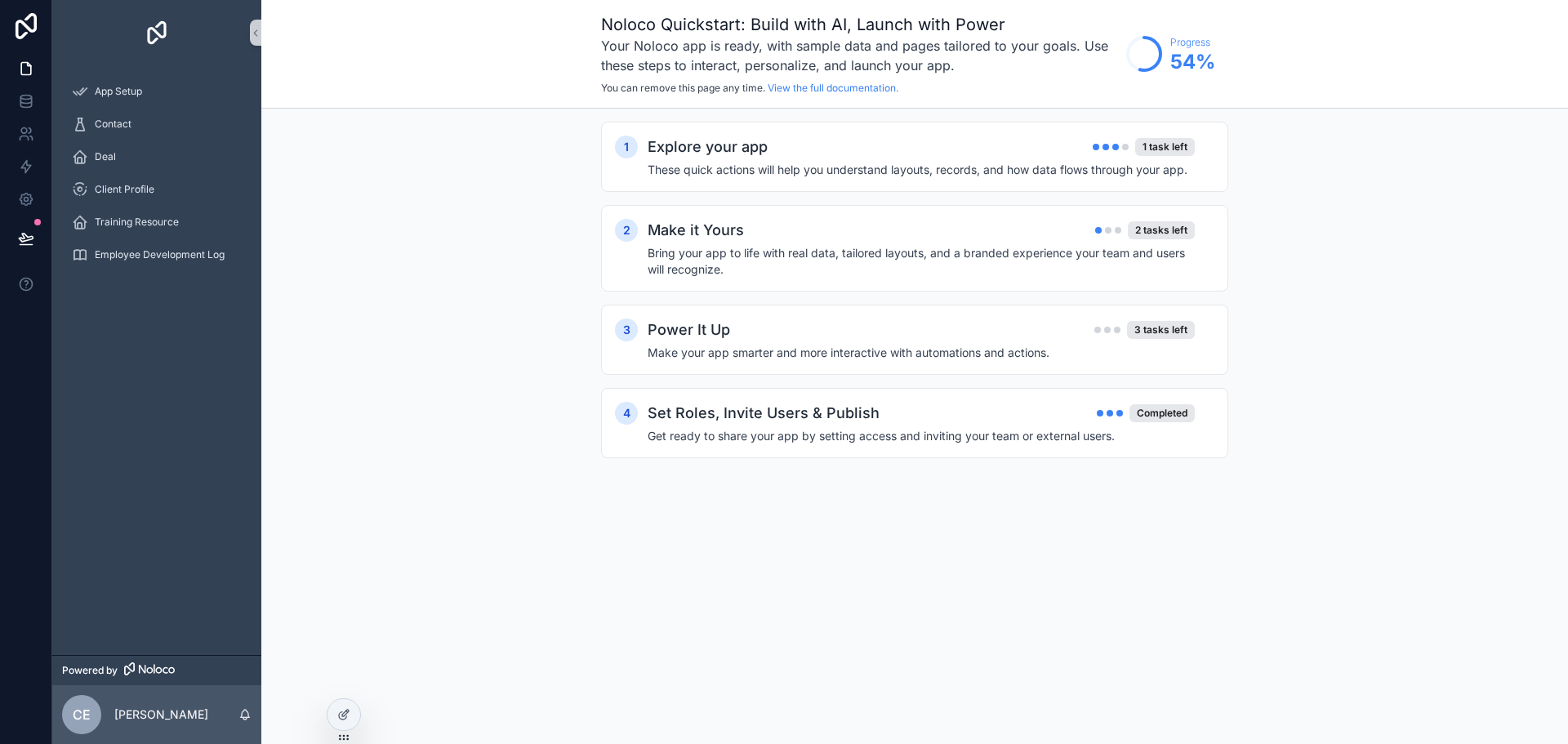
click at [513, 284] on div "1 Explore your app 1 task left These quick actions will help you understand lay…" at bounding box center [914, 306] width 1307 height 395
click at [22, 203] on icon at bounding box center [25, 199] width 12 height 12
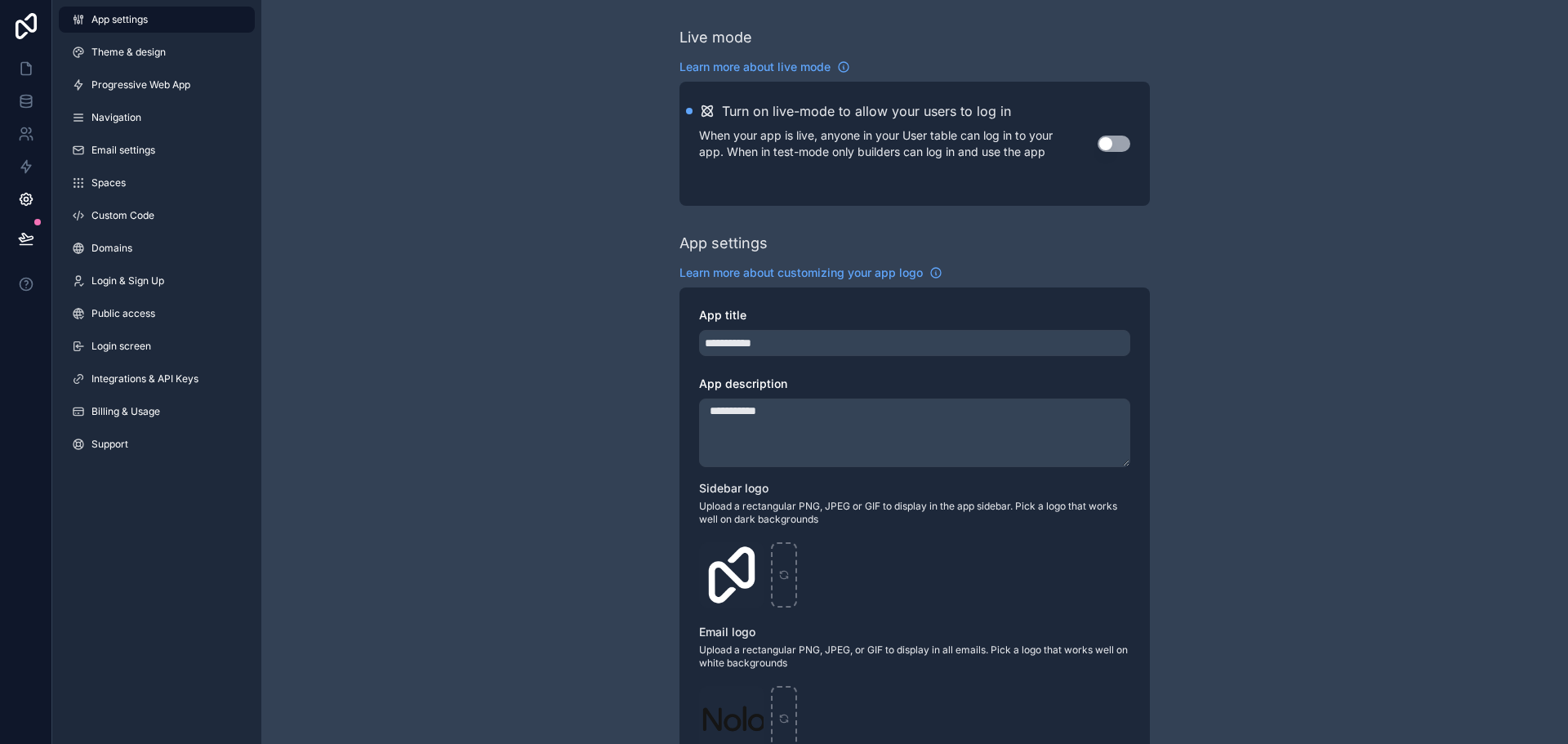
click at [1113, 141] on button "Use setting" at bounding box center [1114, 144] width 33 height 16
click at [395, 278] on div "**********" at bounding box center [914, 632] width 1307 height 1265
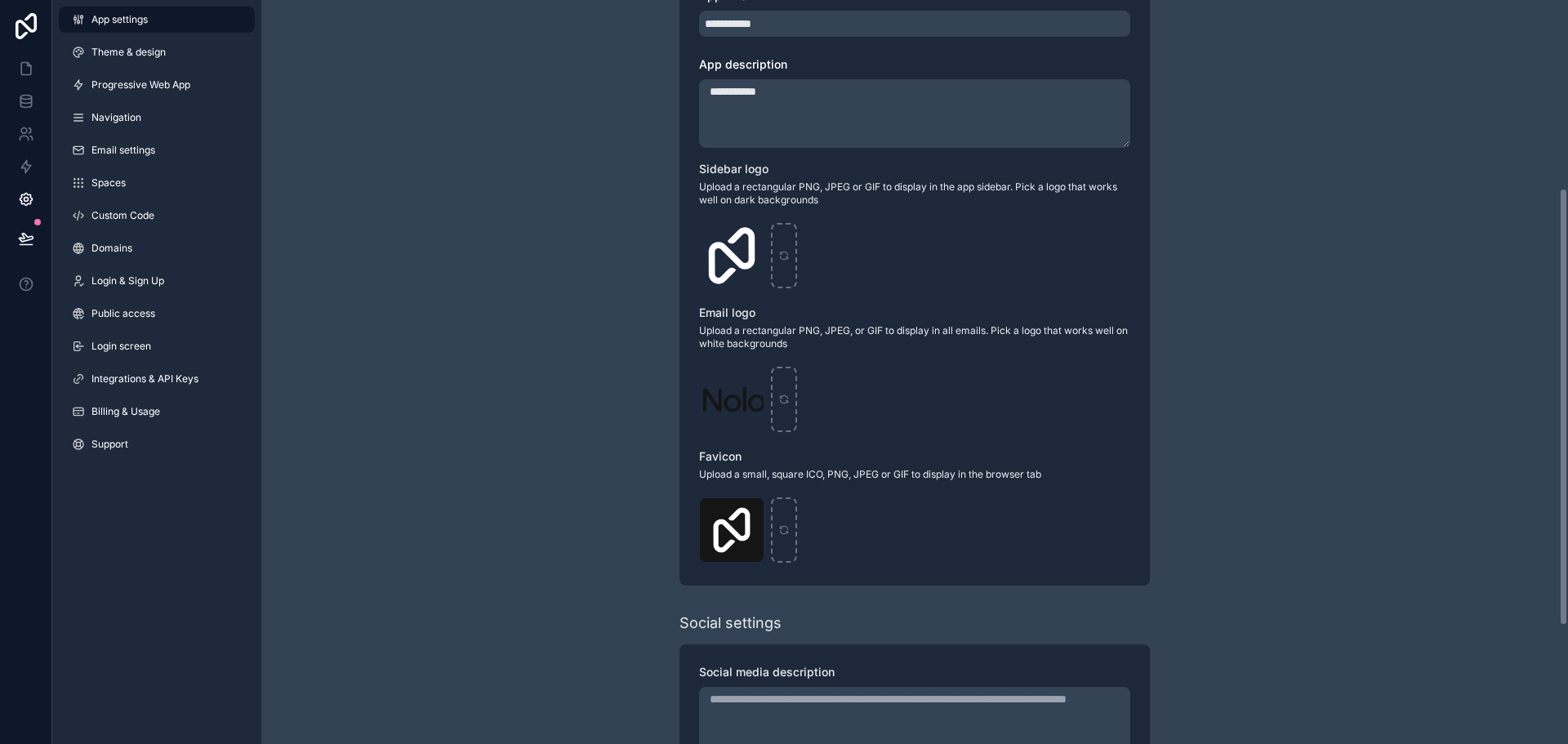
scroll to position [521, 0]
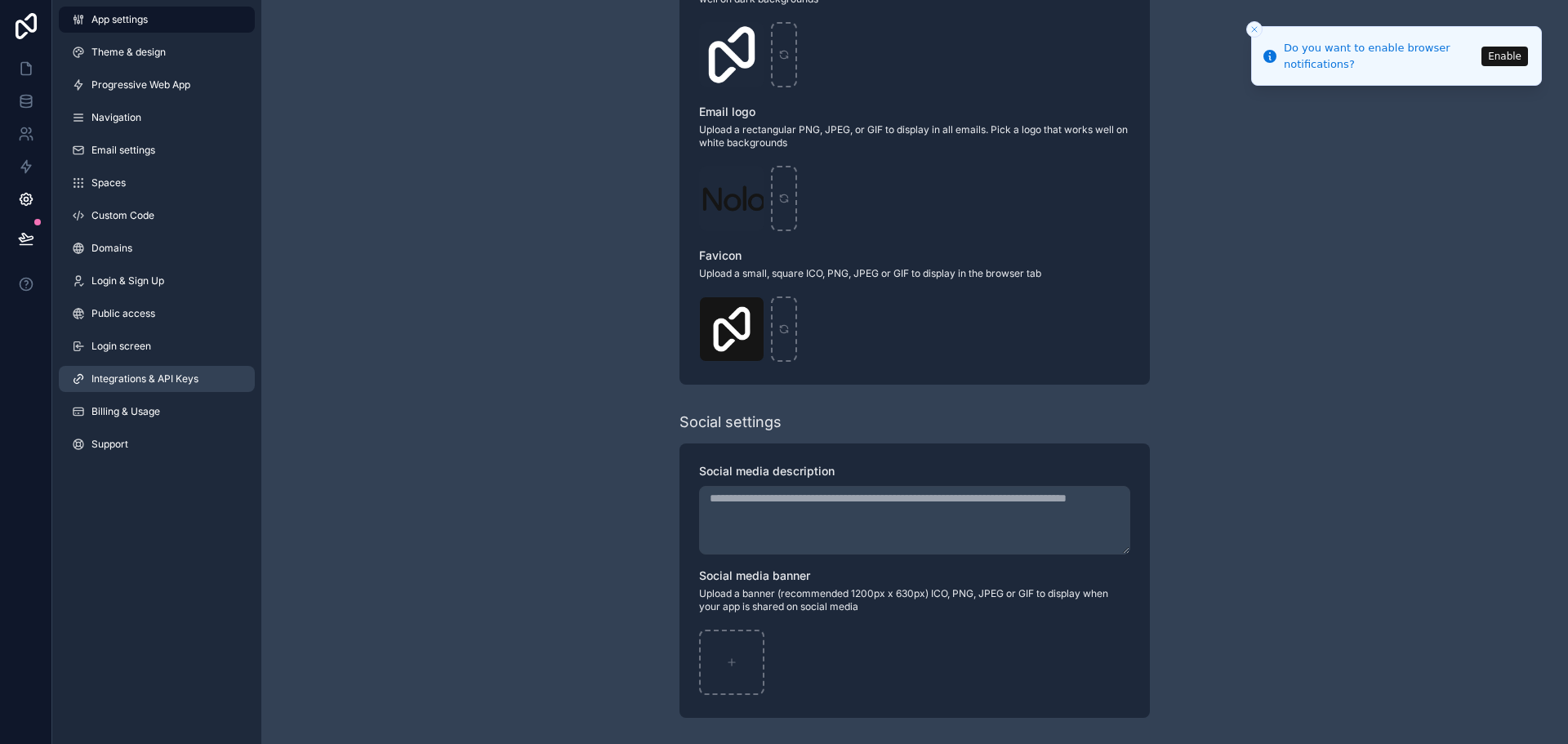
click at [174, 385] on span "Integrations & API Keys" at bounding box center [145, 379] width 107 height 13
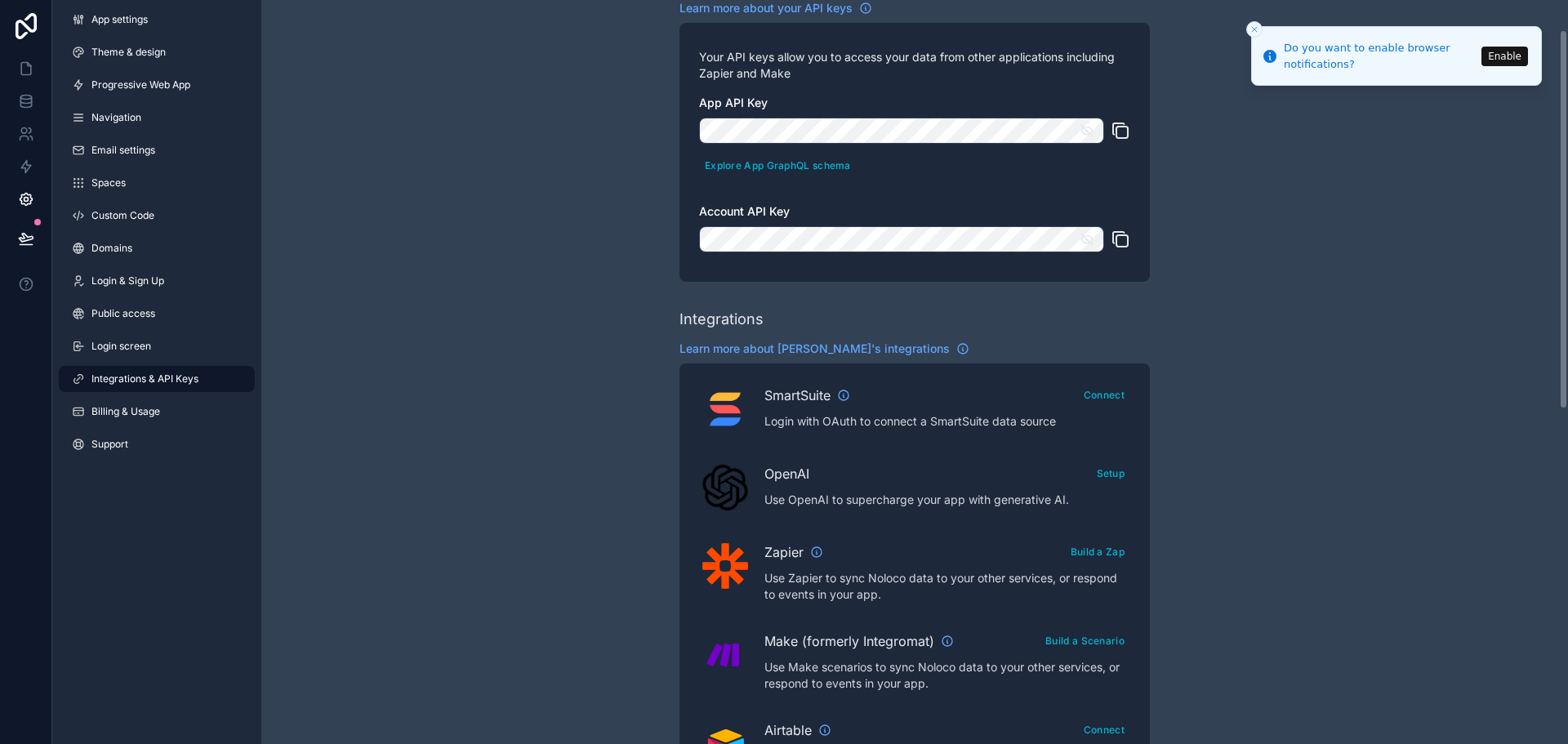
scroll to position [43, 0]
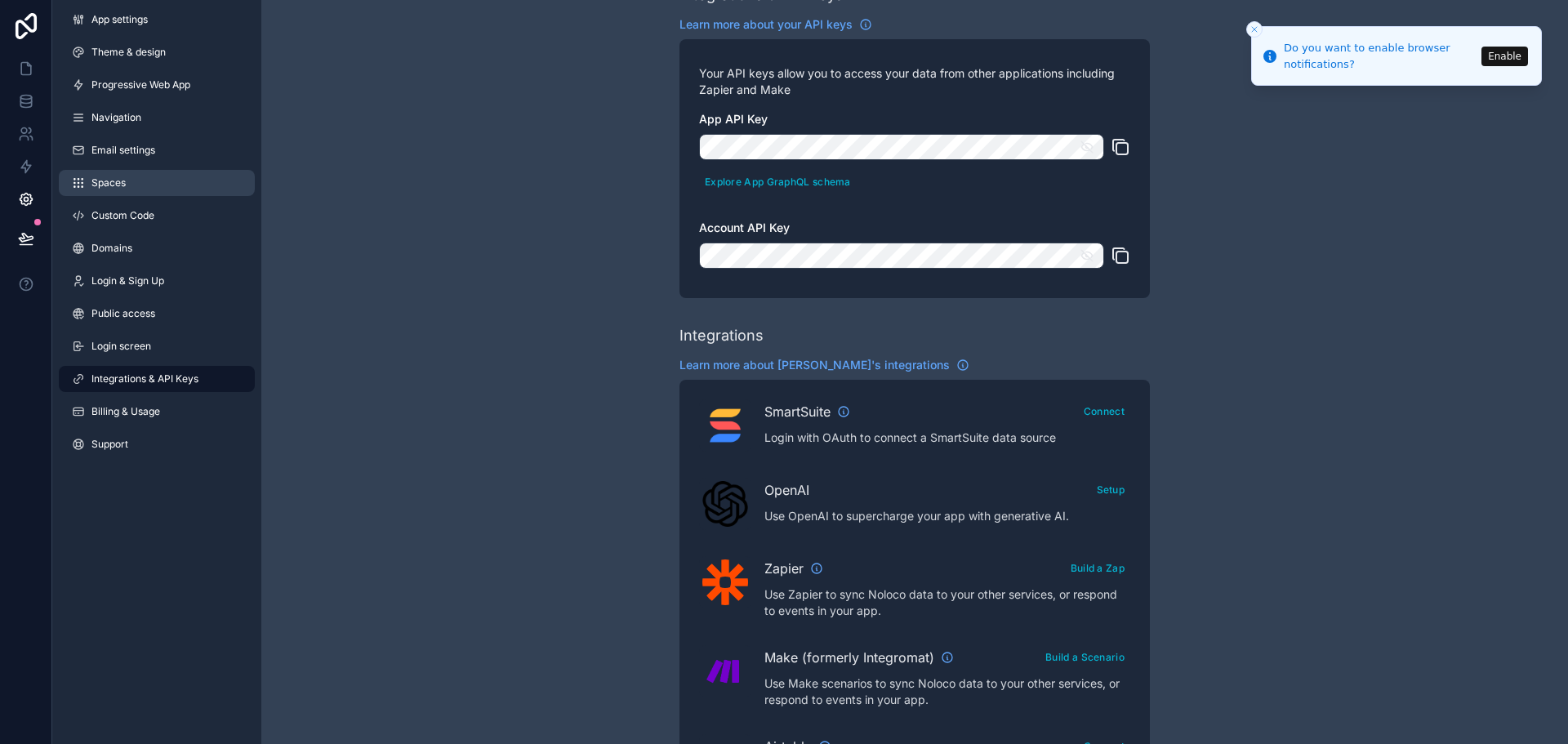
click at [181, 193] on link "Spaces" at bounding box center [157, 183] width 196 height 26
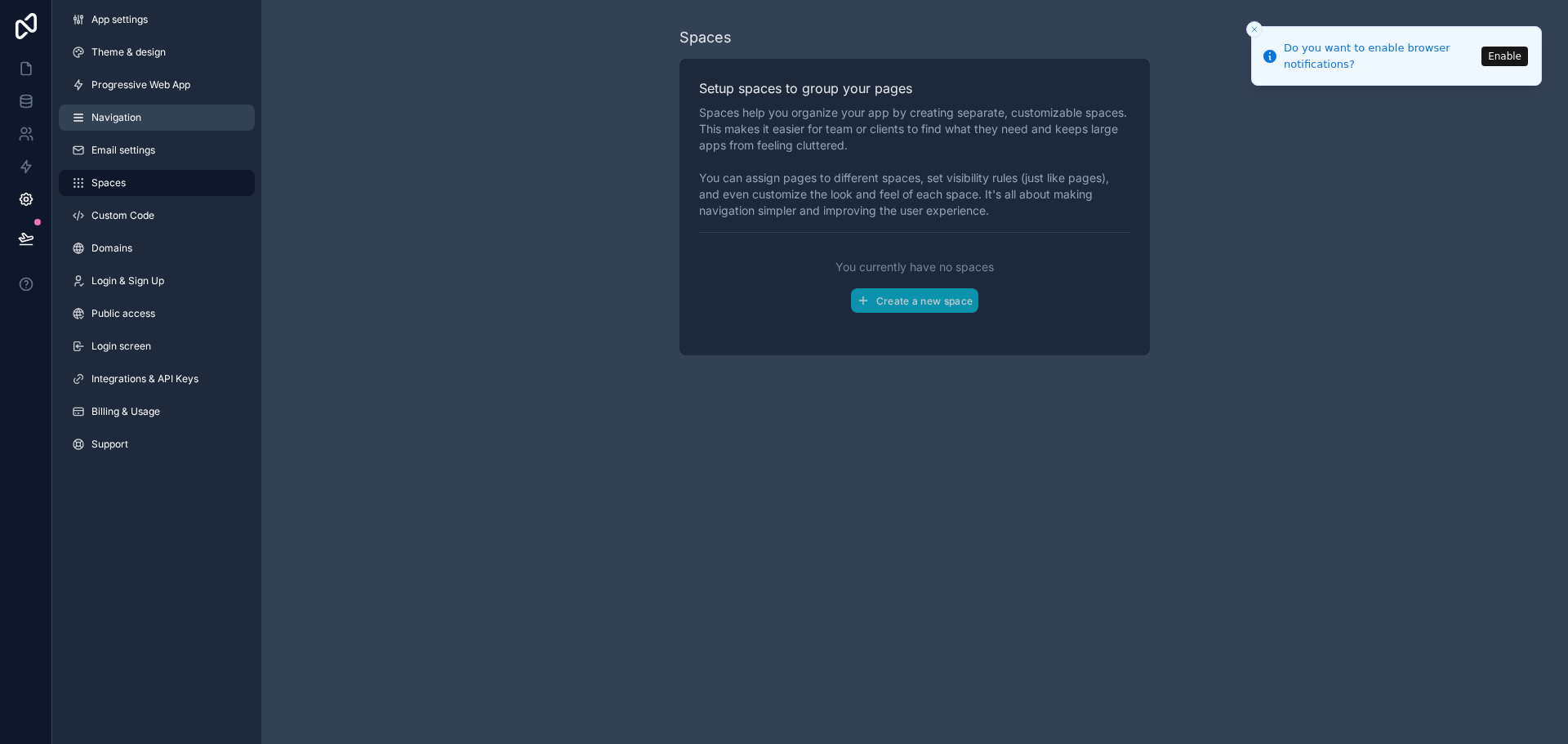
click at [175, 114] on link "Navigation" at bounding box center [157, 117] width 196 height 26
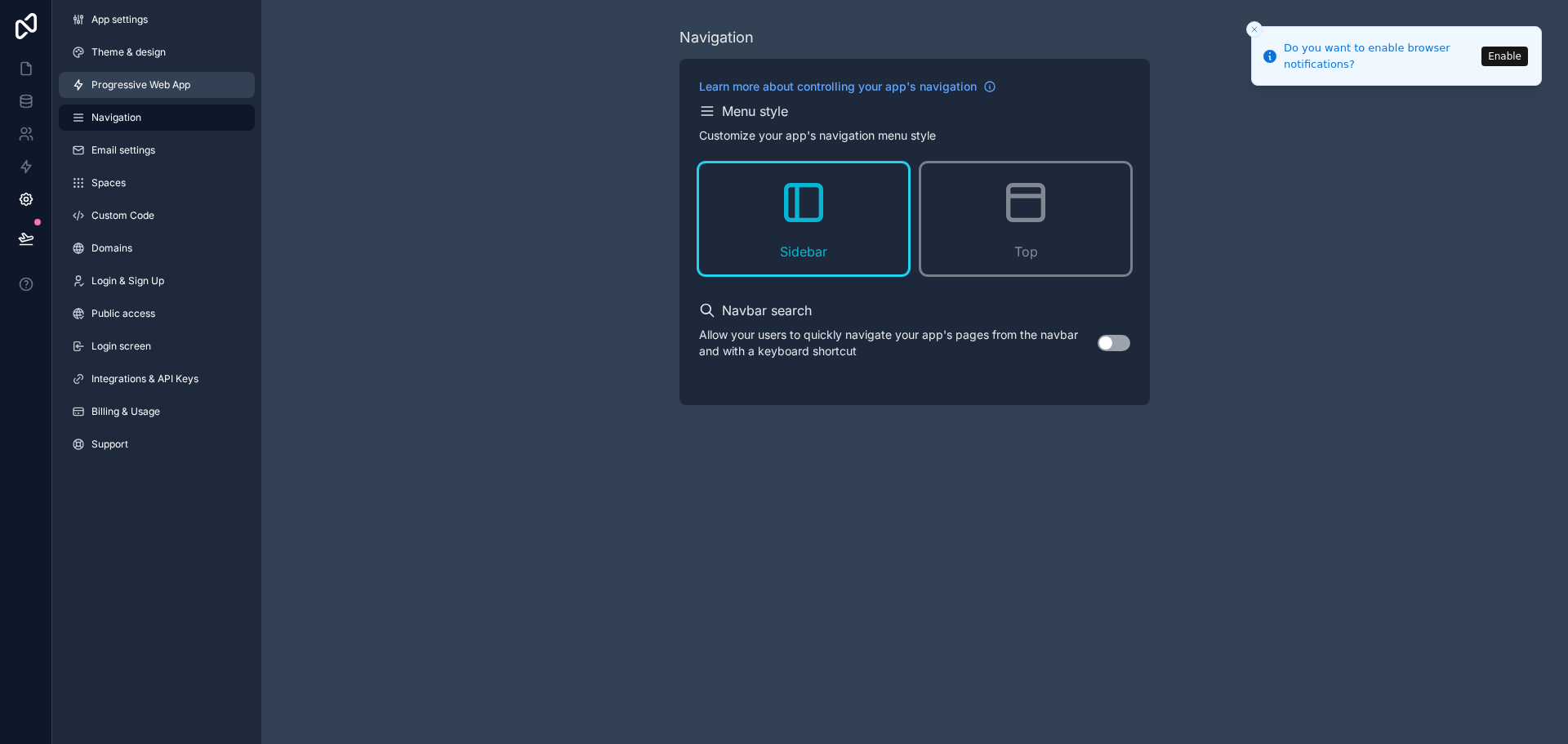
click at [206, 92] on link "Progressive Web App" at bounding box center [157, 84] width 196 height 26
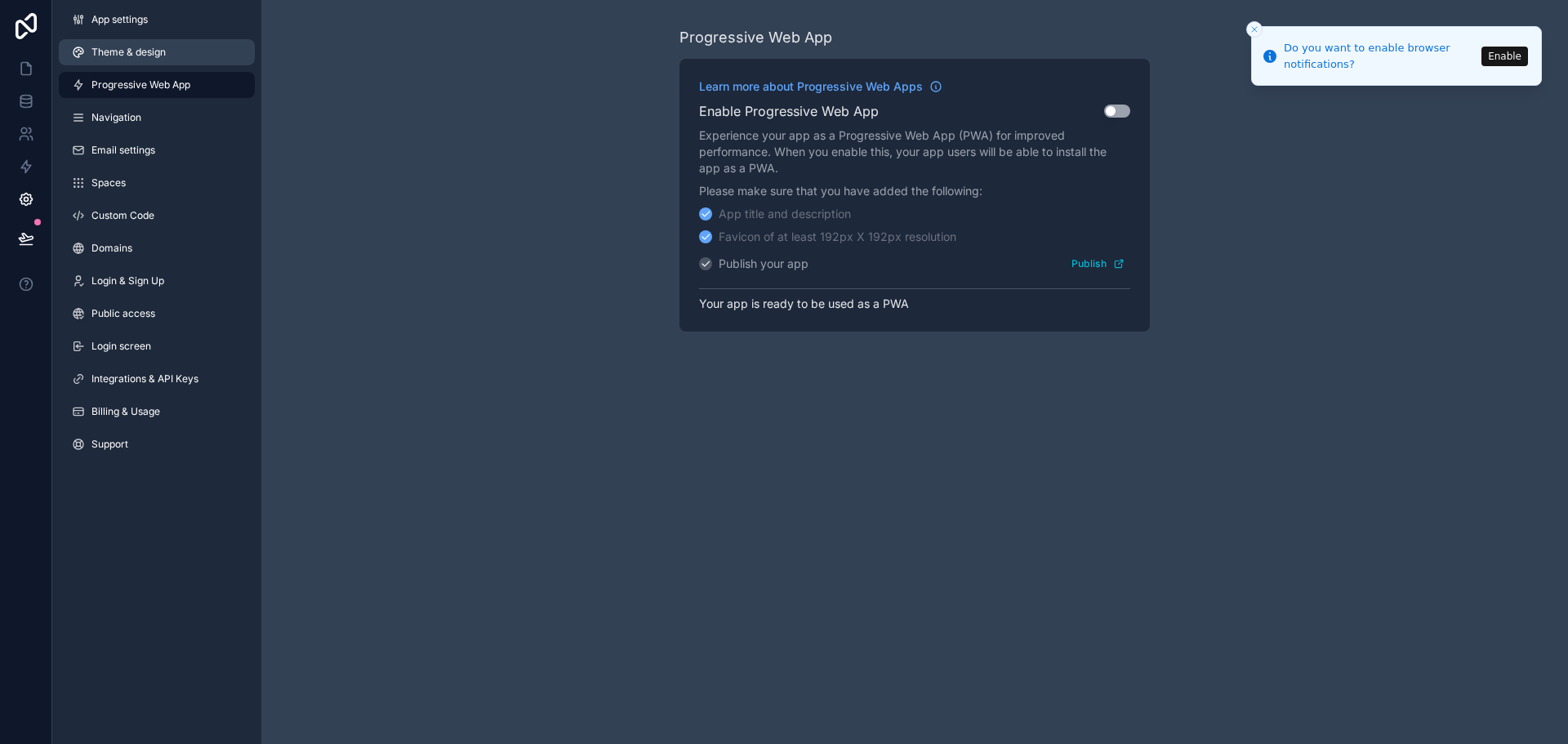
click at [158, 58] on span "Theme & design" at bounding box center [129, 52] width 74 height 13
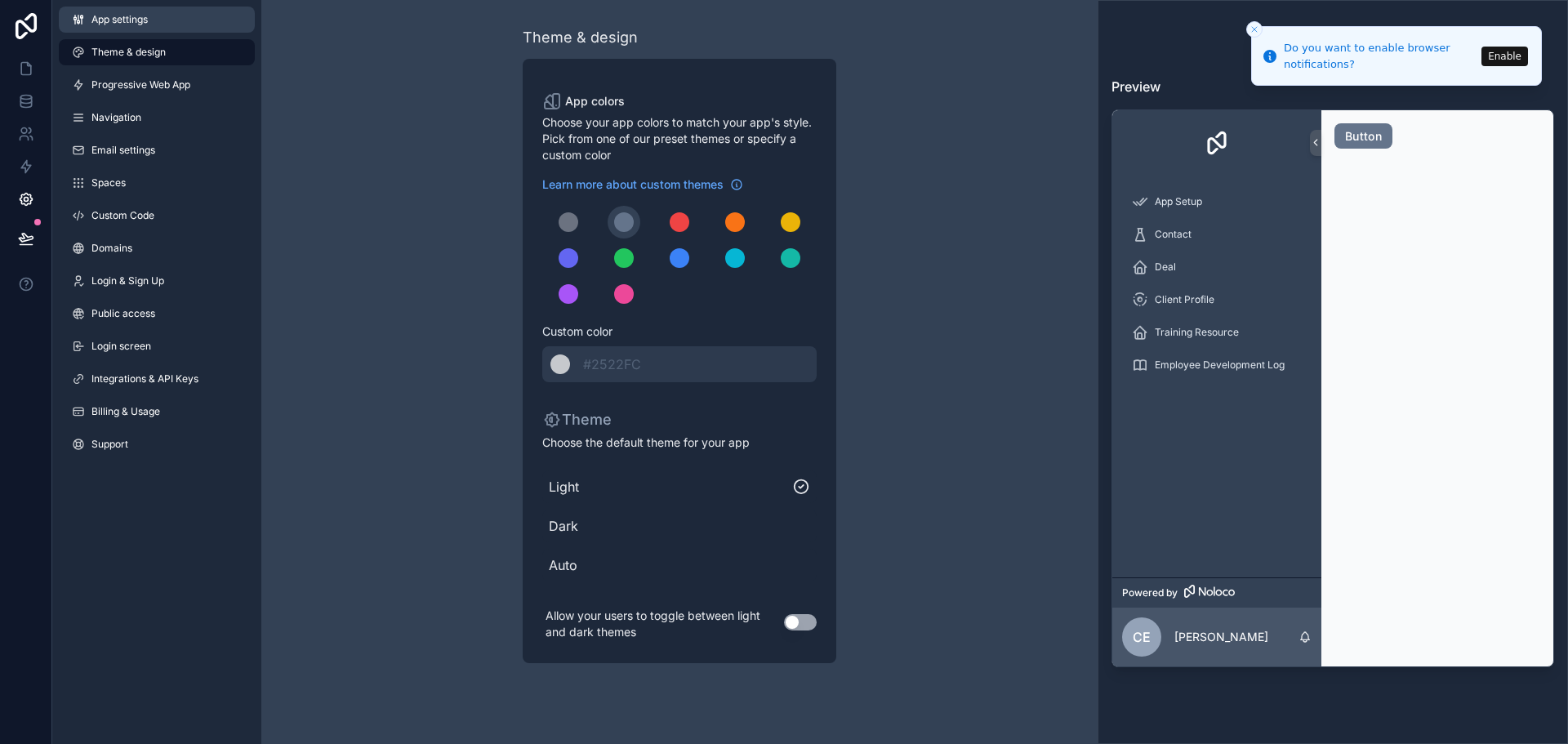
click at [153, 24] on link "App settings" at bounding box center [157, 19] width 196 height 26
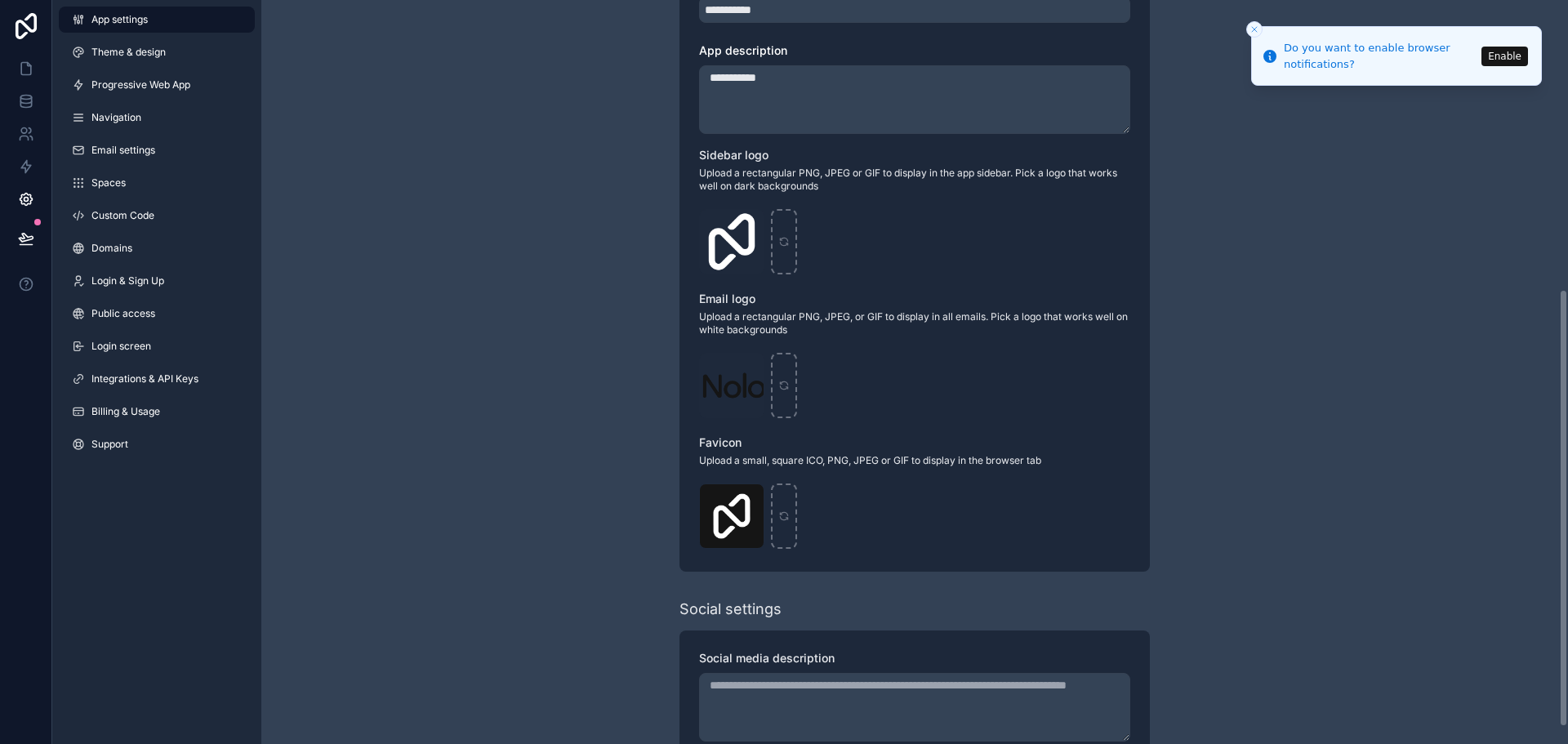
scroll to position [521, 0]
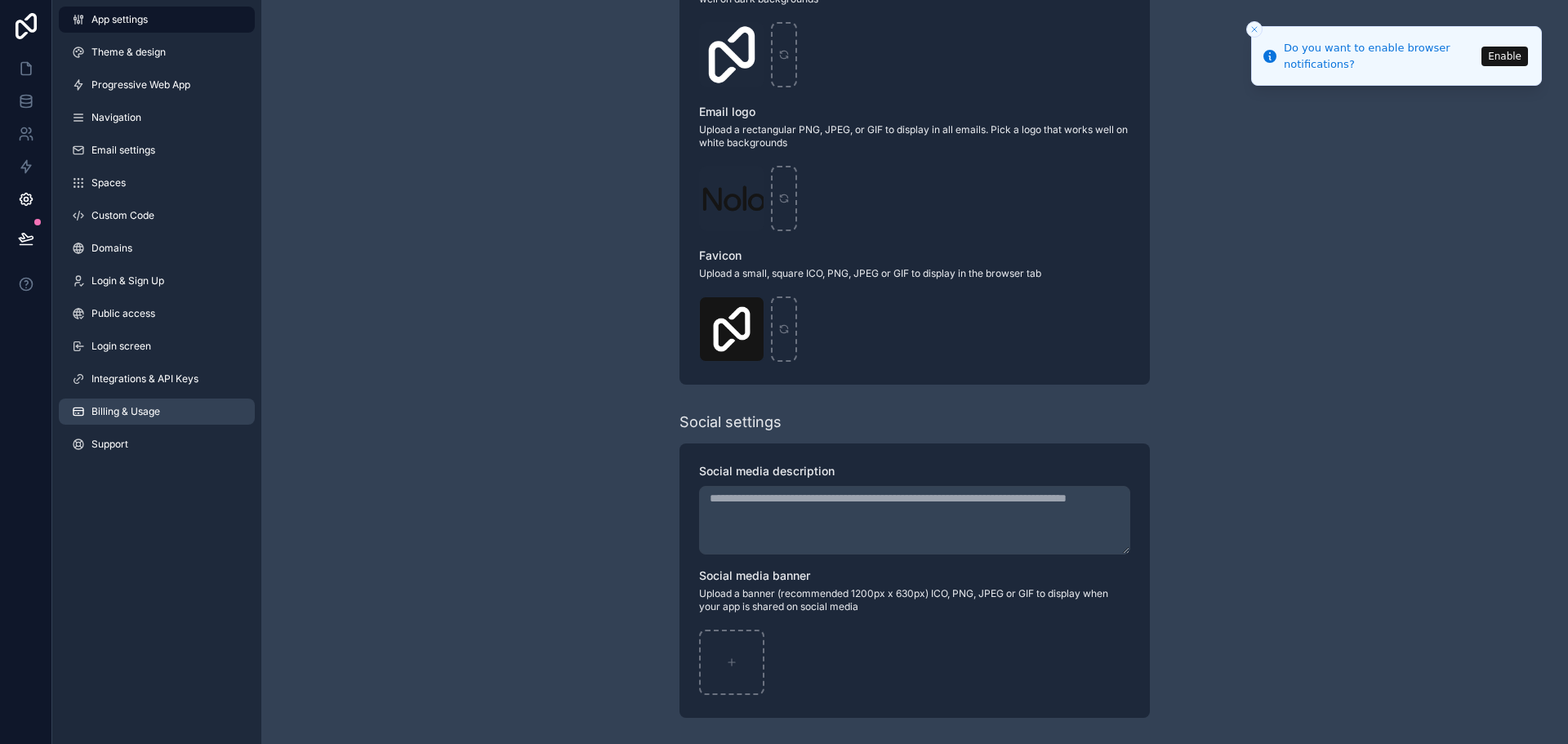
click at [173, 413] on link "Billing & Usage" at bounding box center [157, 412] width 196 height 26
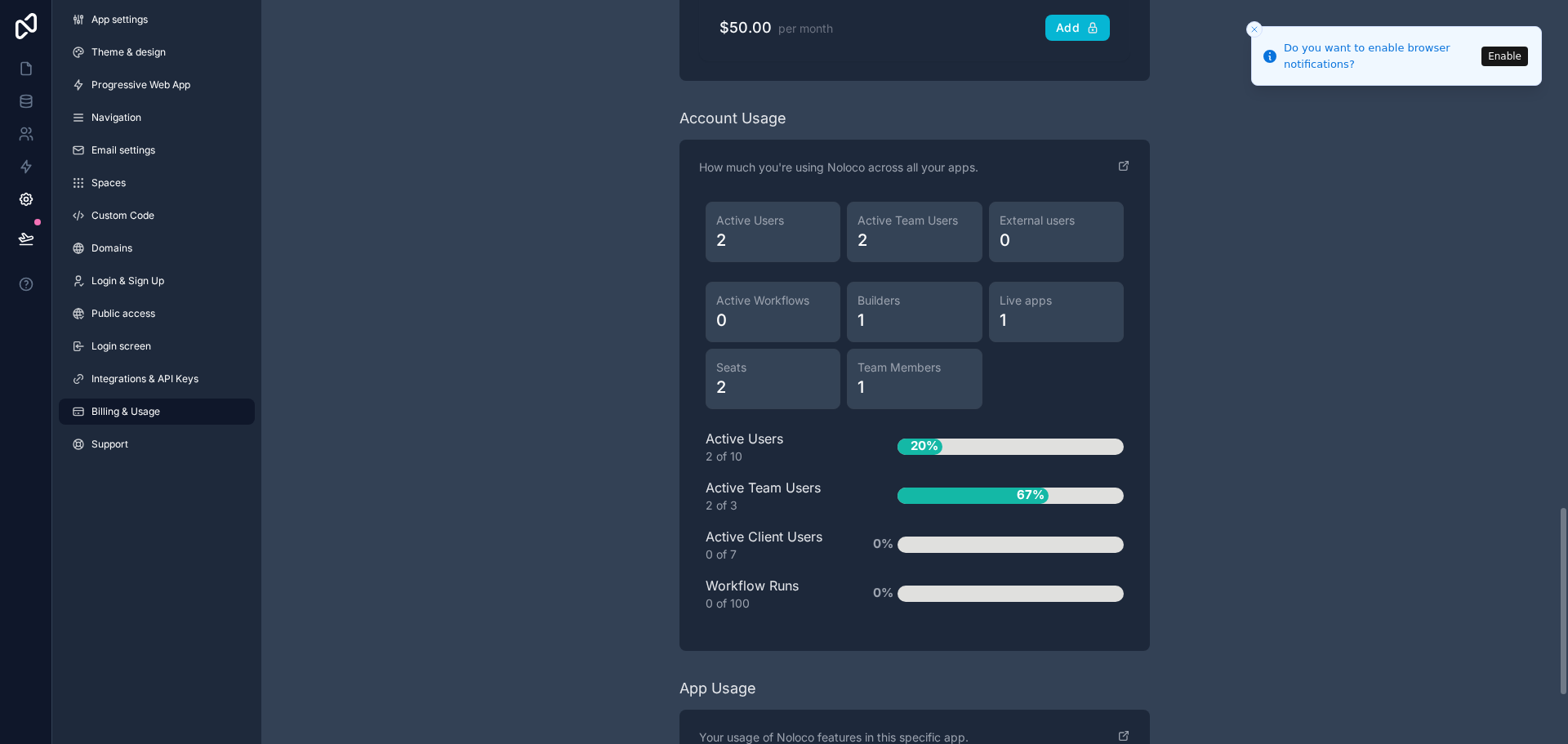
scroll to position [2177, 0]
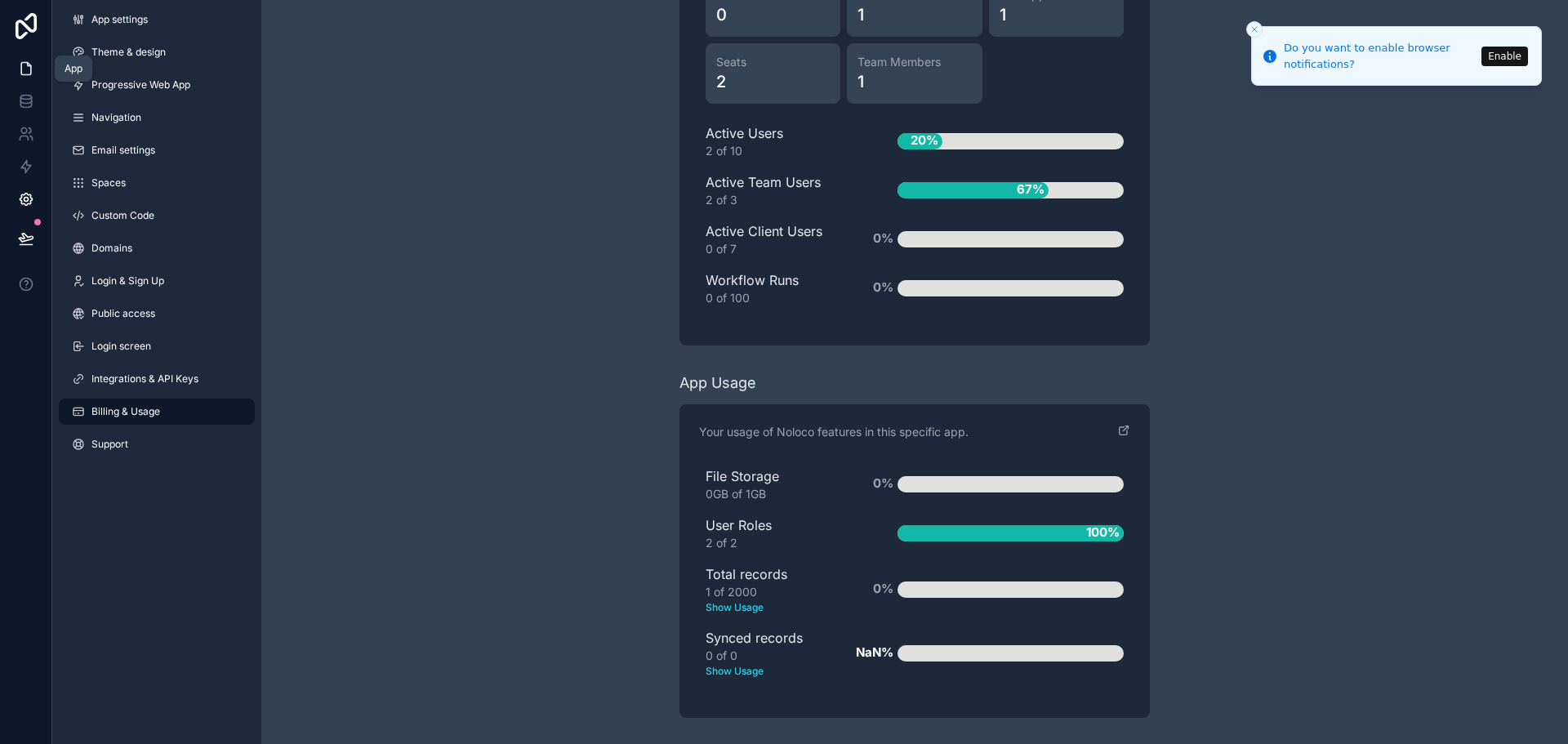
click at [19, 65] on icon at bounding box center [26, 69] width 16 height 16
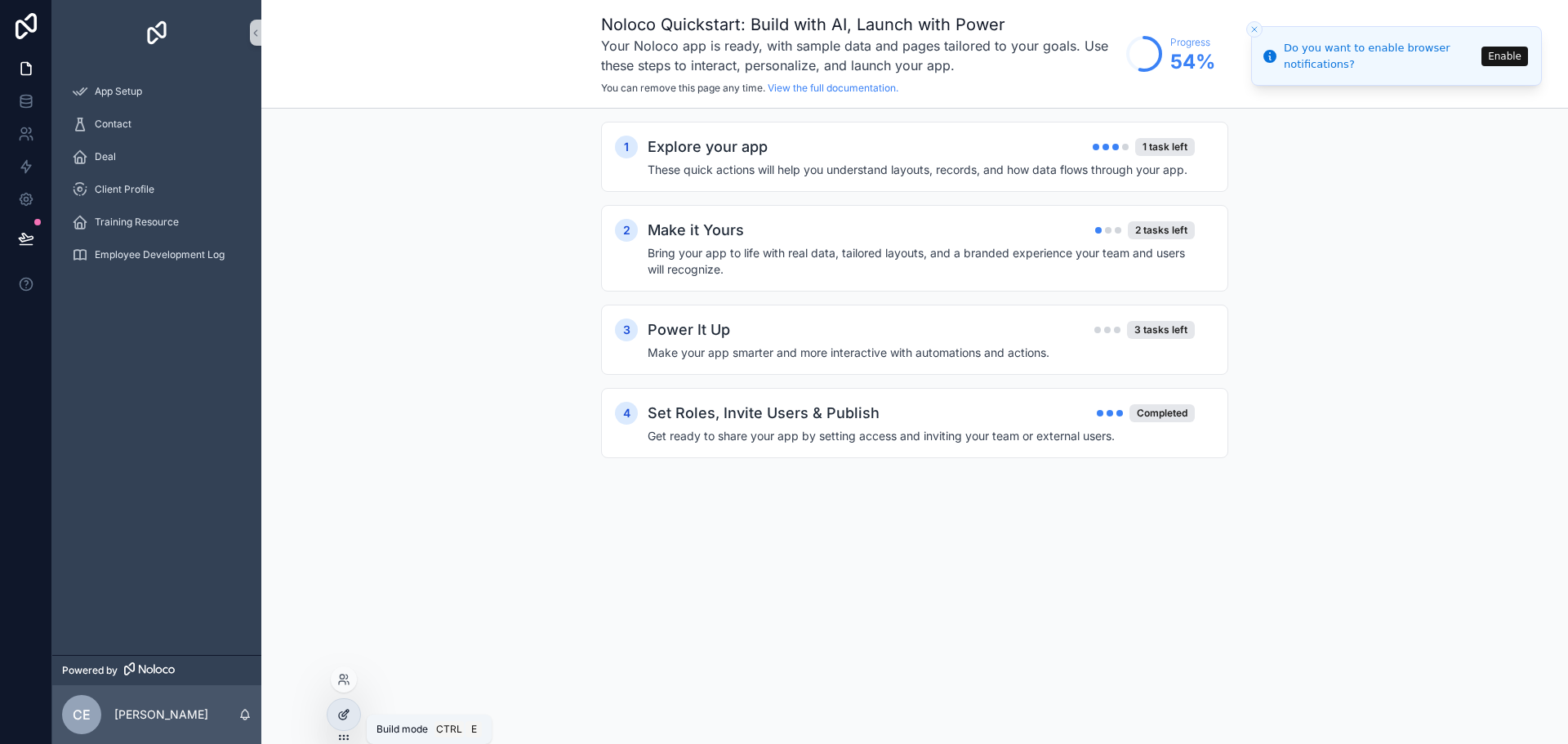
click at [349, 709] on icon at bounding box center [343, 715] width 13 height 13
